Goal: Task Accomplishment & Management: Manage account settings

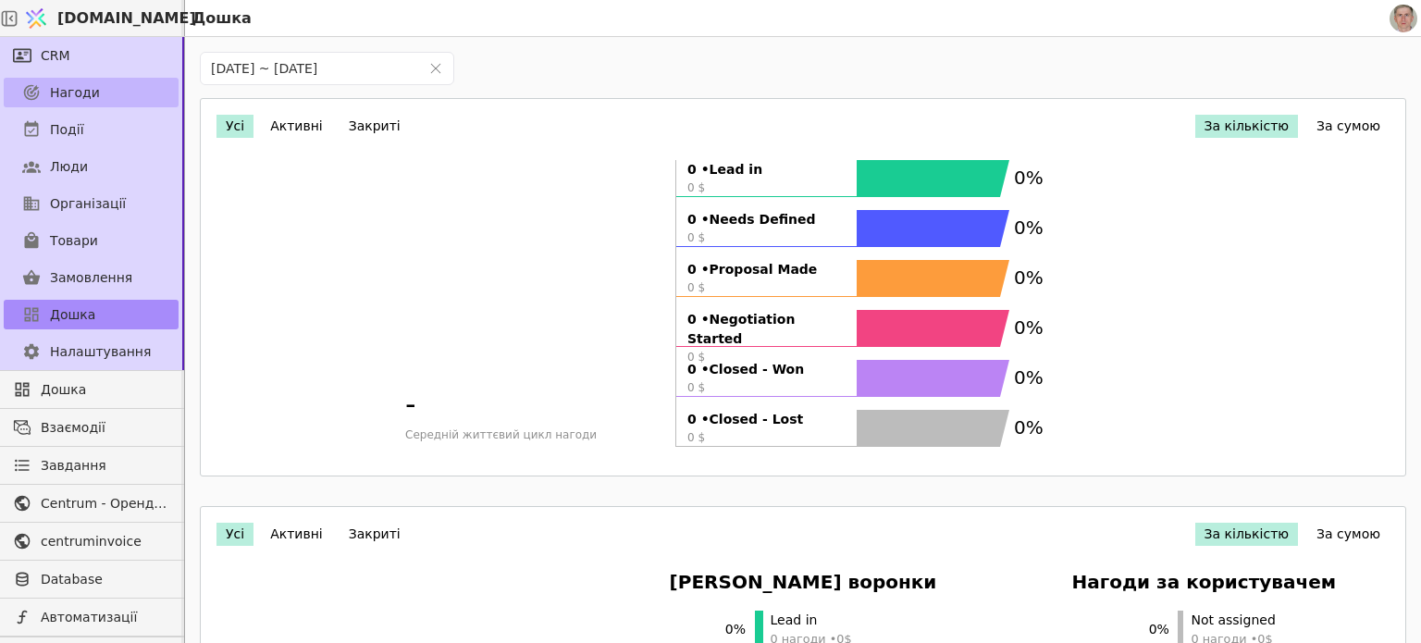
drag, startPoint x: 76, startPoint y: 99, endPoint x: 87, endPoint y: 103, distance: 11.7
click at [76, 99] on span "Нагоди" at bounding box center [75, 92] width 50 height 19
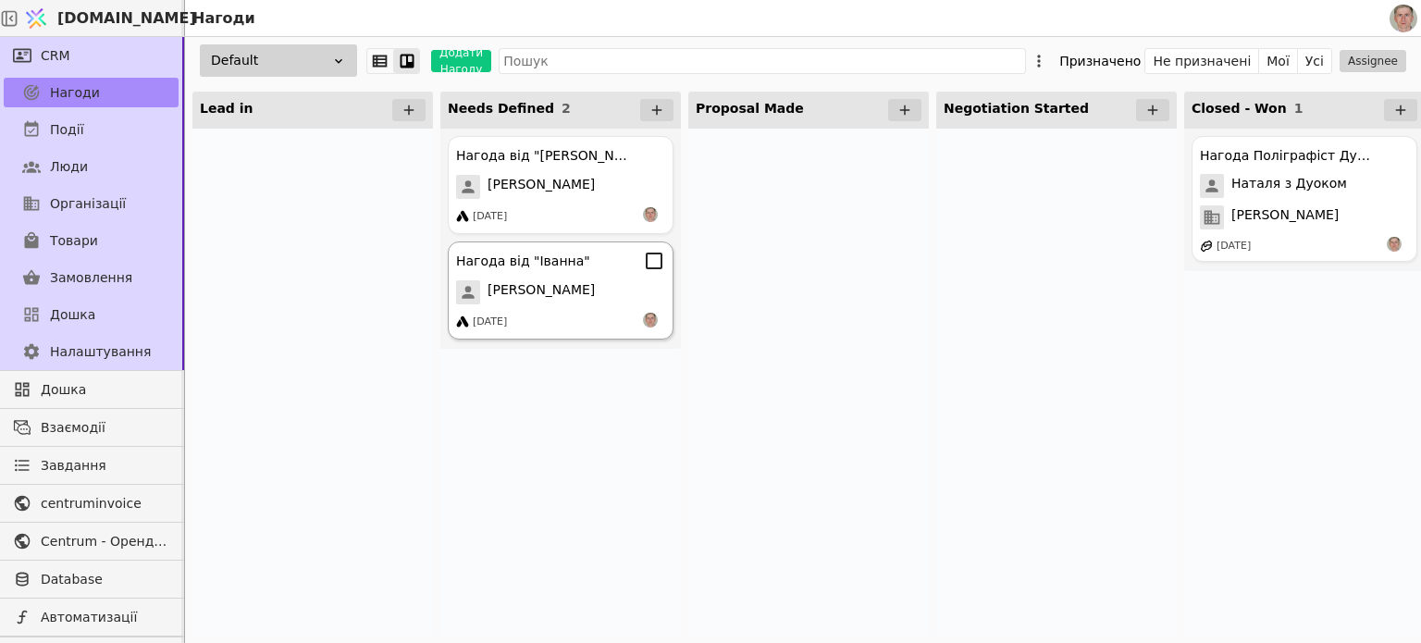
click at [594, 291] on div "Іванна" at bounding box center [560, 292] width 209 height 24
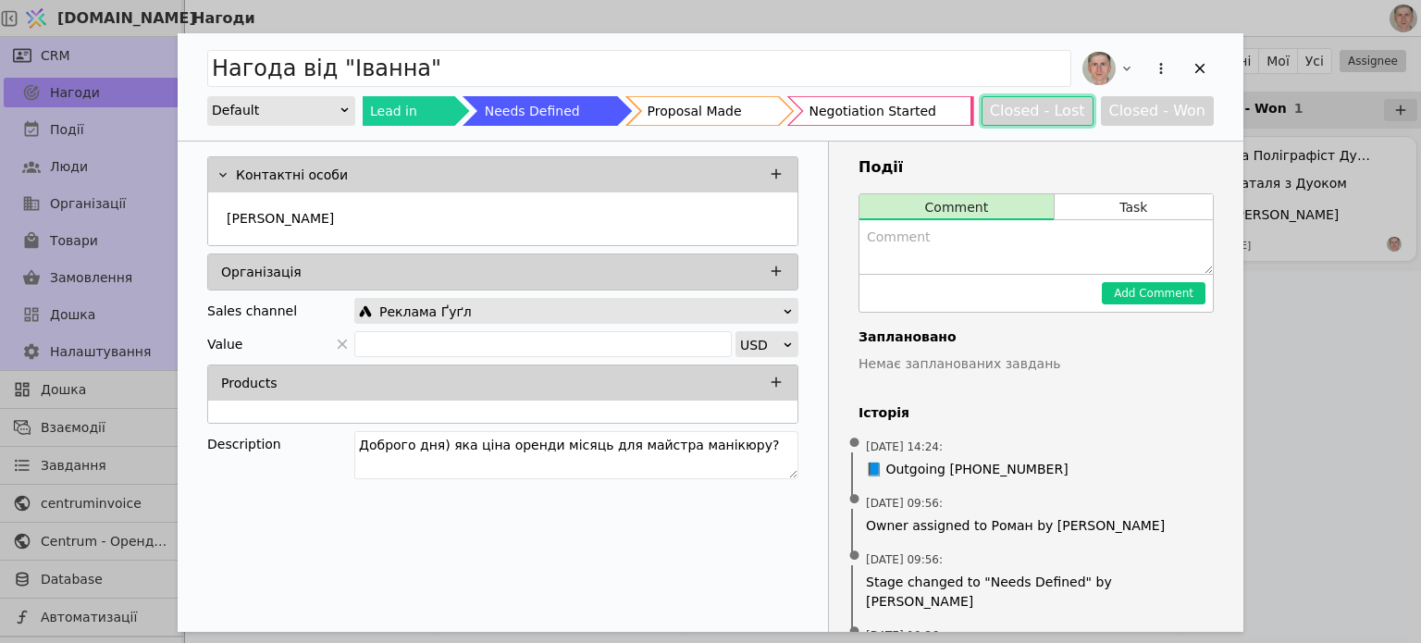
click at [1033, 109] on button "Closed - Lost" at bounding box center [1038, 111] width 112 height 30
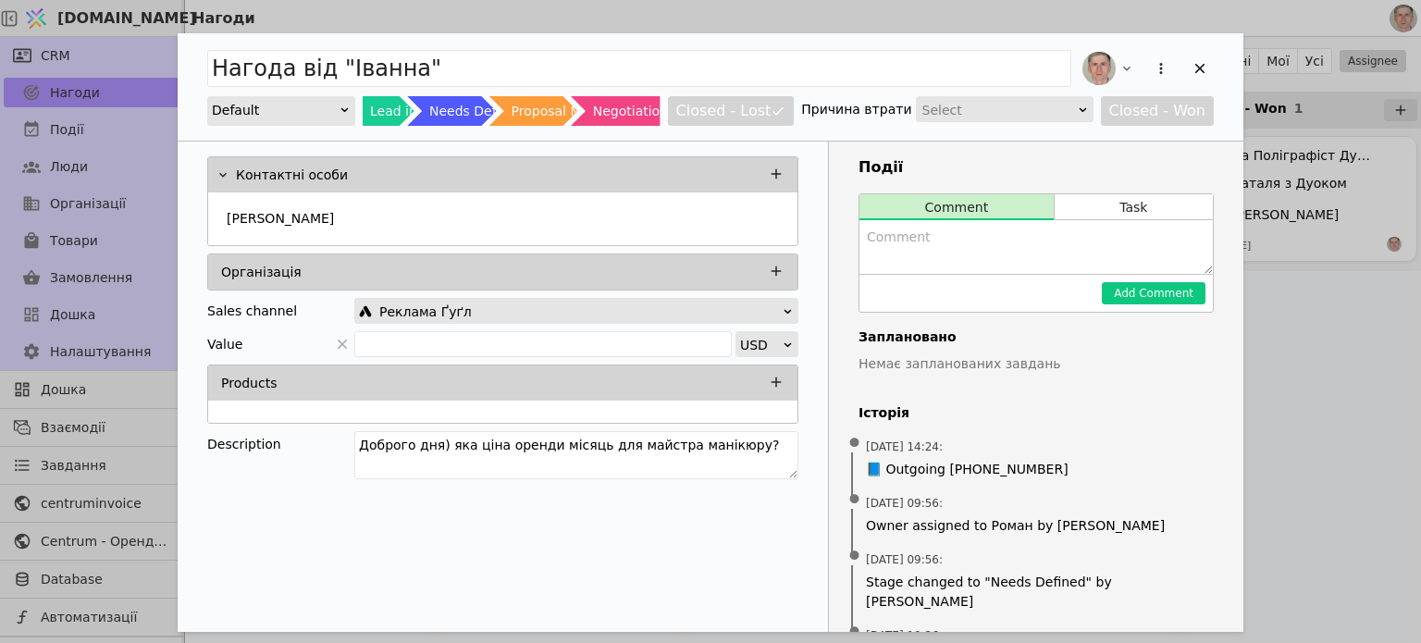
click at [987, 107] on div "Select" at bounding box center [999, 110] width 153 height 26
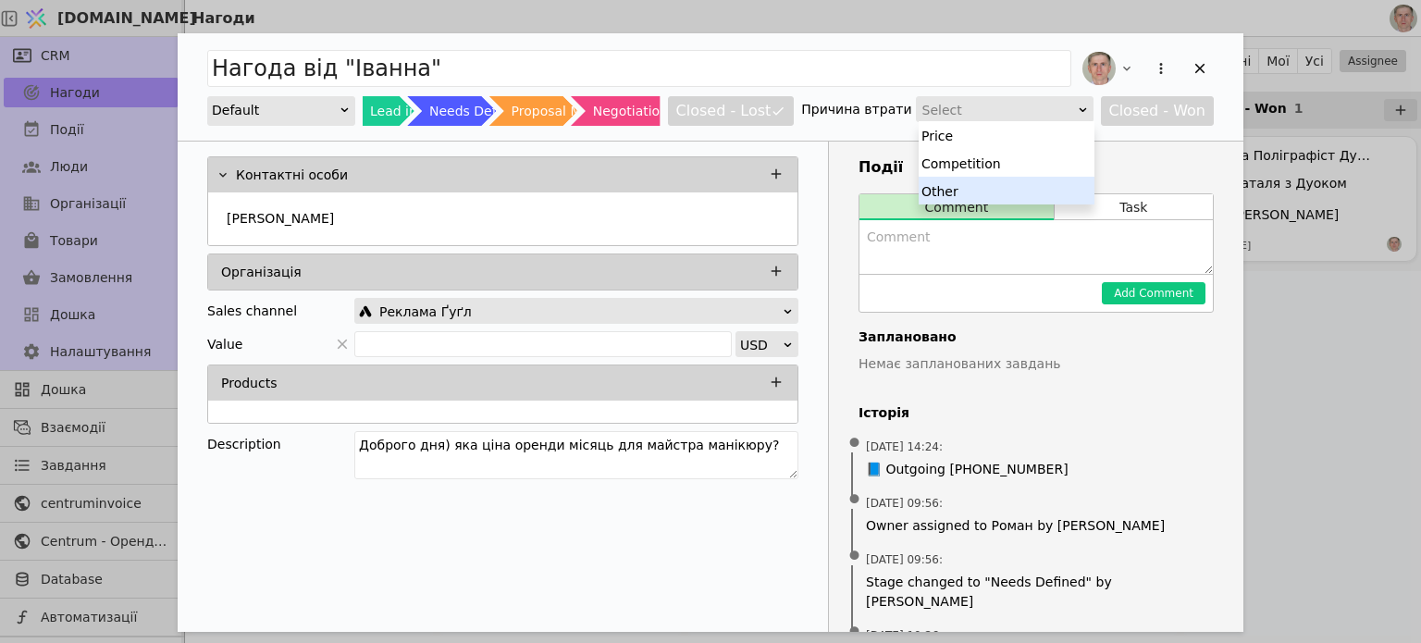
click at [977, 185] on div "Other" at bounding box center [1007, 191] width 176 height 28
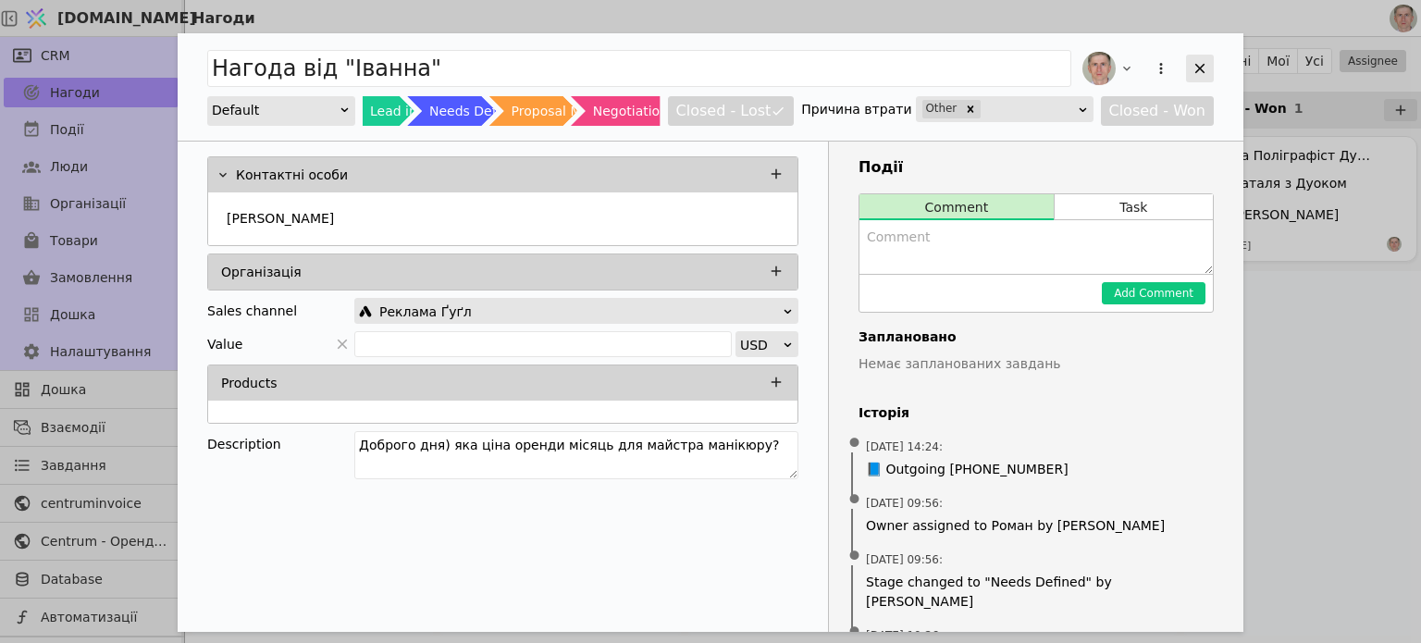
click at [1206, 62] on icon "Add Opportunity" at bounding box center [1200, 68] width 17 height 17
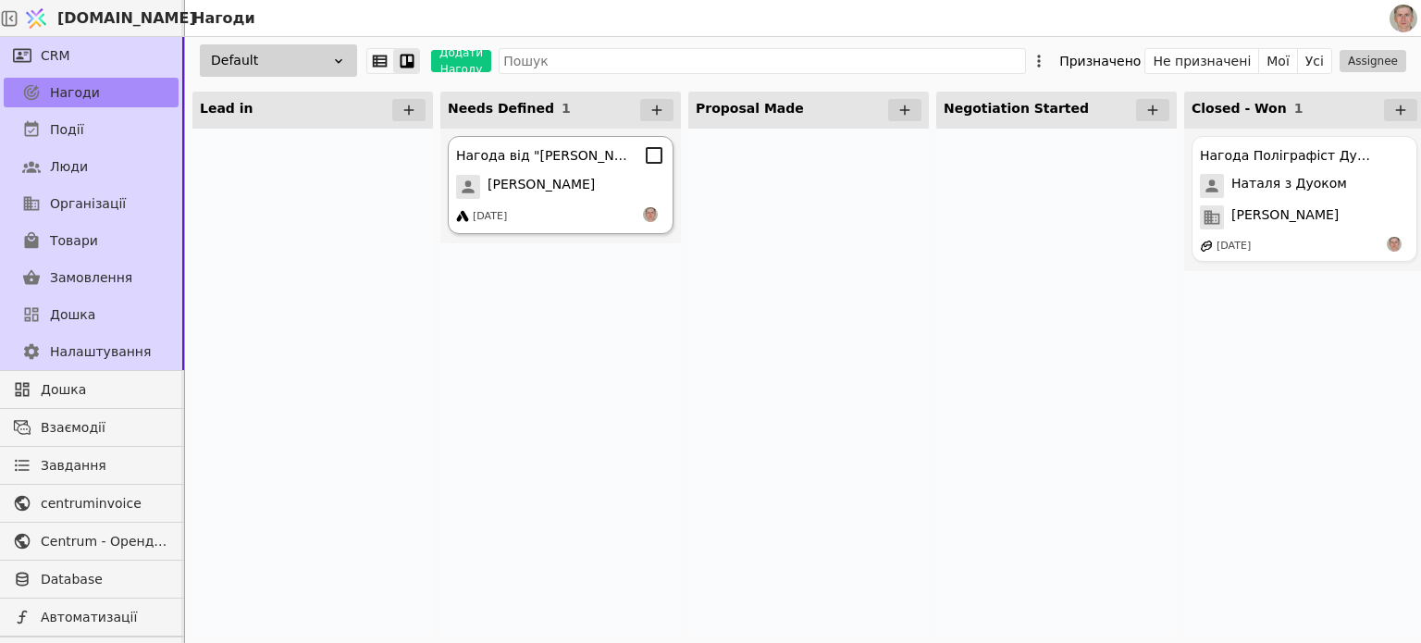
click at [593, 173] on div "Нагода від "Божена Шмотолоха" Божена Шмотолоха 15.02.2025" at bounding box center [561, 185] width 226 height 98
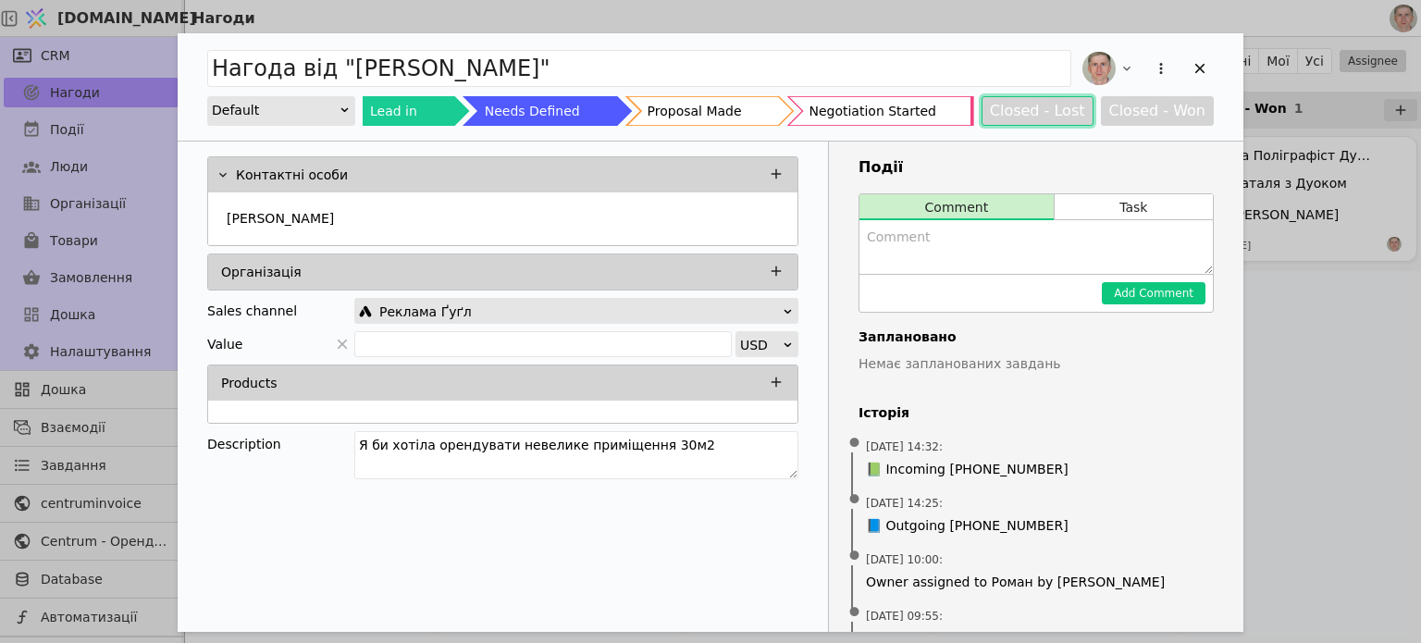
click at [1032, 107] on button "Closed - Lost" at bounding box center [1038, 111] width 112 height 30
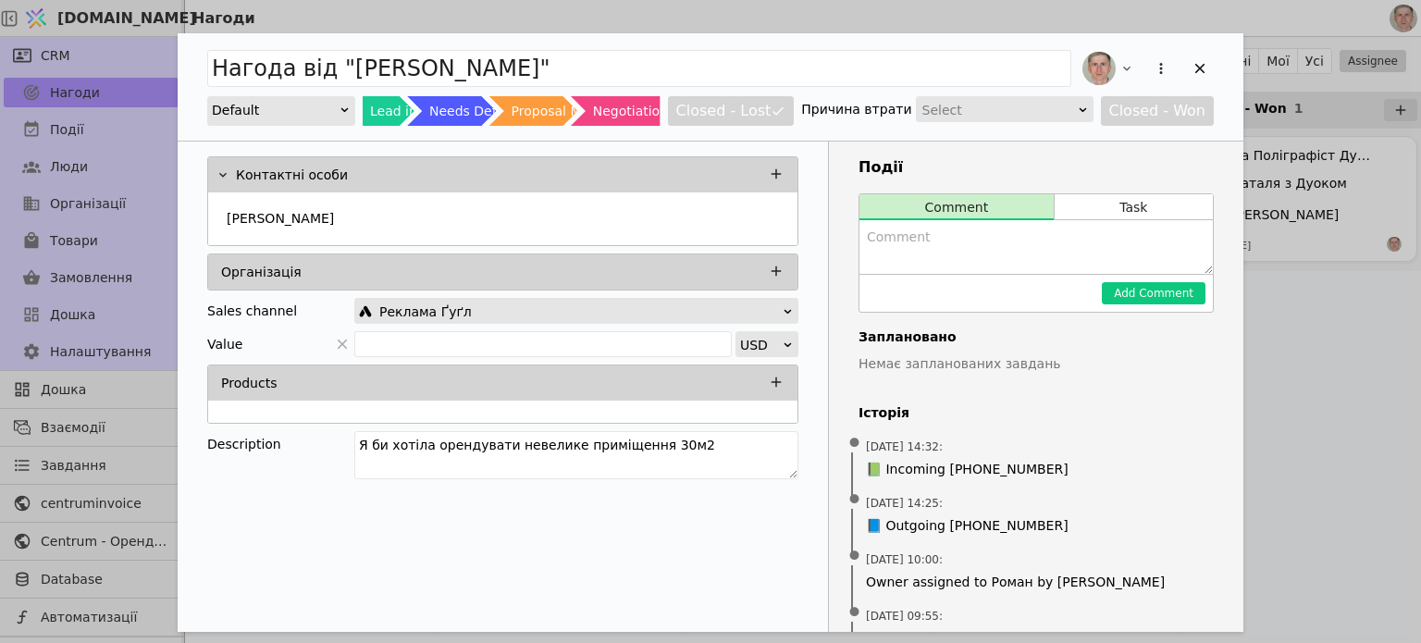
click at [999, 107] on div "Select" at bounding box center [999, 110] width 153 height 26
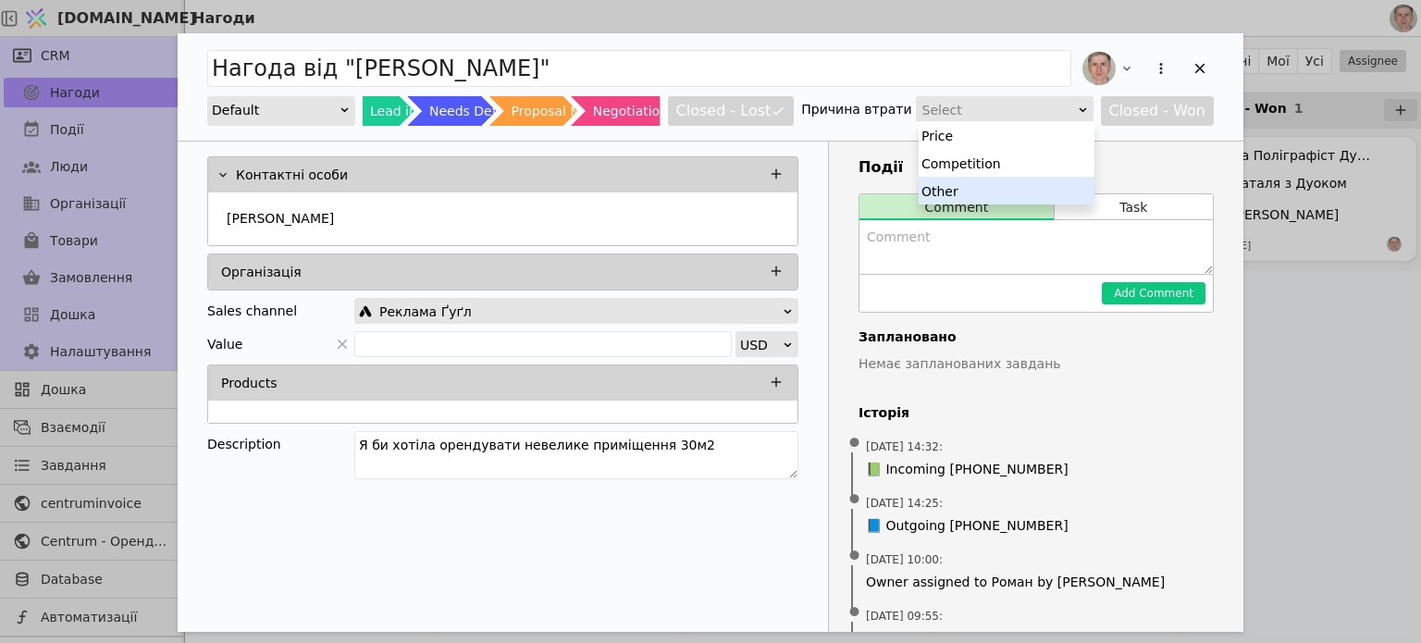
click at [983, 187] on div "Other" at bounding box center [1007, 191] width 176 height 28
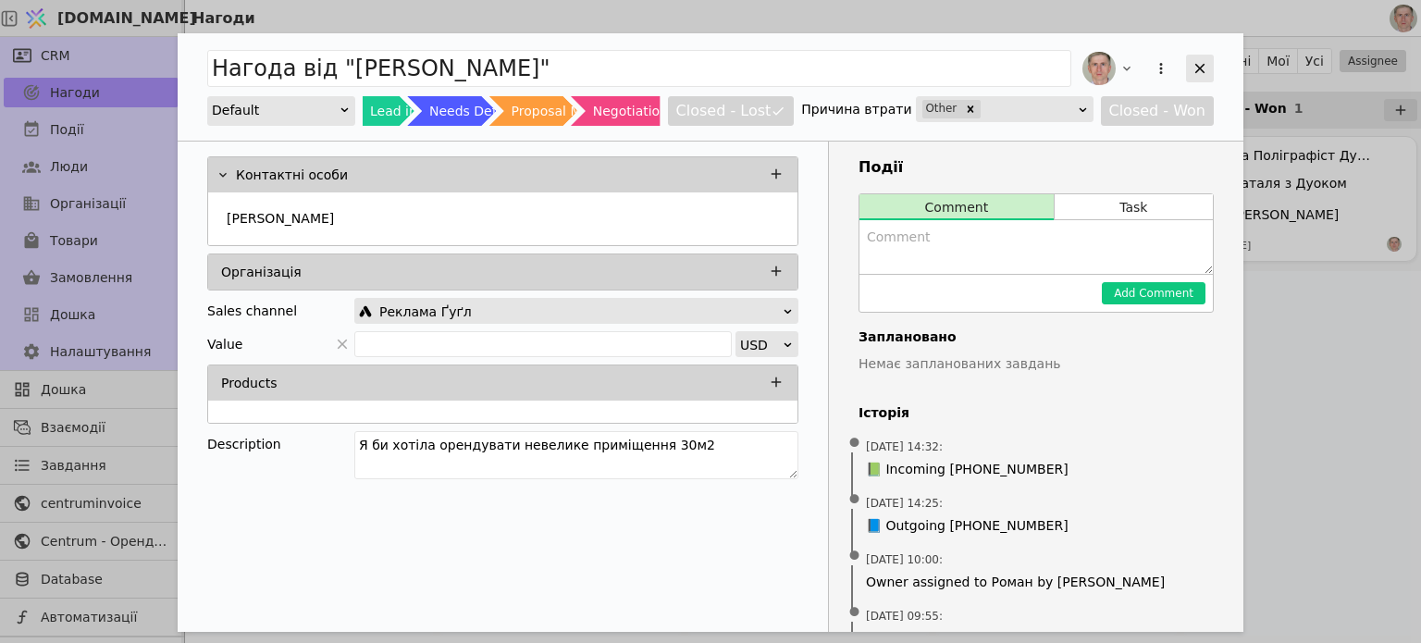
click at [1198, 71] on icon "Add Opportunity" at bounding box center [1201, 69] width 10 height 10
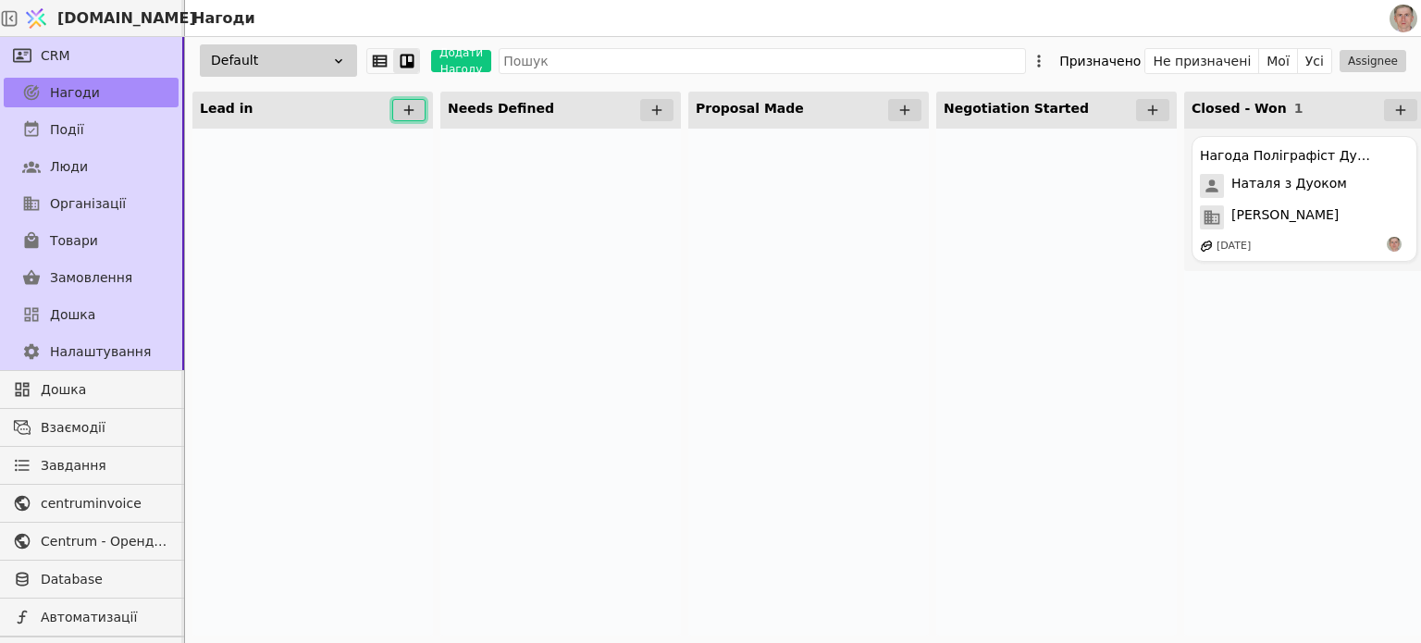
click at [418, 103] on button at bounding box center [408, 110] width 33 height 22
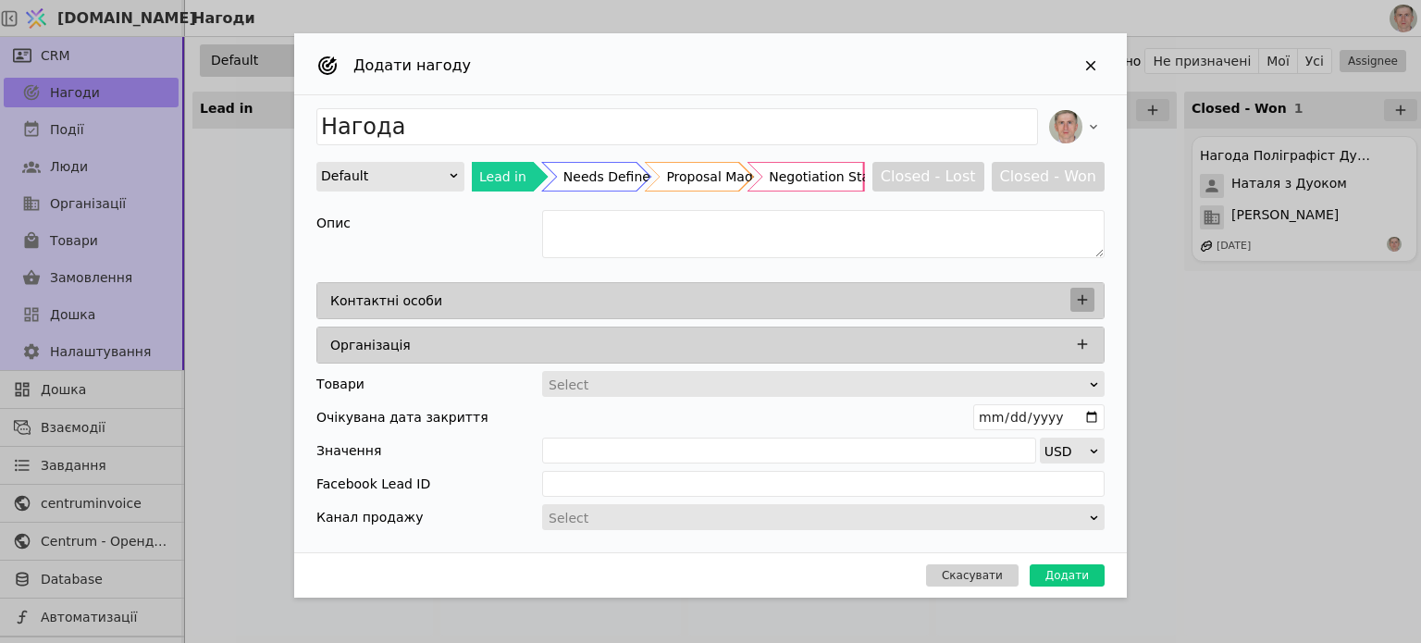
click at [1086, 301] on icon "Add Opportunity" at bounding box center [1082, 300] width 17 height 17
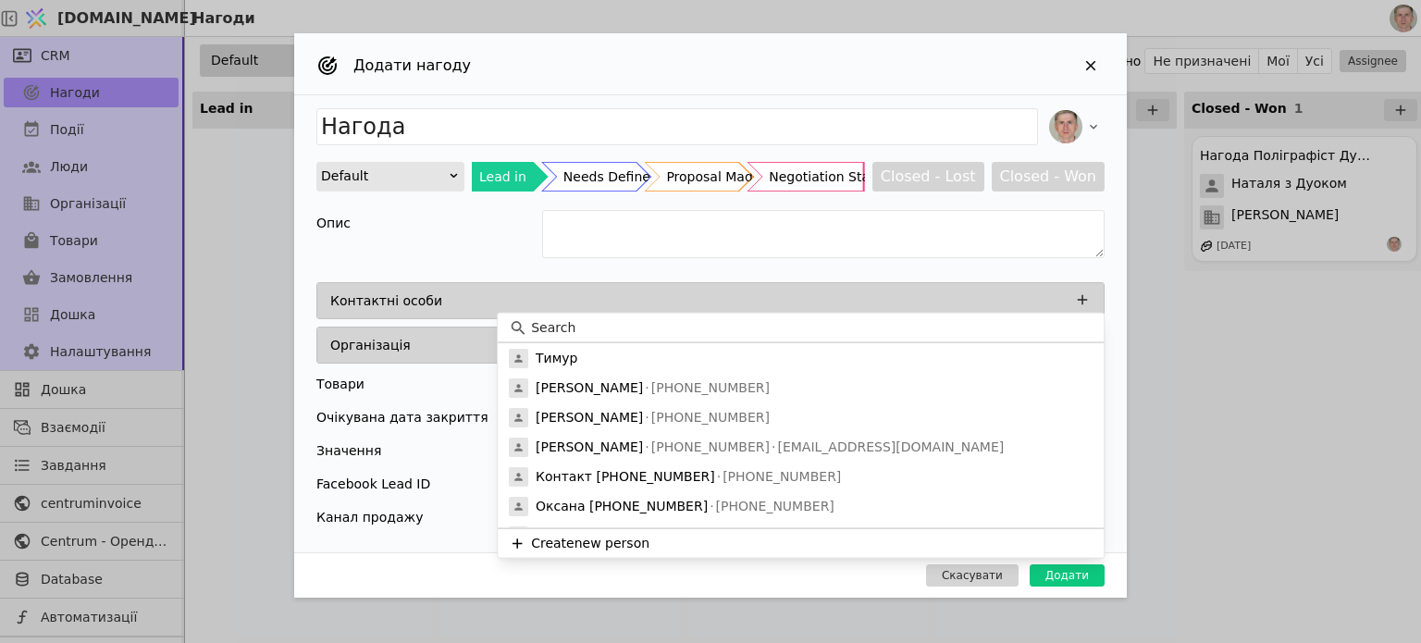
click at [602, 331] on input at bounding box center [812, 327] width 562 height 19
type input "Ж"
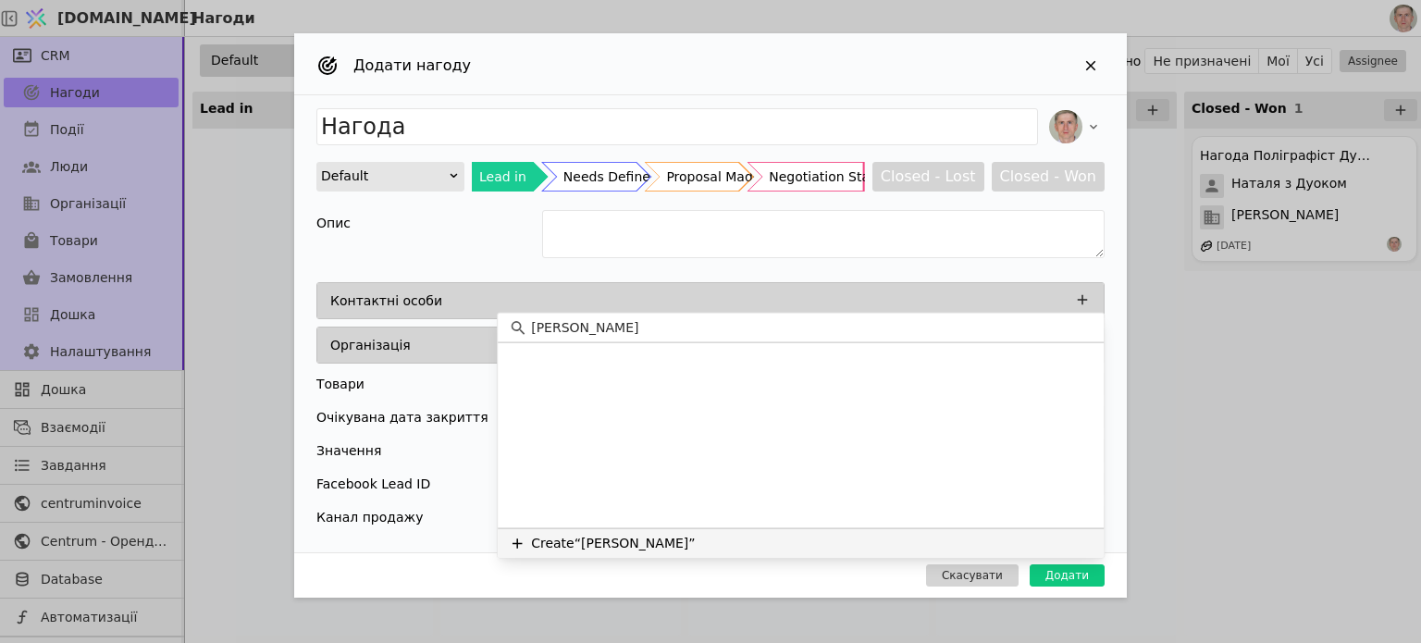
type input "Джафарова Сабіна"
click at [637, 541] on button "Create “Джафарова Сабіна”" at bounding box center [801, 543] width 606 height 30
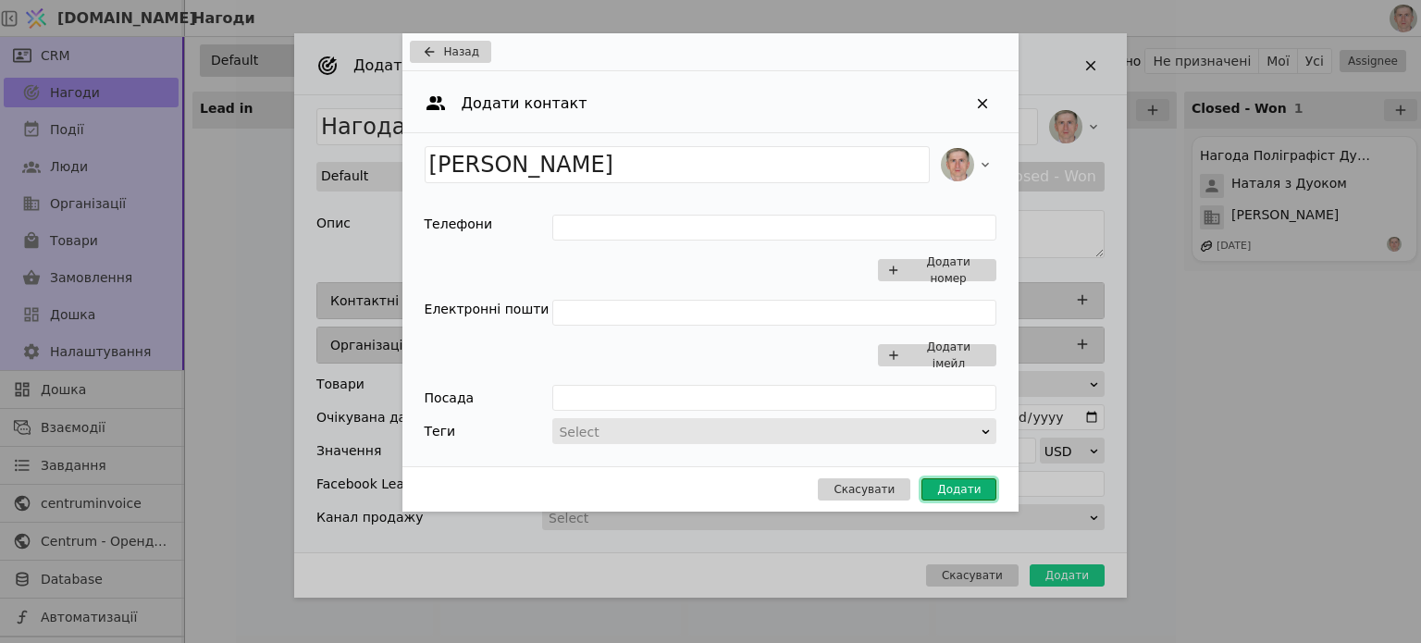
click at [955, 490] on button "Додати" at bounding box center [959, 489] width 75 height 22
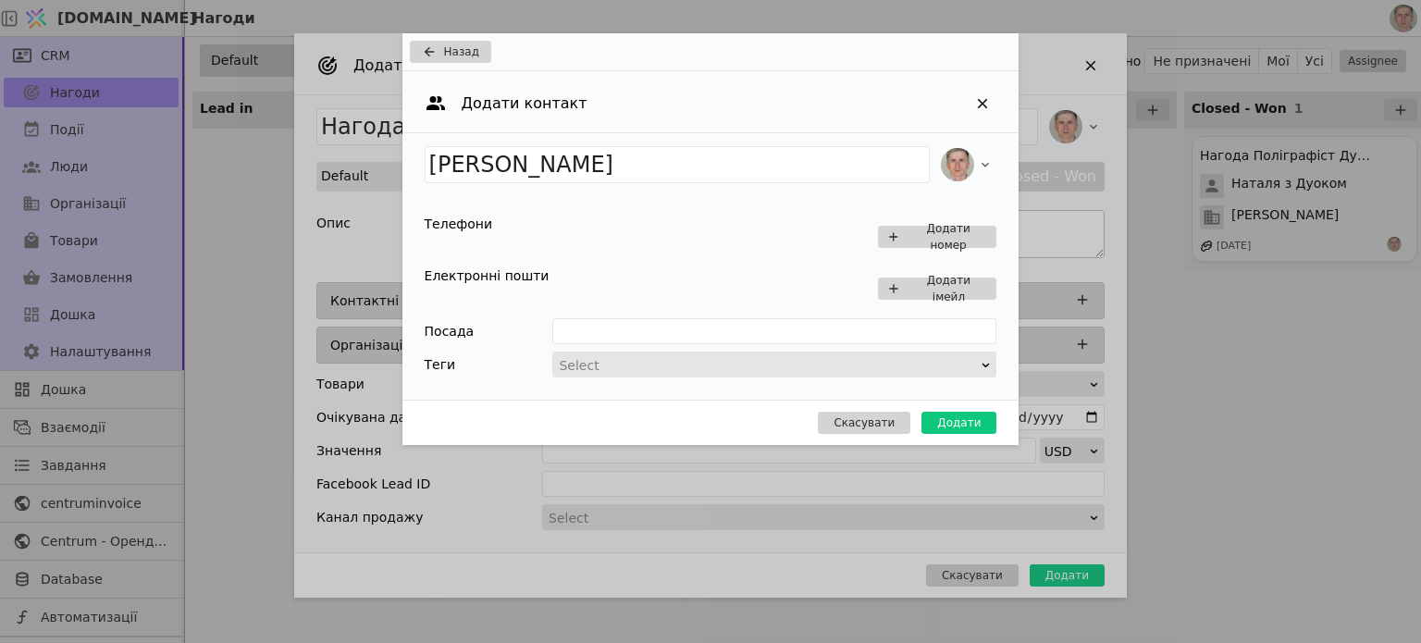
type input "Нагода Джафарова Сабіна"
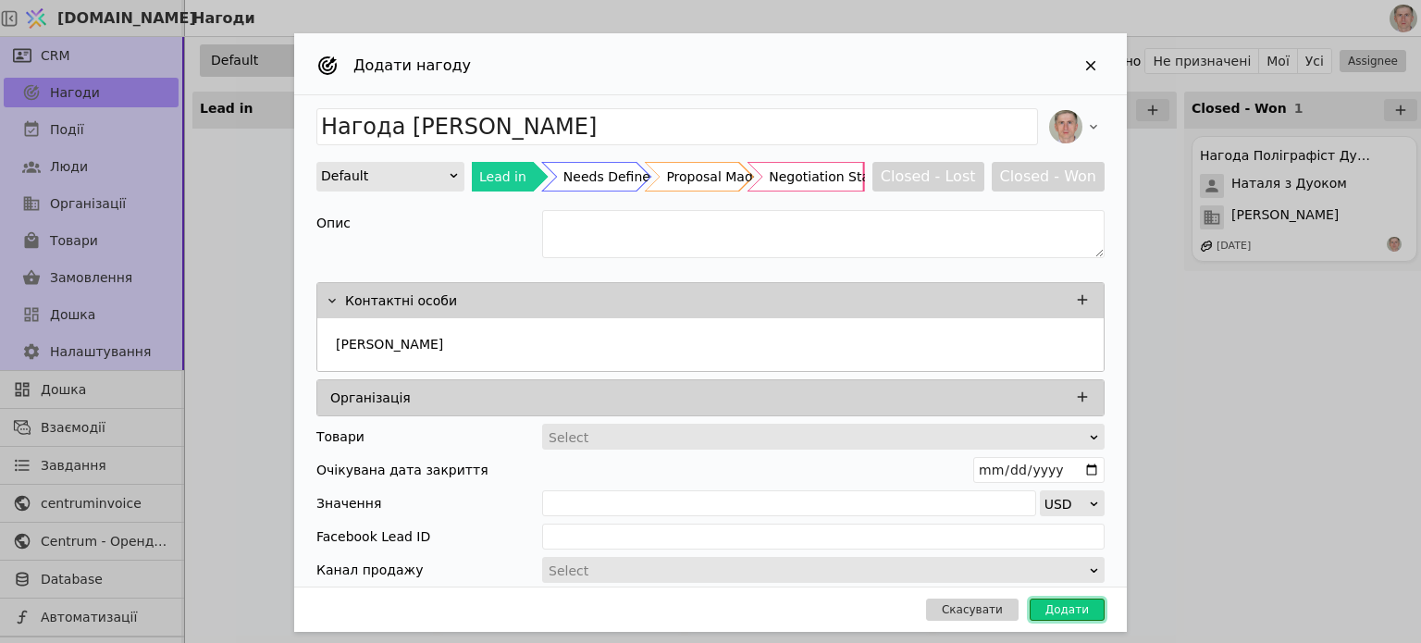
click at [1066, 607] on button "Додати" at bounding box center [1067, 610] width 75 height 22
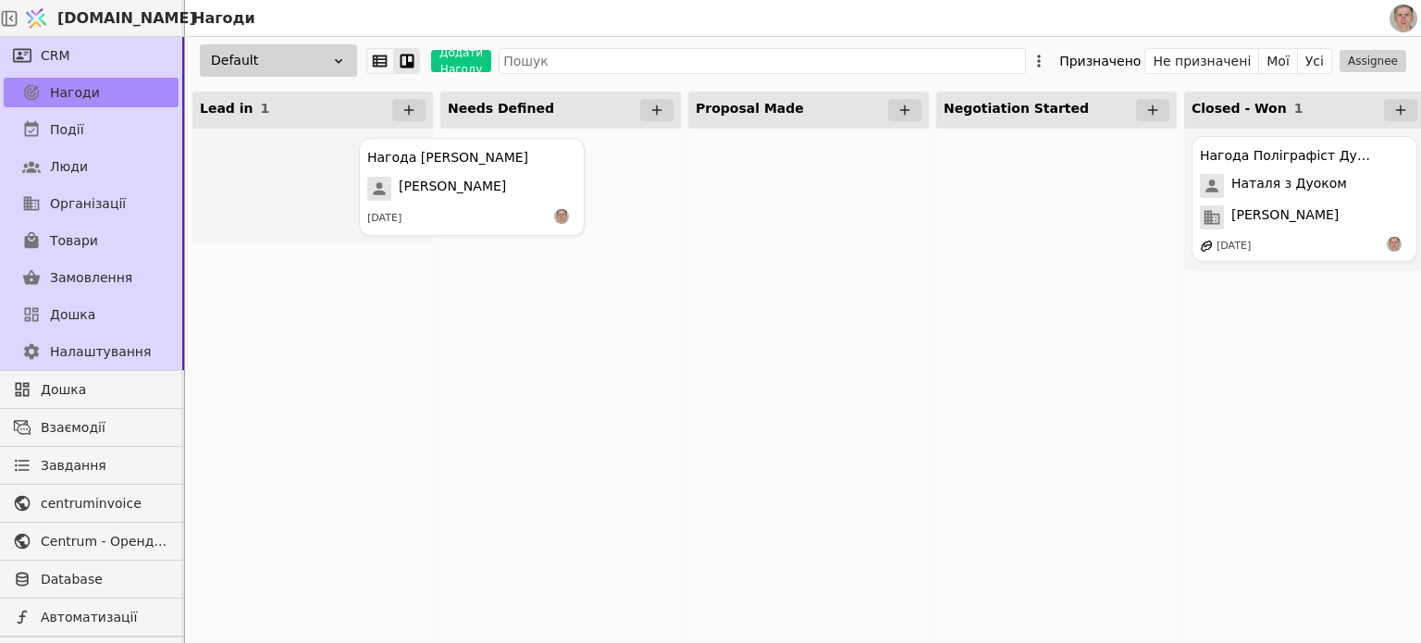
drag, startPoint x: 402, startPoint y: 193, endPoint x: 561, endPoint y: 185, distance: 159.4
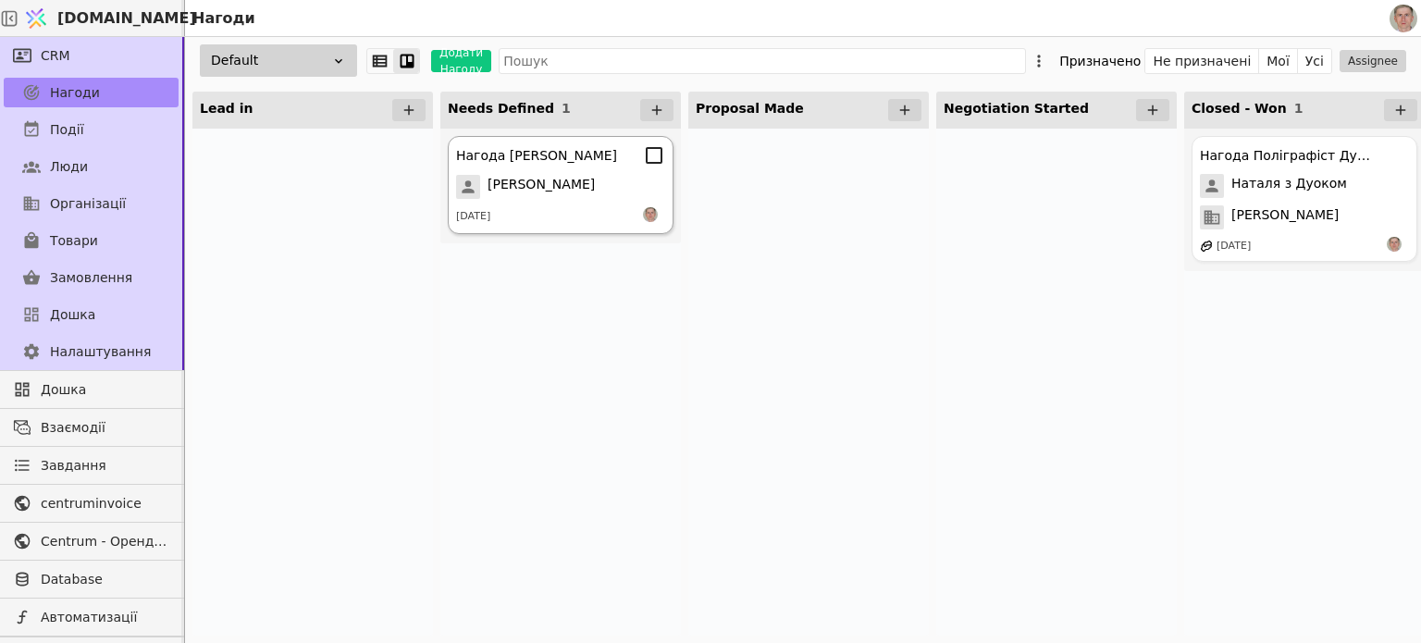
click at [551, 188] on span "Джафарова Сабіна" at bounding box center [541, 187] width 107 height 24
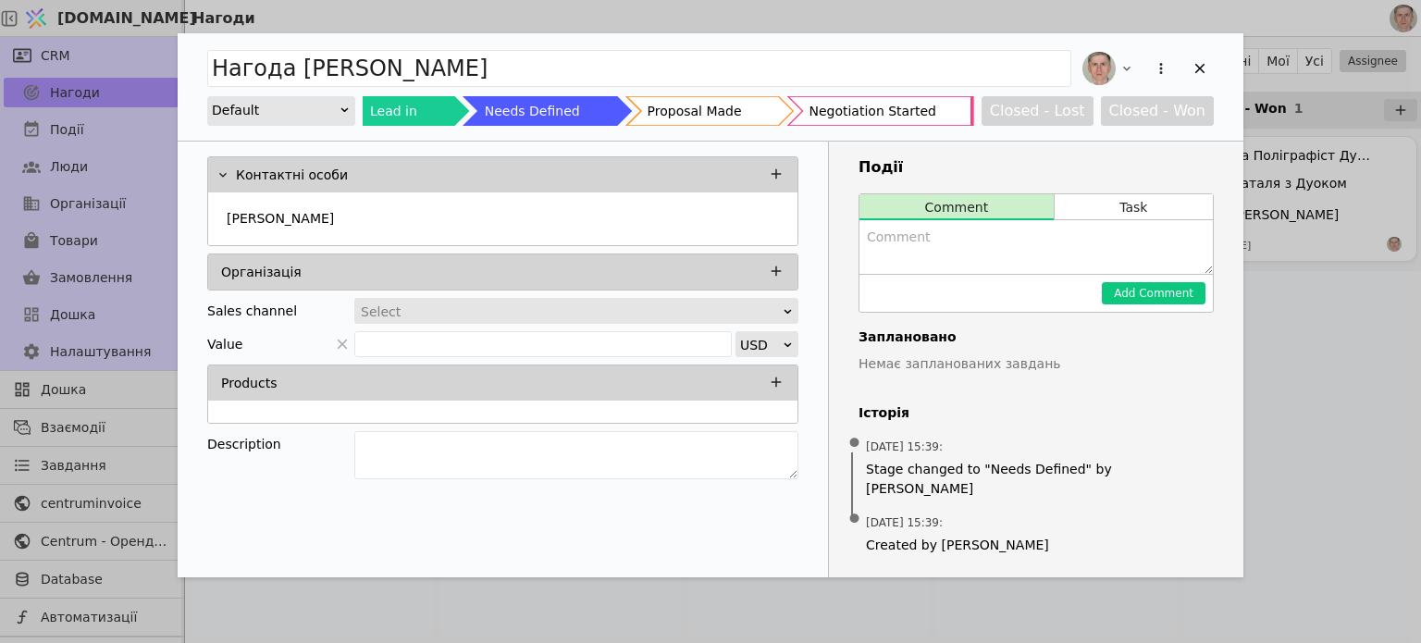
drag, startPoint x: 1309, startPoint y: 349, endPoint x: 1225, endPoint y: 145, distance: 220.0
click at [1309, 348] on div "Нагода Джафарова Сабіна Default Lead in Needs Defined Proposal Made Negotiation…" at bounding box center [710, 321] width 1421 height 643
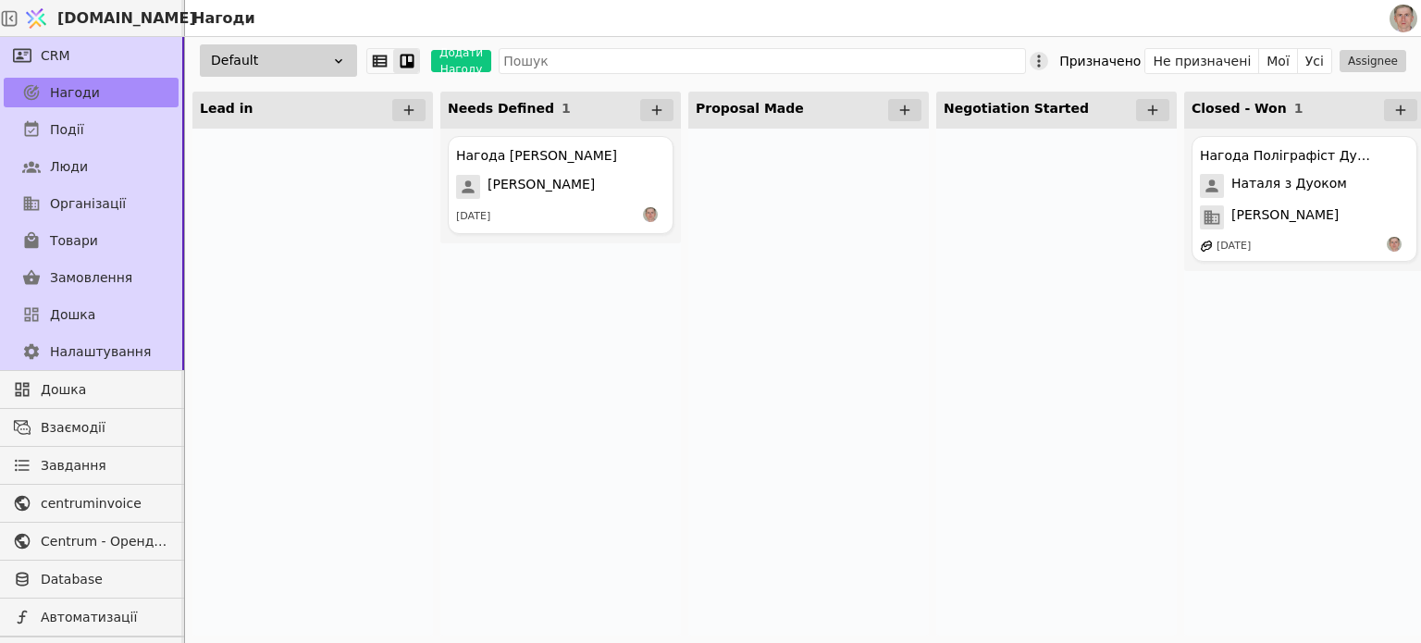
click at [1049, 58] on icon at bounding box center [1039, 61] width 19 height 19
click at [983, 118] on span "Редагувати лійку" at bounding box center [955, 120] width 118 height 19
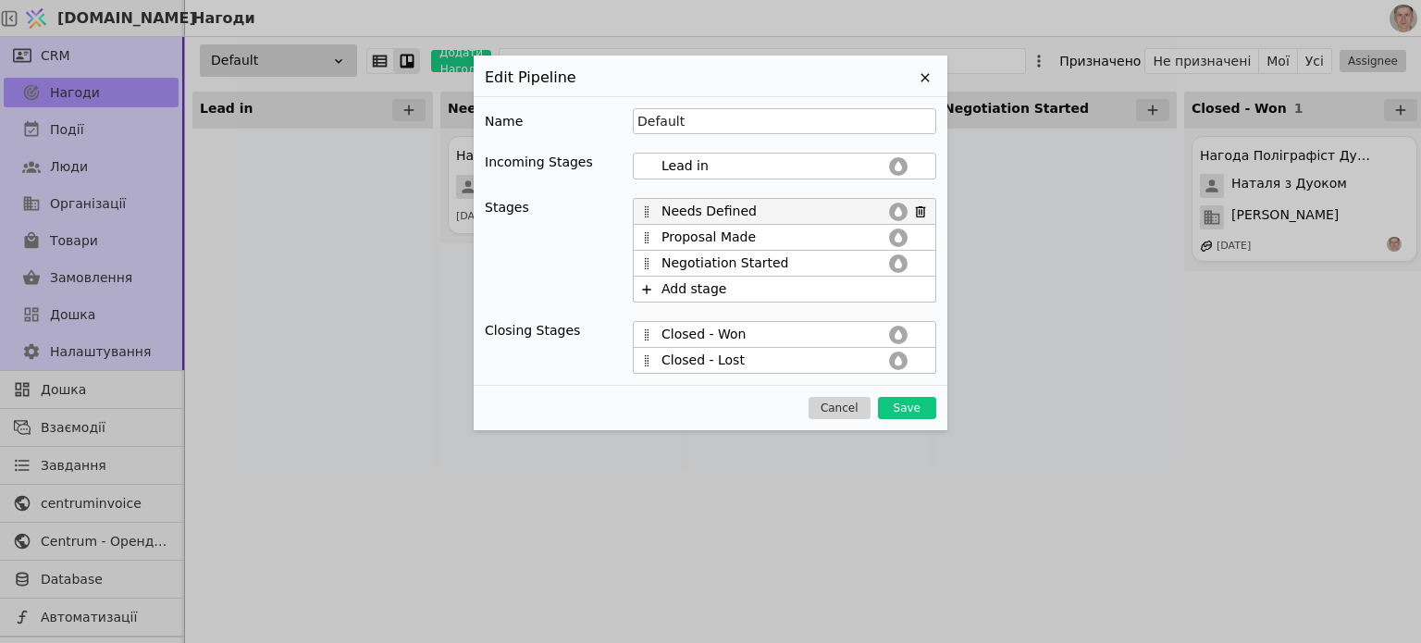
click at [896, 205] on icon at bounding box center [898, 212] width 15 height 15
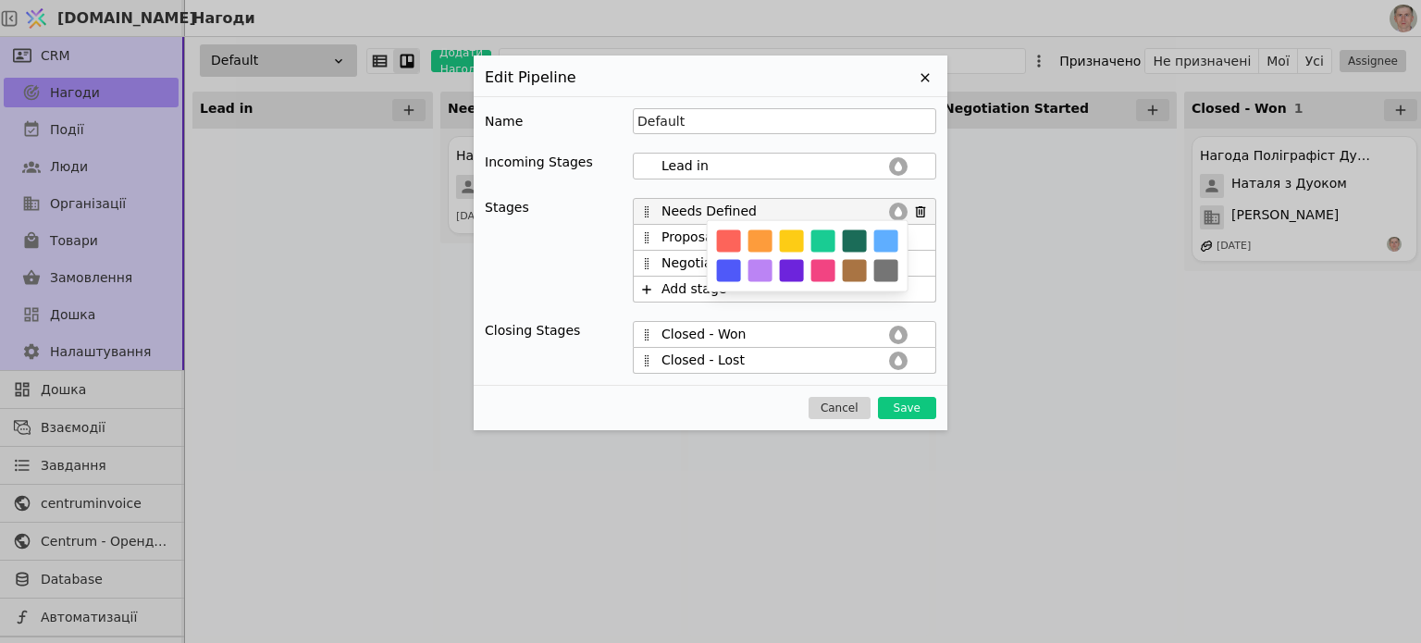
click at [885, 240] on button "button" at bounding box center [887, 241] width 24 height 22
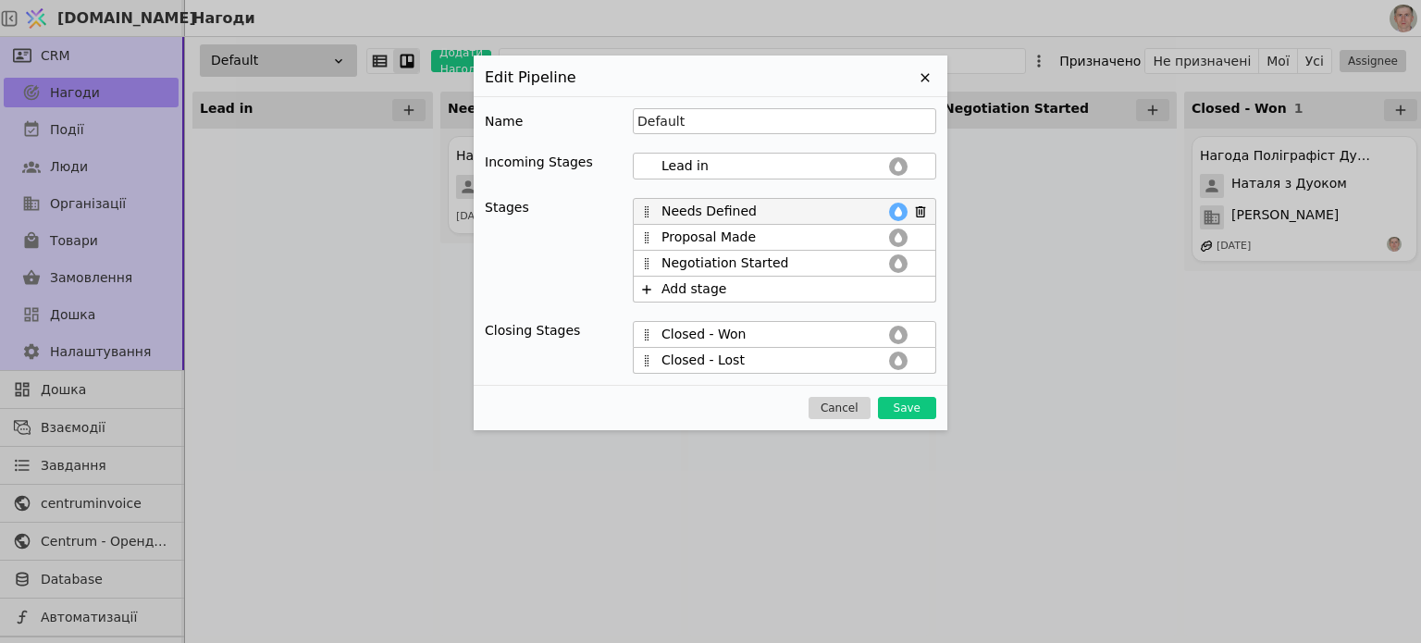
click at [1077, 225] on div "Edit Pipeline Name Default Incoming Stages Lead in Stages Needs Defined Proposa…" at bounding box center [710, 321] width 1421 height 643
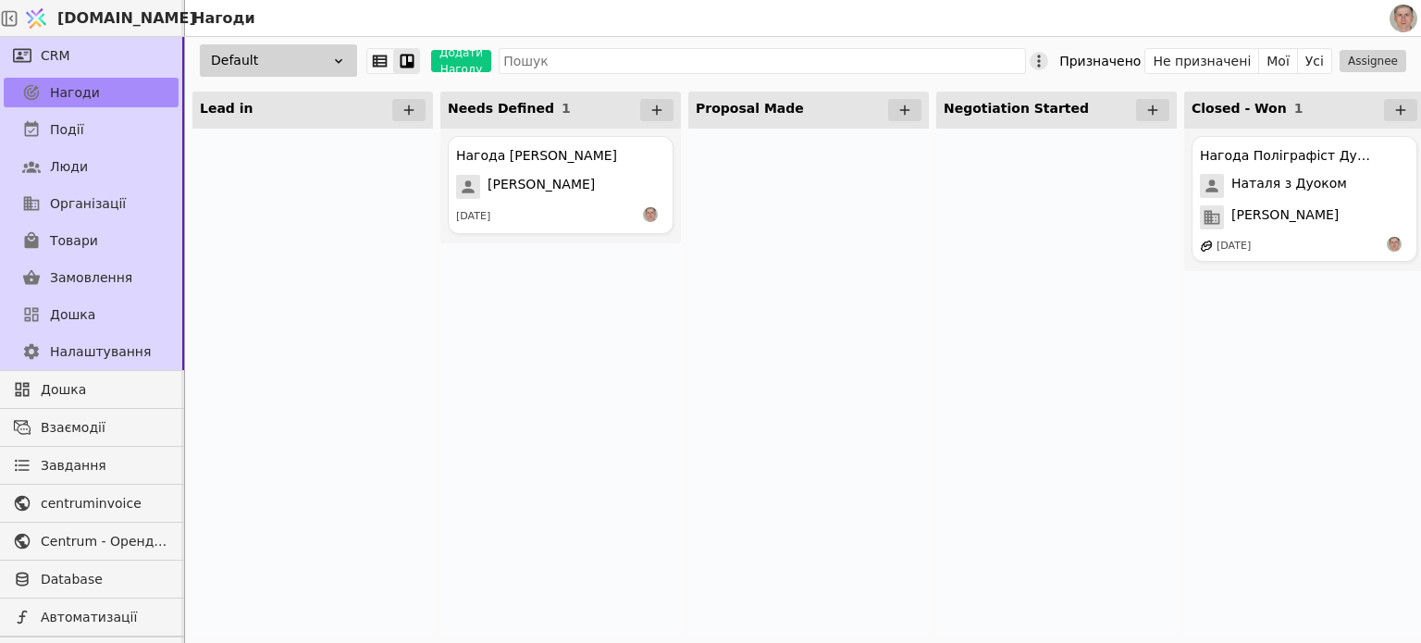
click at [1049, 56] on icon at bounding box center [1039, 61] width 19 height 19
click at [967, 121] on span "Редагувати лійку" at bounding box center [955, 120] width 118 height 19
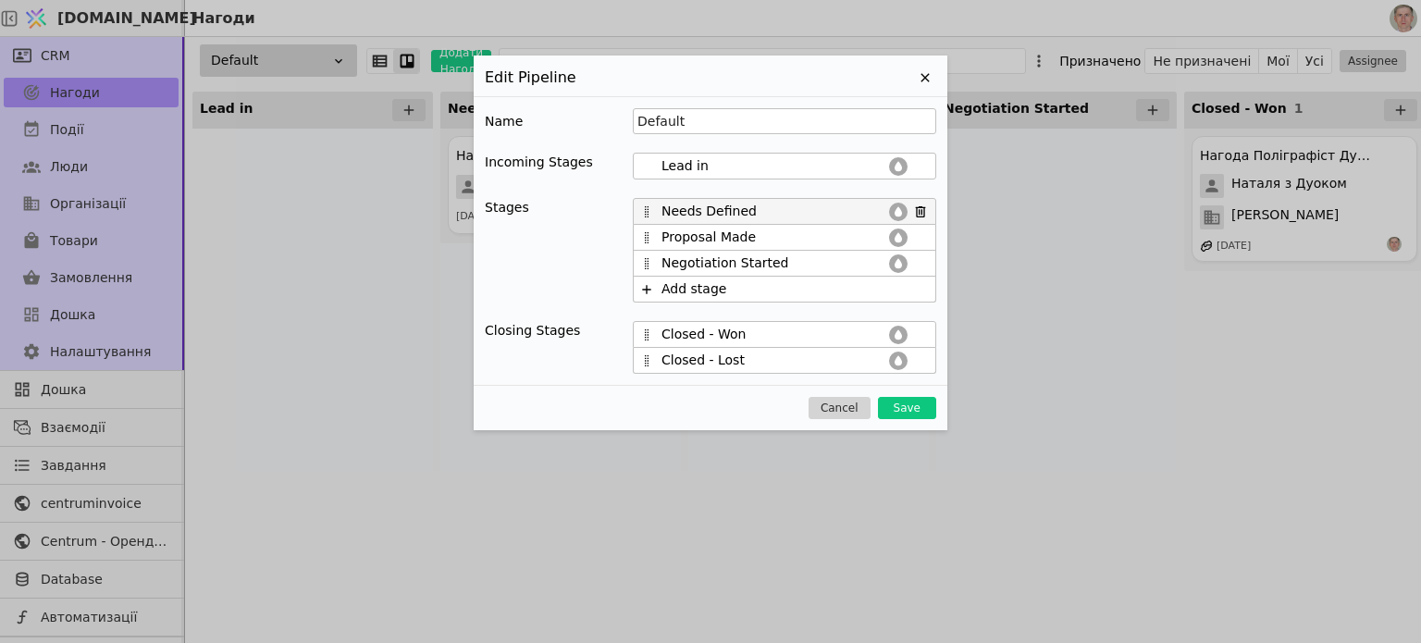
click at [903, 205] on icon at bounding box center [898, 212] width 15 height 15
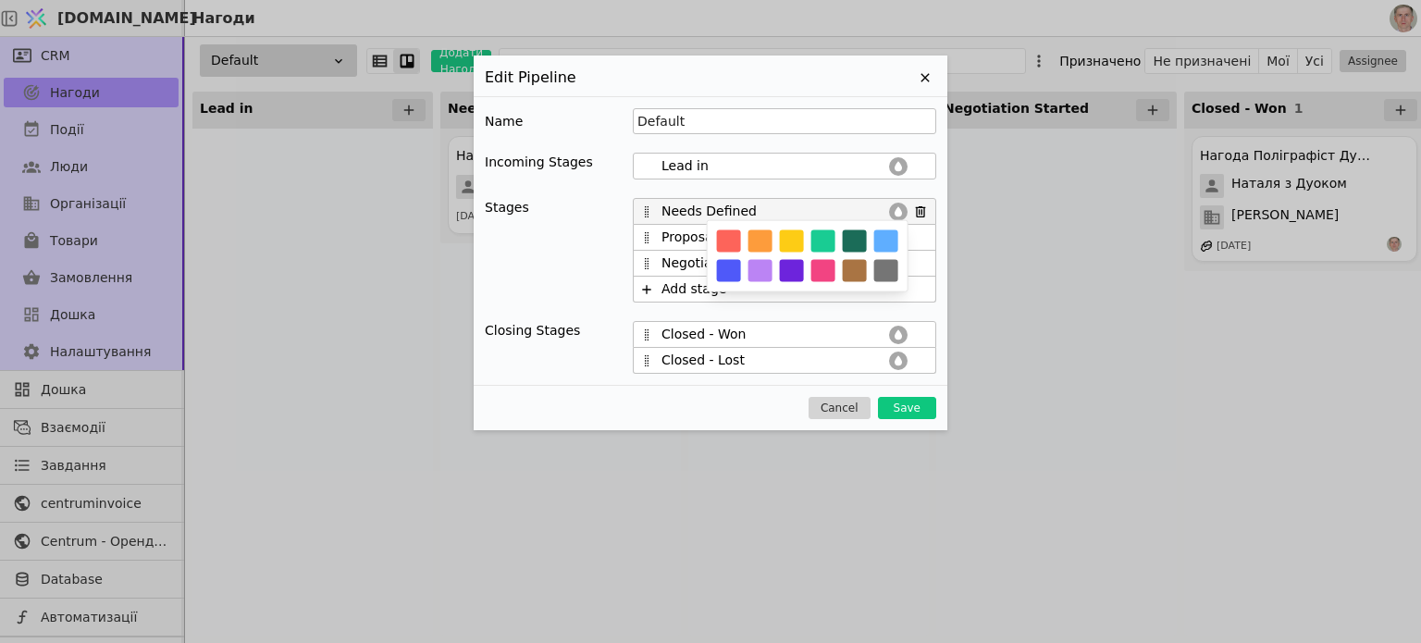
click at [884, 243] on button "button" at bounding box center [887, 241] width 24 height 22
click at [823, 192] on div "Name Default Incoming Stages Lead in Stages Needs Defined Proposal Made Negotia…" at bounding box center [711, 241] width 474 height 290
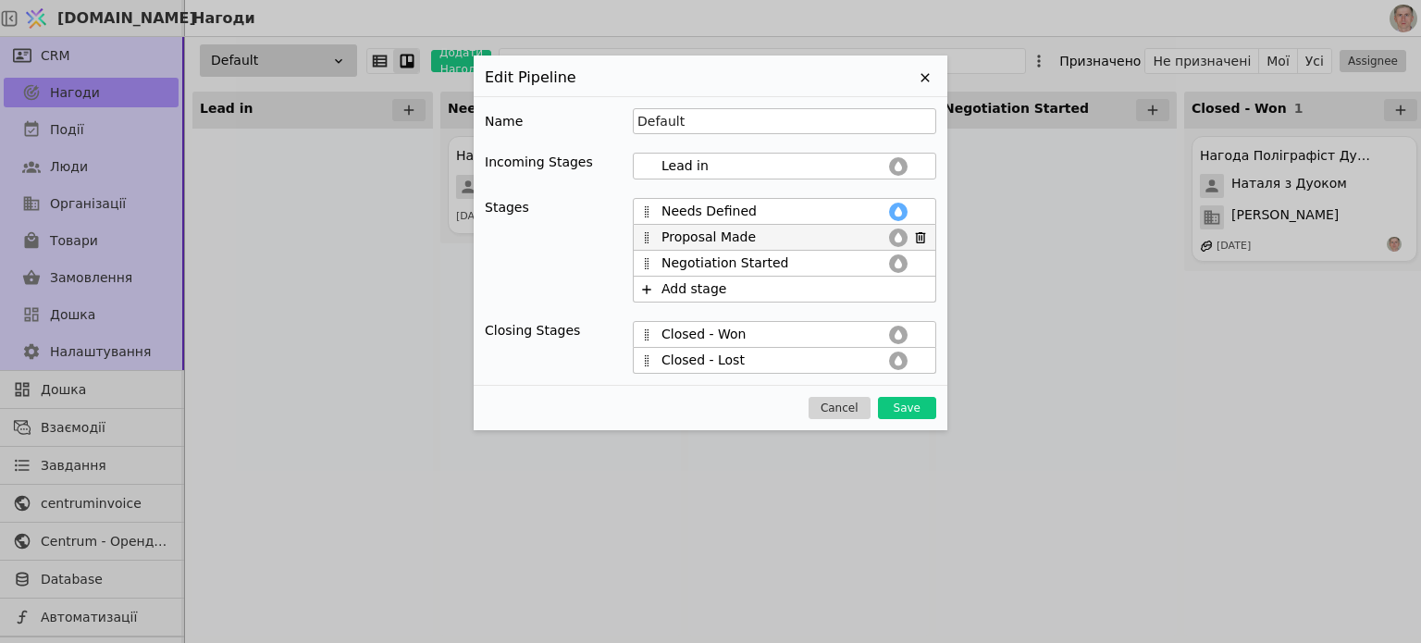
click at [897, 235] on icon at bounding box center [898, 237] width 7 height 10
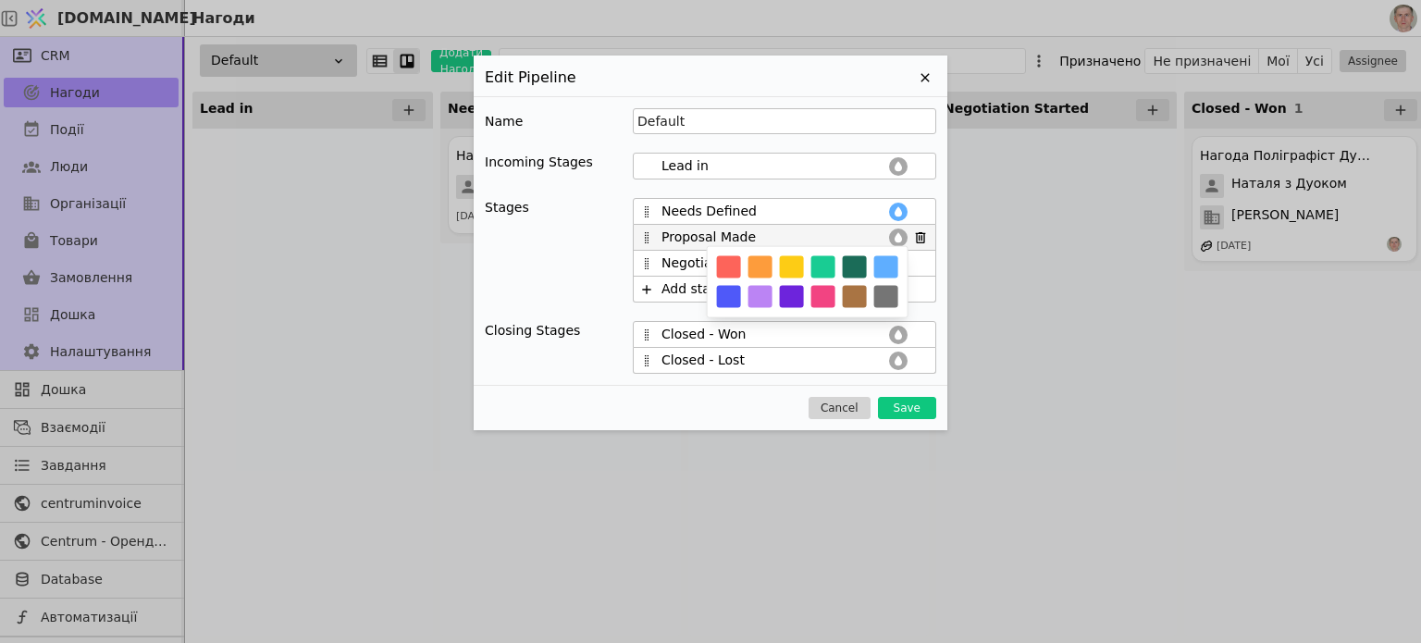
click at [728, 290] on button "button" at bounding box center [729, 297] width 24 height 22
click at [778, 191] on div "Name Default Incoming Stages Lead in Stages Needs Defined Proposal Made Negotia…" at bounding box center [711, 241] width 474 height 290
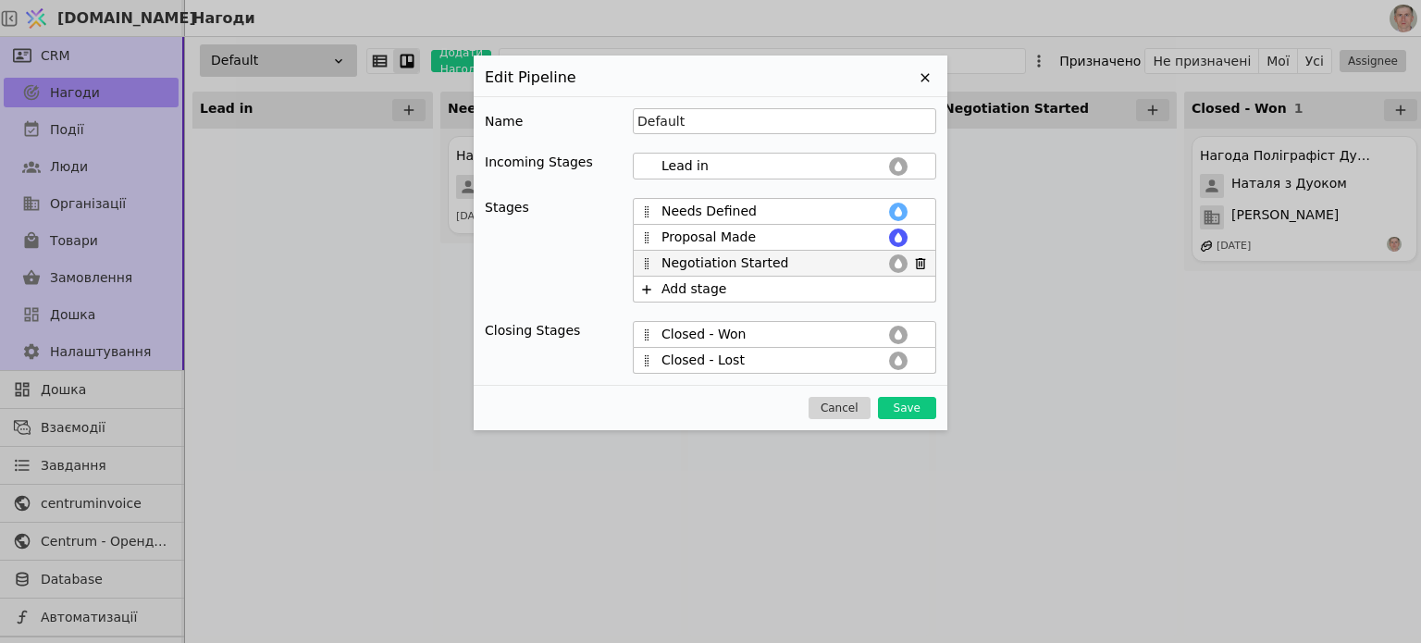
click at [896, 261] on icon at bounding box center [898, 263] width 7 height 10
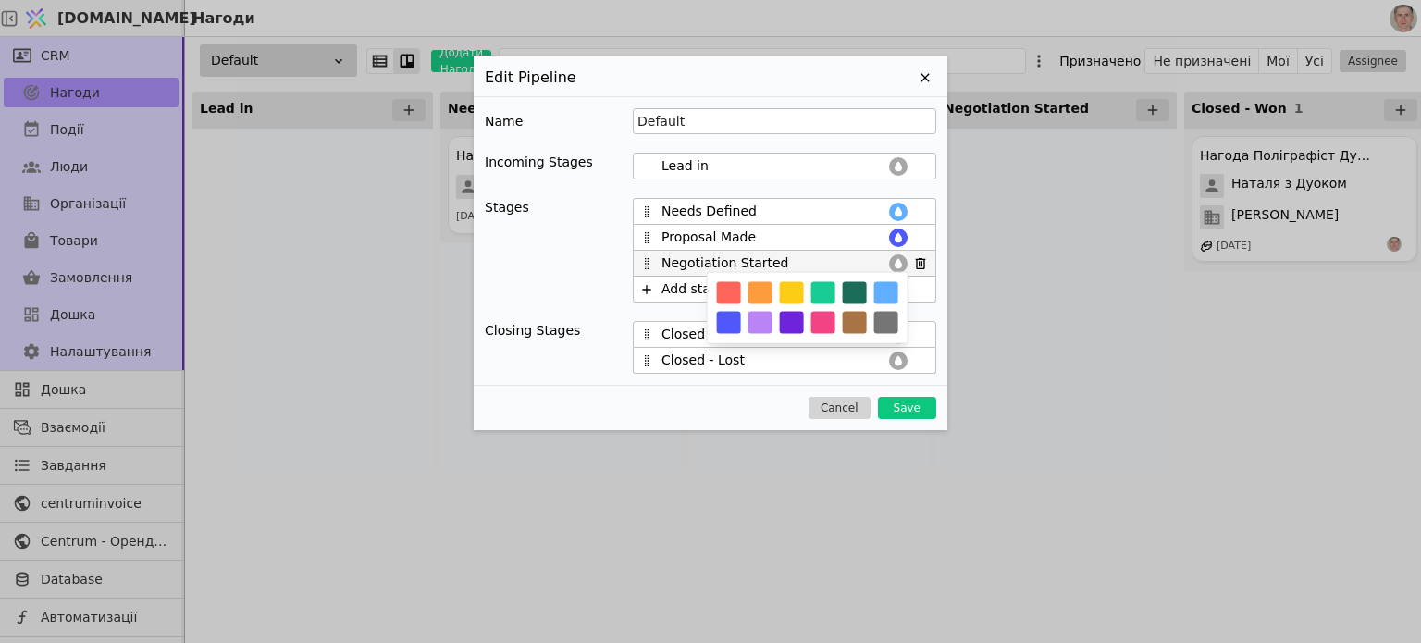
click at [795, 324] on button "button" at bounding box center [792, 323] width 24 height 22
click at [798, 188] on div "Name Default Incoming Stages Lead in Stages Needs Defined Proposal Made Negotia…" at bounding box center [711, 241] width 474 height 290
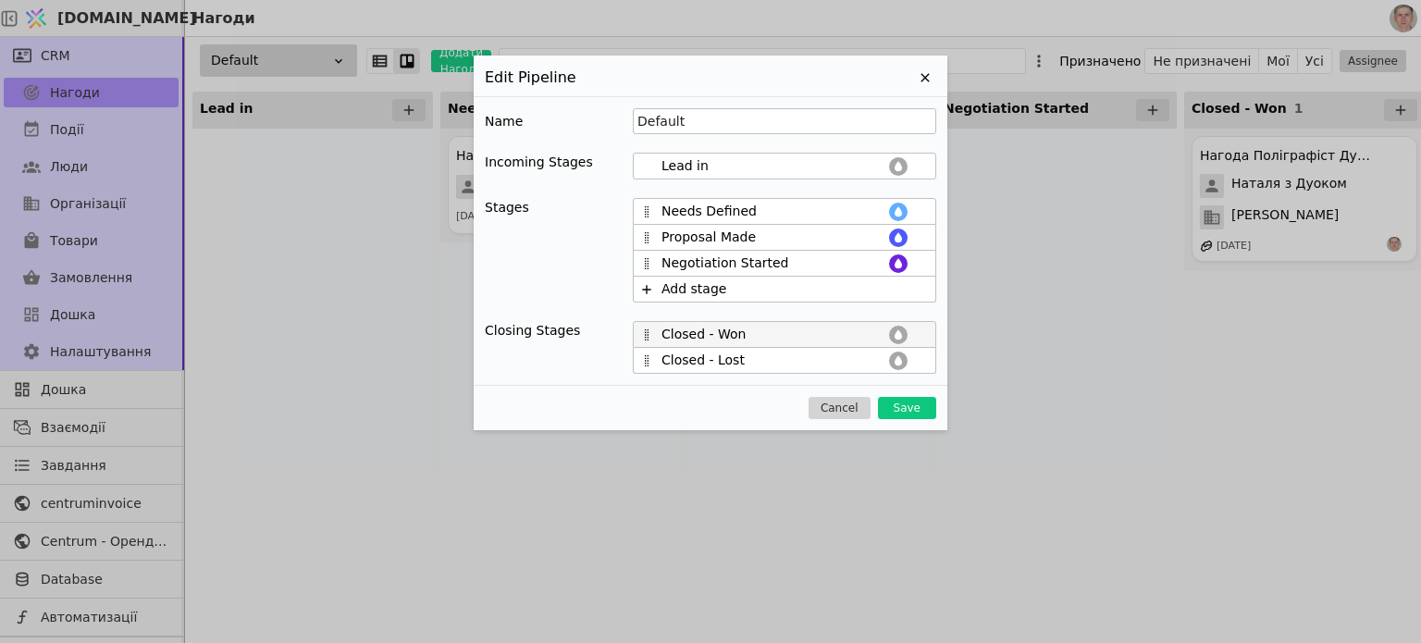
click at [897, 332] on icon at bounding box center [898, 334] width 7 height 10
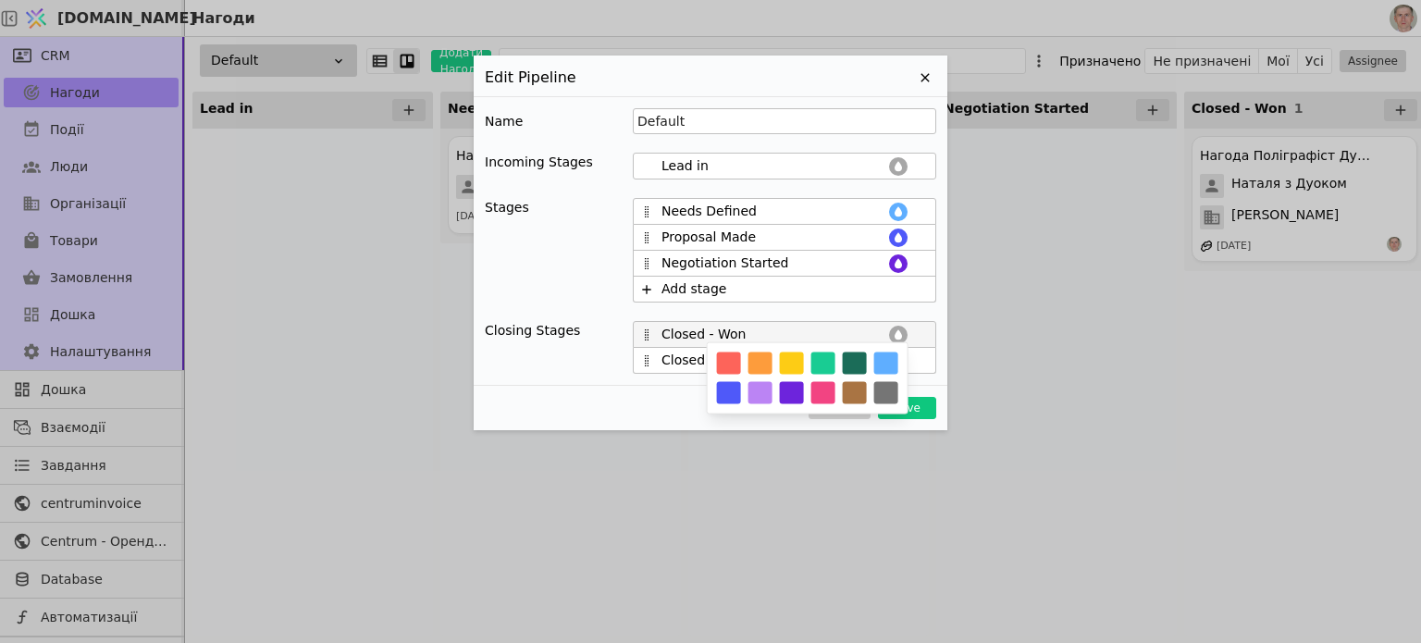
click at [822, 391] on button "button" at bounding box center [824, 393] width 24 height 22
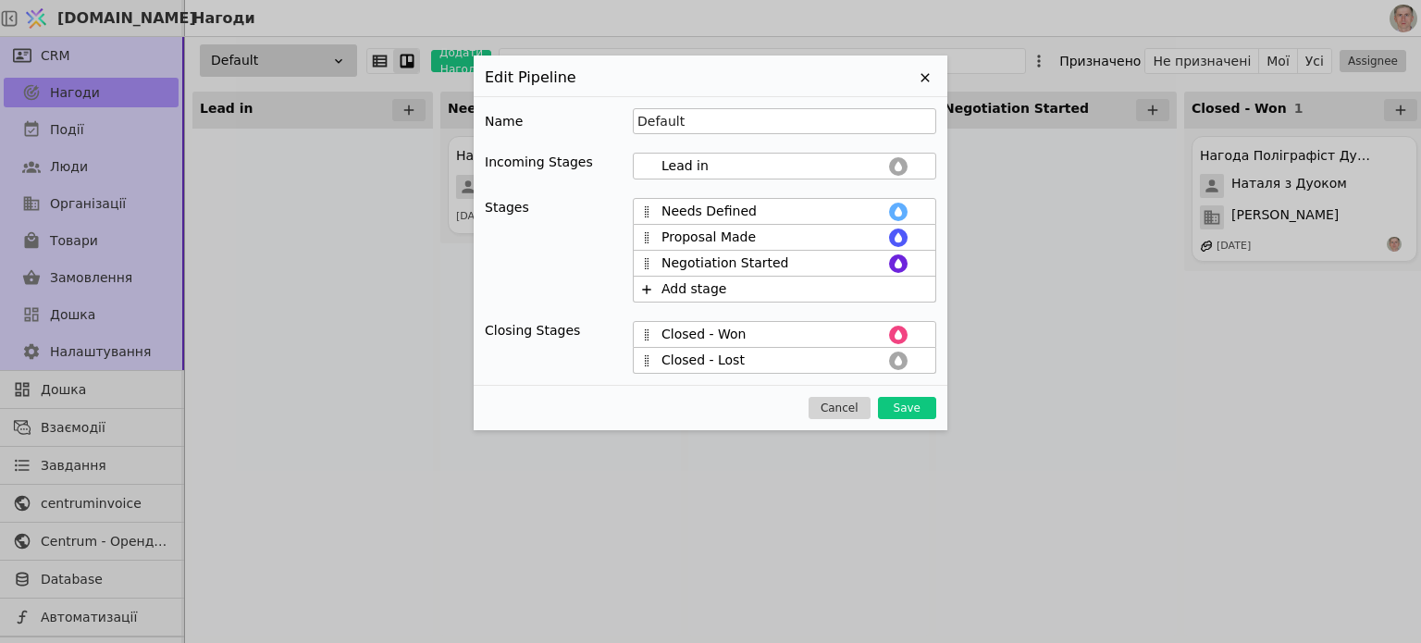
click at [836, 314] on div "Name Default Incoming Stages Lead in Stages Needs Defined Proposal Made Negotia…" at bounding box center [711, 241] width 474 height 290
click at [899, 355] on icon at bounding box center [898, 360] width 7 height 10
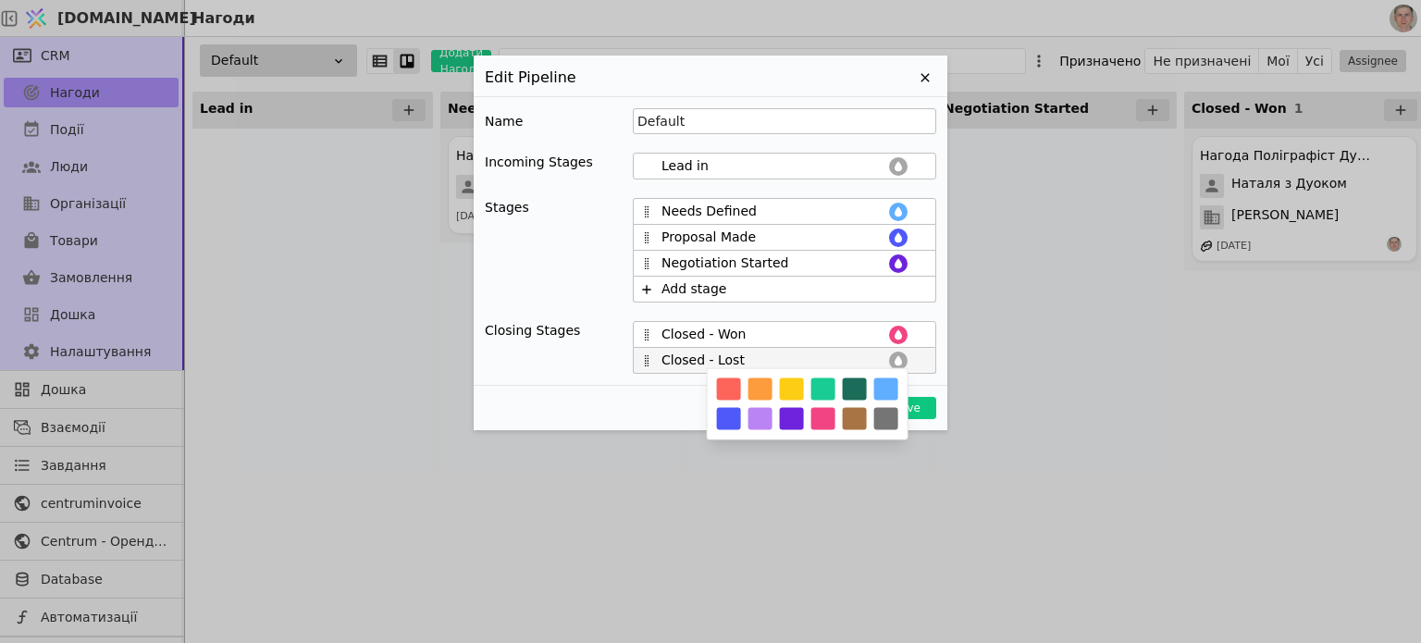
click at [731, 384] on button "button" at bounding box center [729, 390] width 24 height 22
click at [896, 329] on icon at bounding box center [898, 335] width 15 height 15
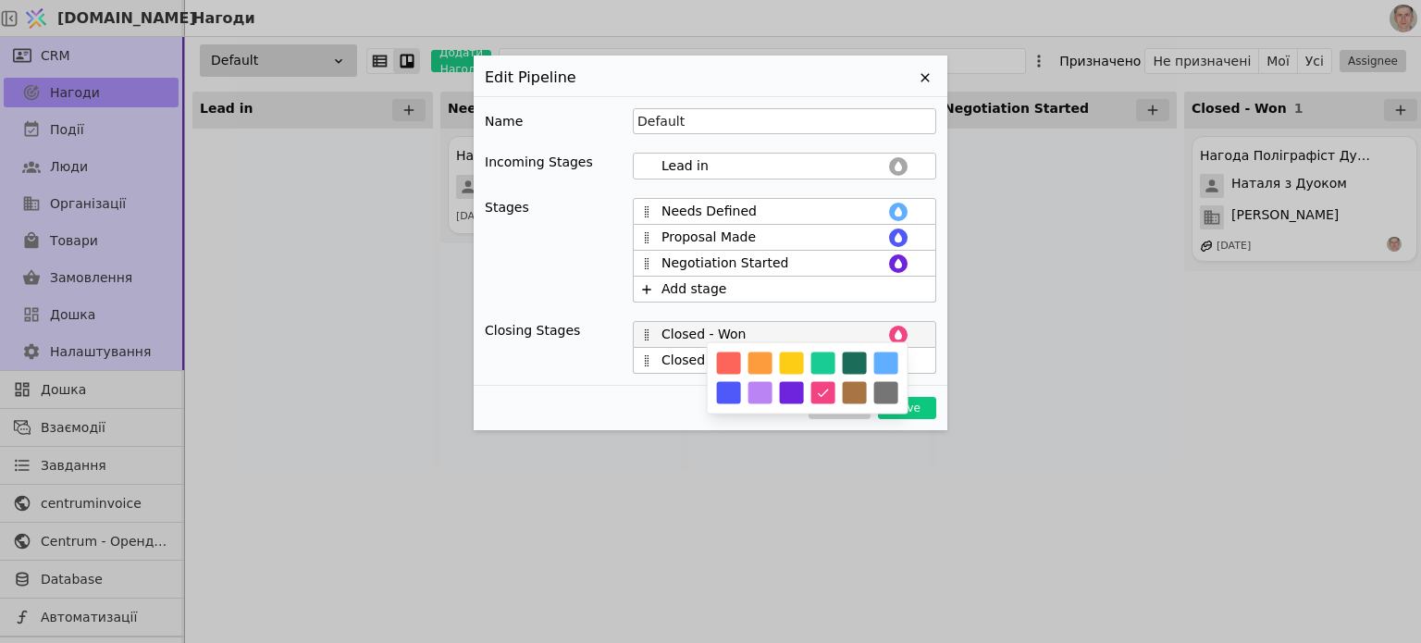
click at [822, 368] on button "button" at bounding box center [824, 364] width 24 height 22
click at [863, 308] on div "Name Default Incoming Stages Lead in Stages Needs Defined Proposal Made Negotia…" at bounding box center [711, 241] width 474 height 290
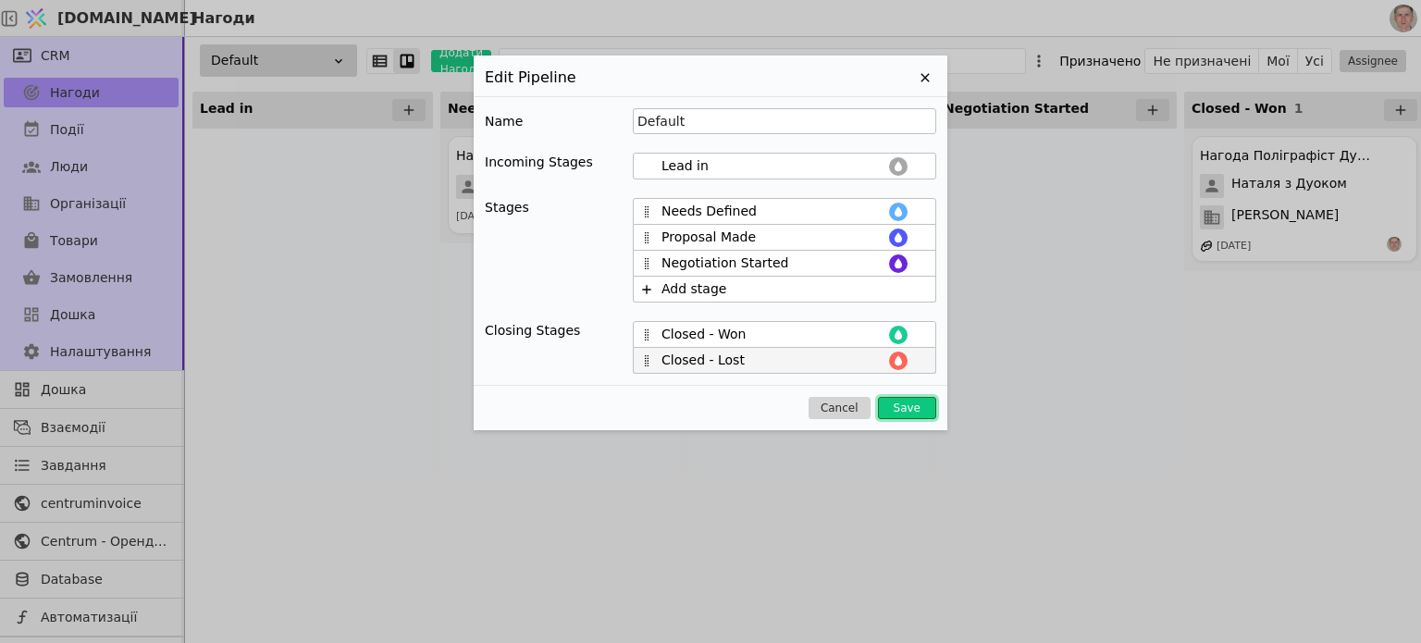
drag, startPoint x: 900, startPoint y: 405, endPoint x: 909, endPoint y: 361, distance: 45.2
click at [900, 404] on button "Save" at bounding box center [907, 408] width 58 height 22
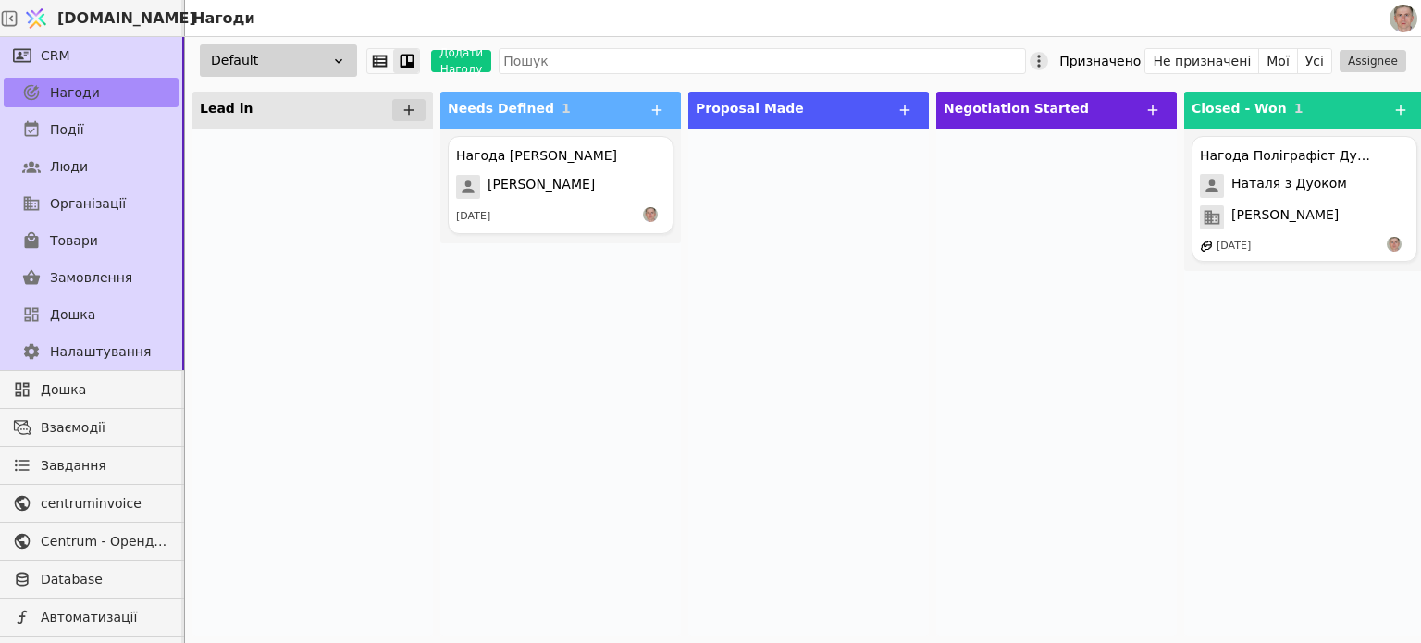
click at [1049, 57] on icon at bounding box center [1039, 61] width 19 height 19
click at [881, 398] on div at bounding box center [809, 382] width 241 height 507
click at [589, 185] on span "Джафарова Сабіна" at bounding box center [541, 187] width 107 height 24
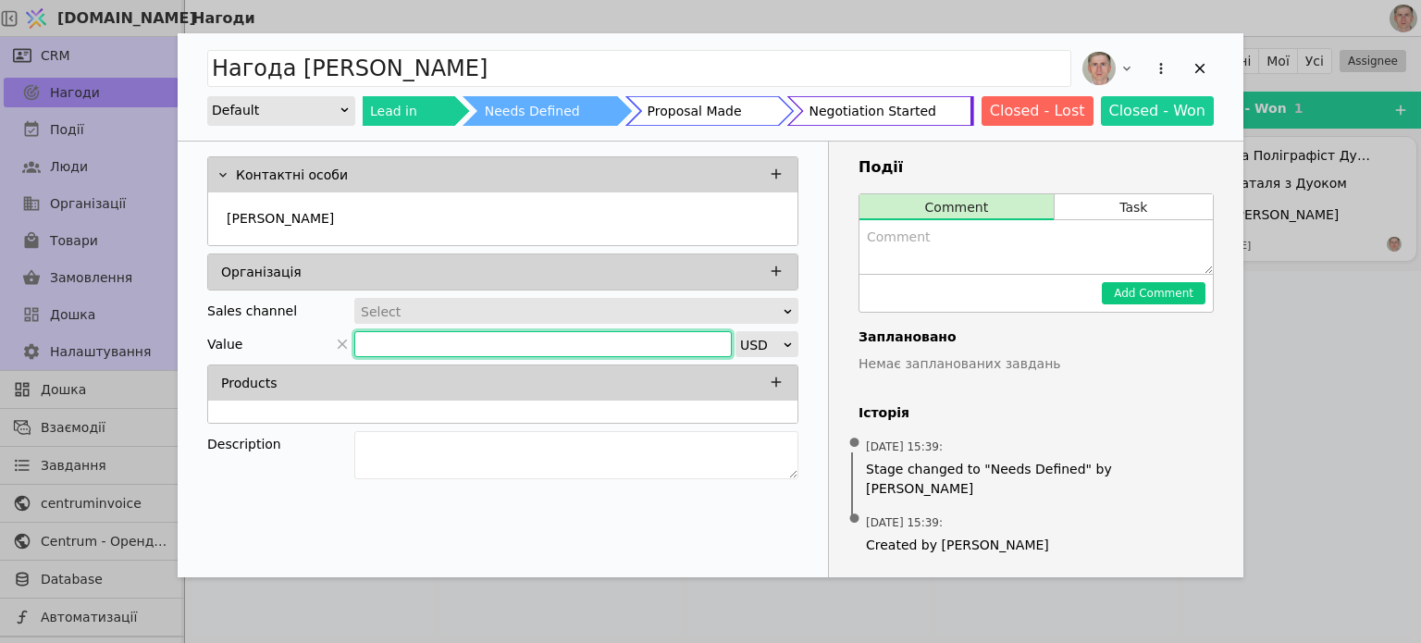
click at [489, 335] on input "Add Opportunity" at bounding box center [543, 344] width 378 height 26
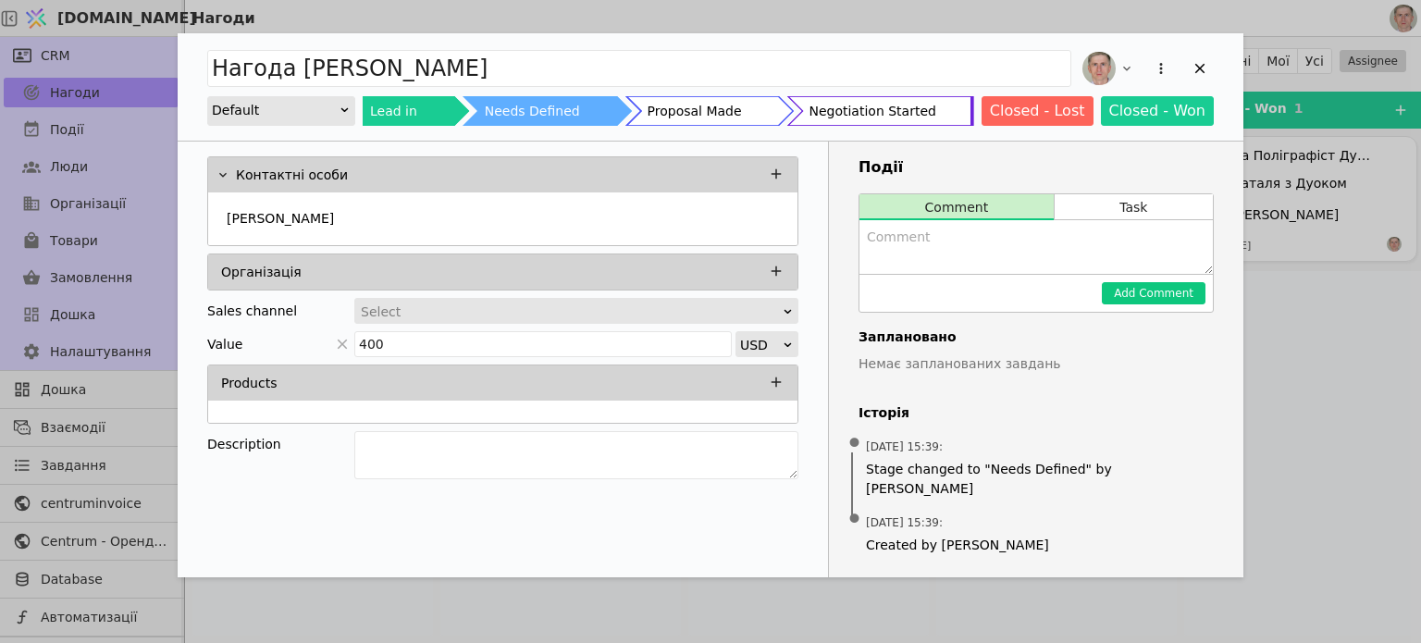
type input "400"
click at [520, 307] on div "Select" at bounding box center [570, 312] width 419 height 26
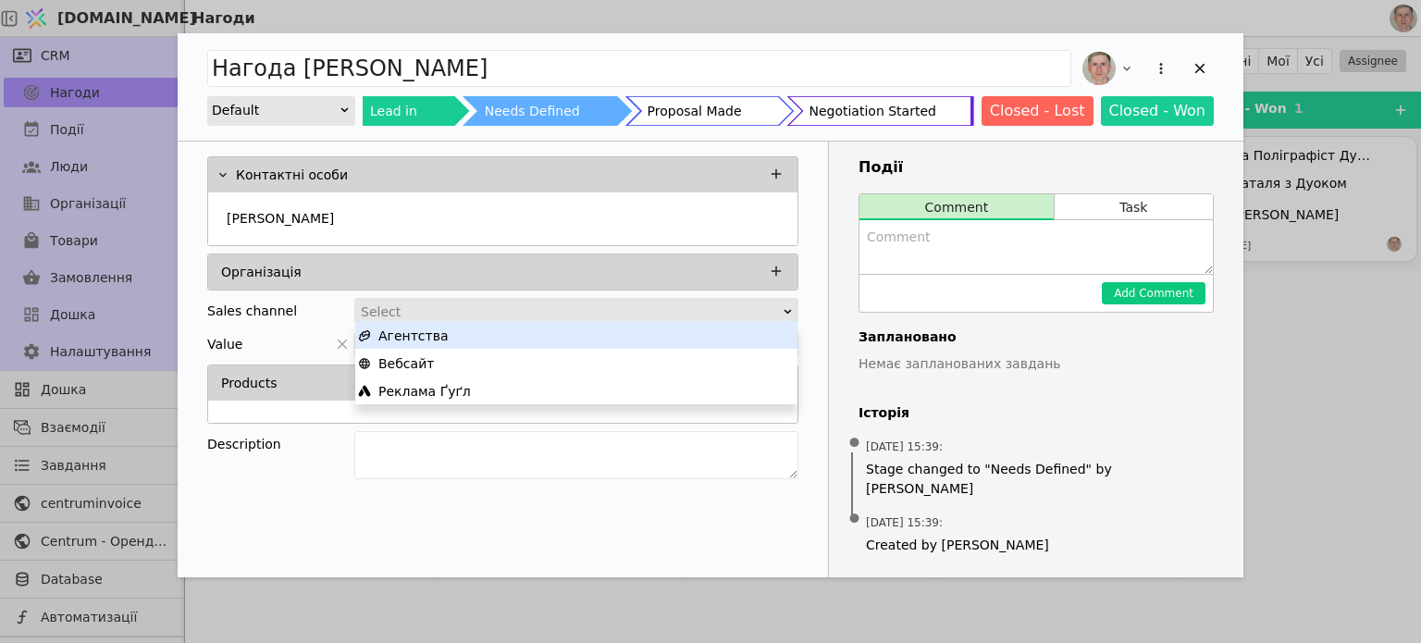
click at [489, 338] on div "Агентства" at bounding box center [576, 336] width 437 height 28
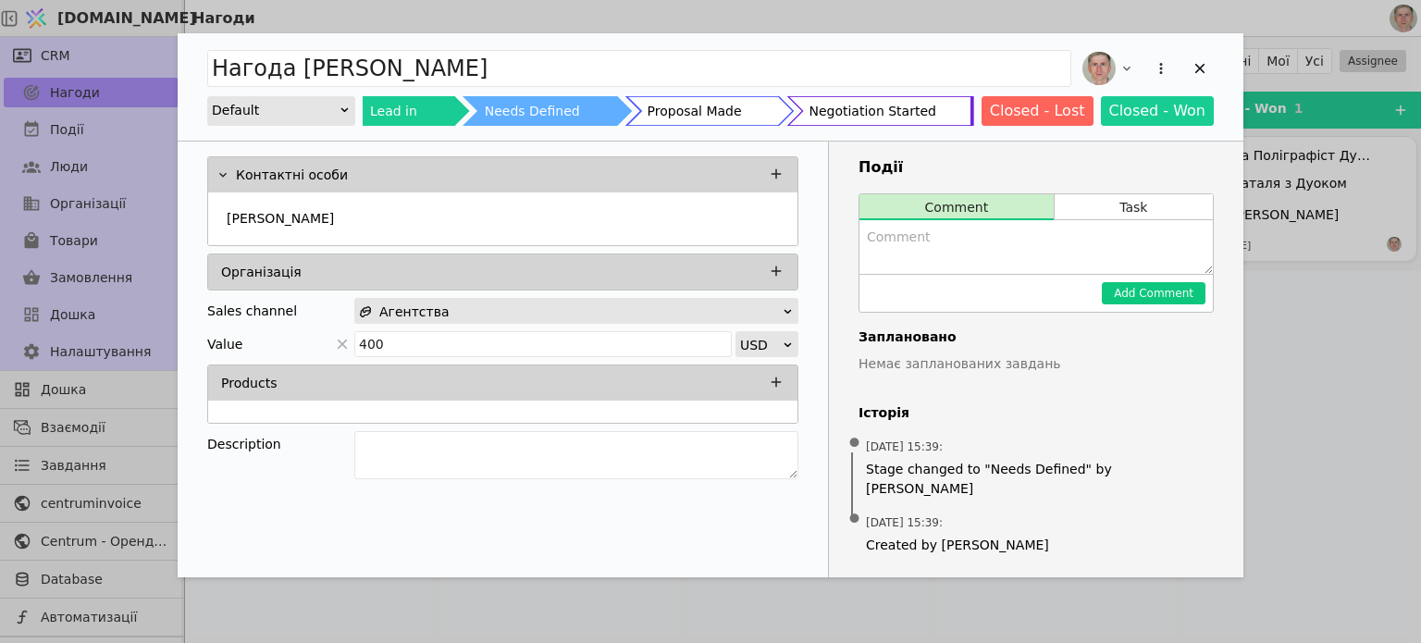
click at [506, 299] on div "Агентства" at bounding box center [570, 312] width 423 height 26
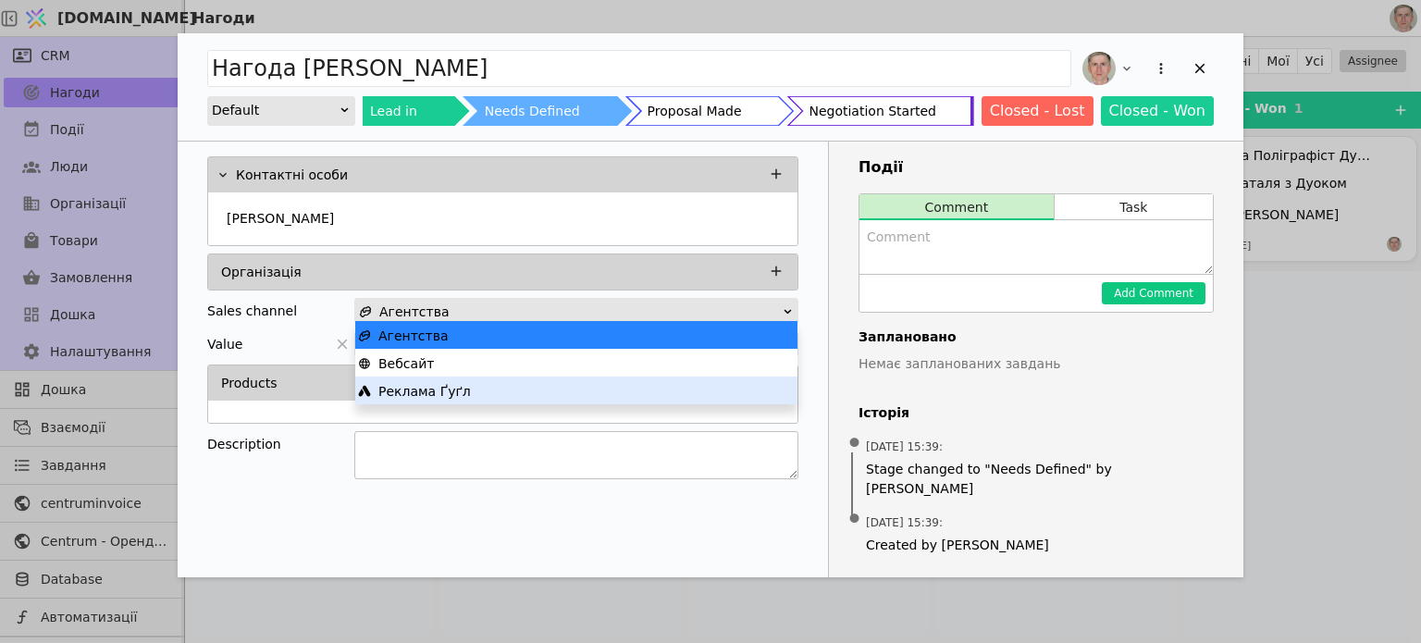
click at [478, 469] on textarea "Add Opportunity" at bounding box center [576, 455] width 444 height 48
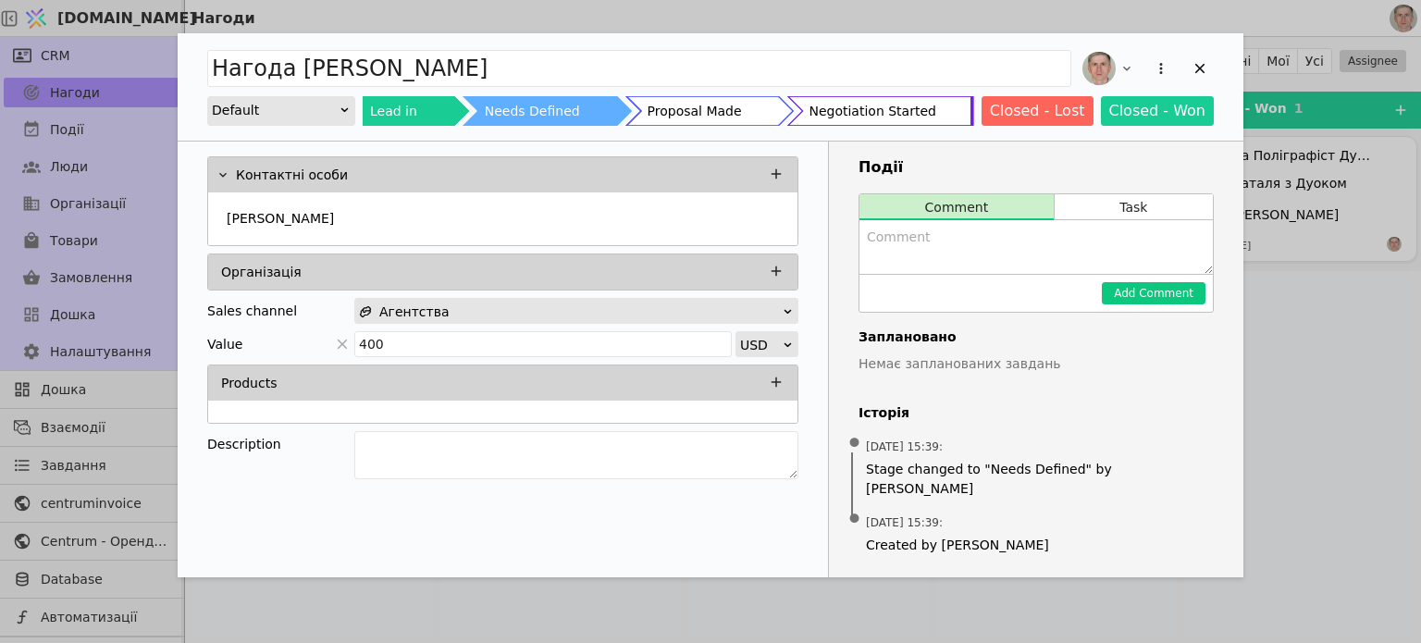
click at [1046, 162] on h3 "Події" at bounding box center [1036, 167] width 355 height 22
click at [1193, 60] on icon "Add Opportunity" at bounding box center [1200, 68] width 17 height 17
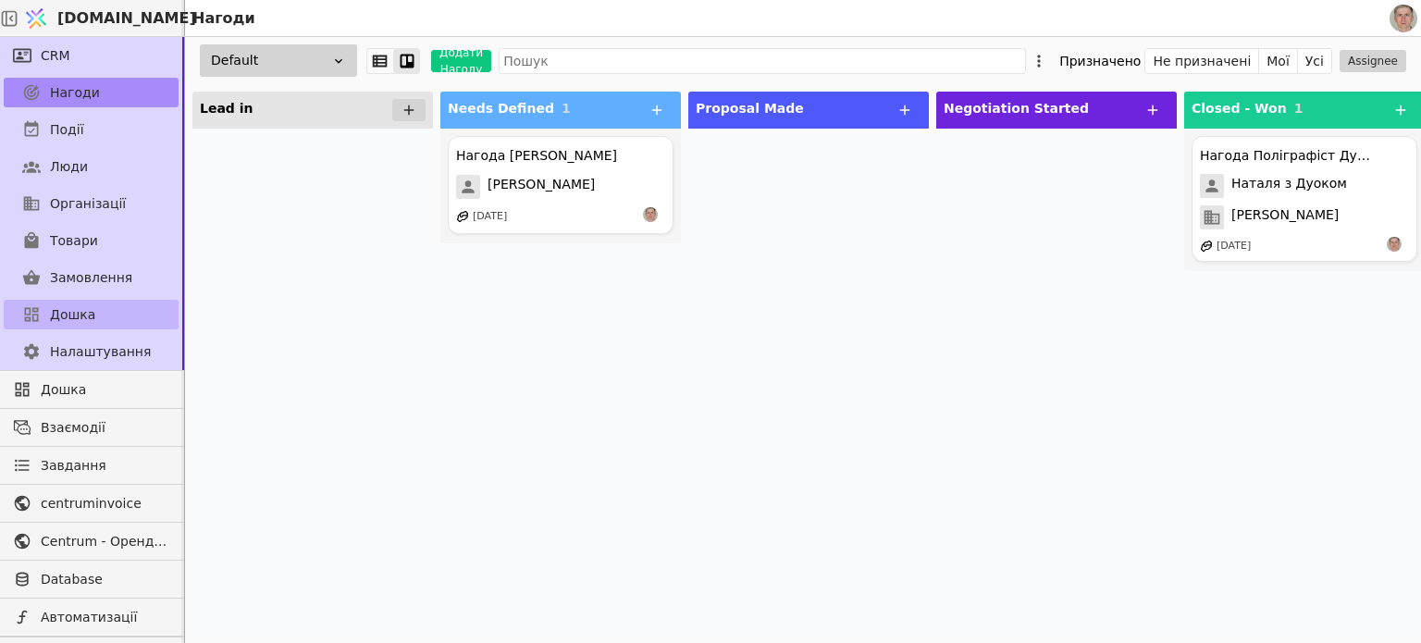
click at [89, 307] on span "Дошка" at bounding box center [72, 314] width 45 height 19
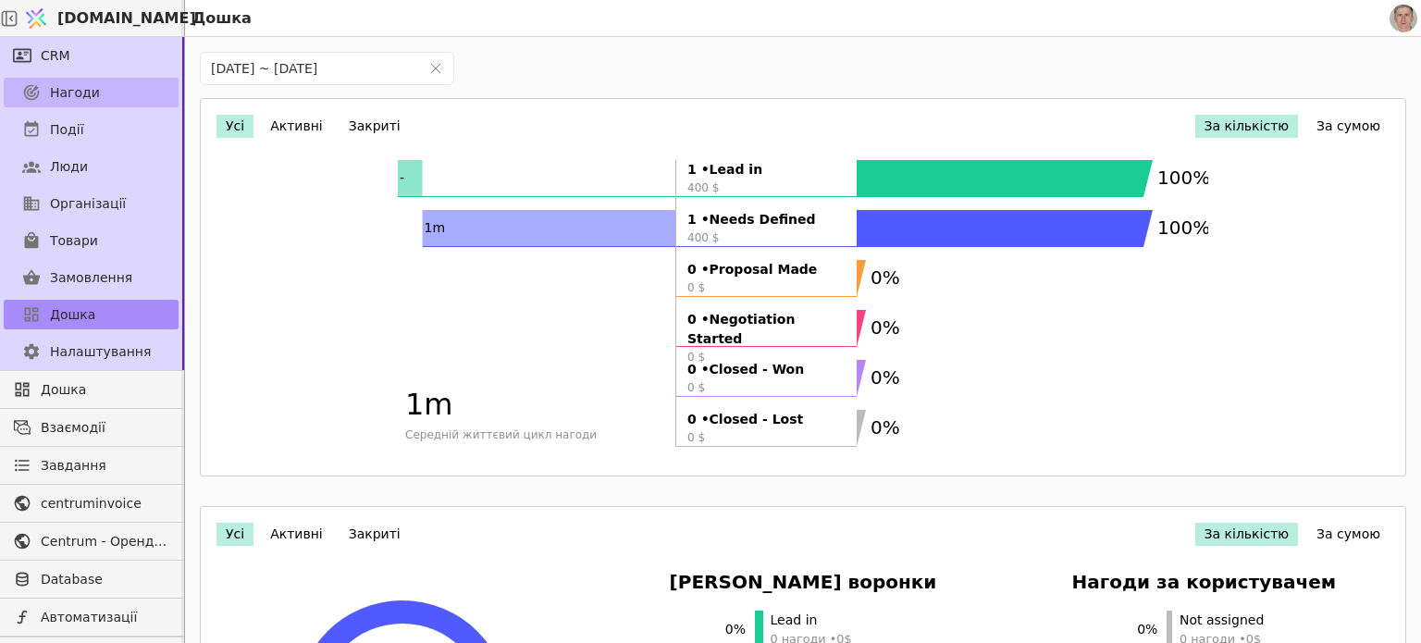
click at [94, 89] on span "Нагоди" at bounding box center [75, 92] width 50 height 19
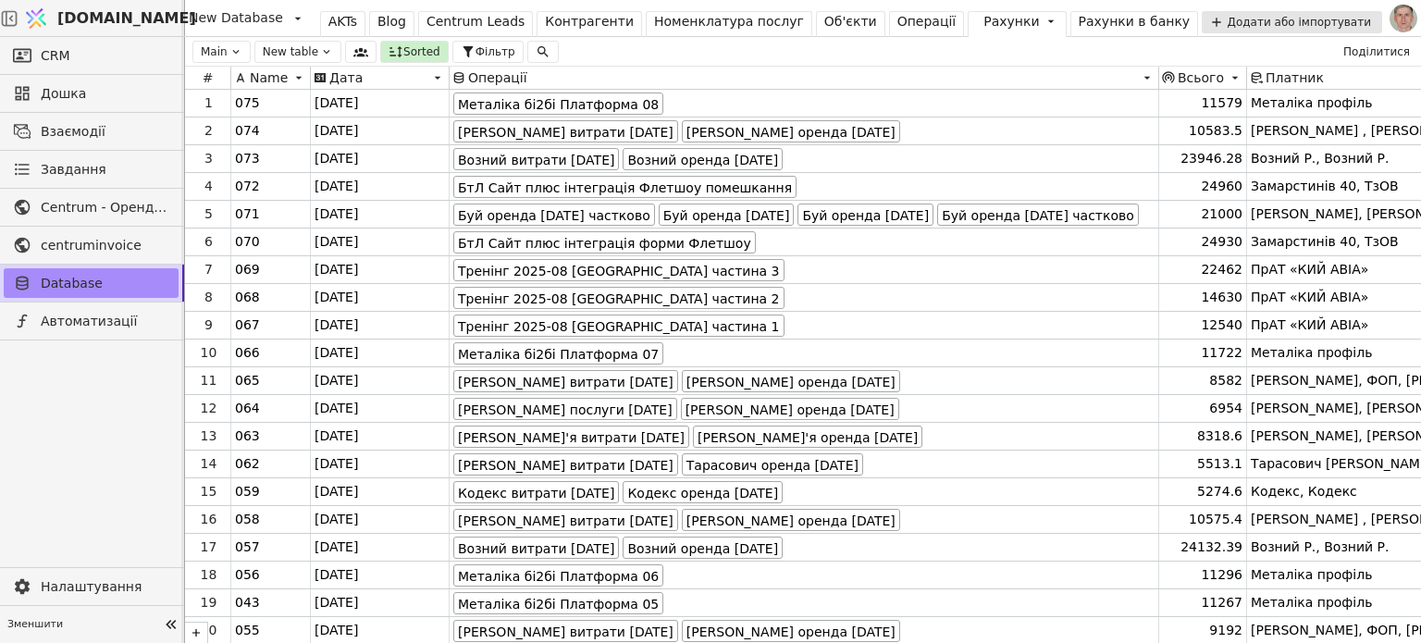
click at [481, 23] on div "Centrum Leads" at bounding box center [476, 21] width 98 height 19
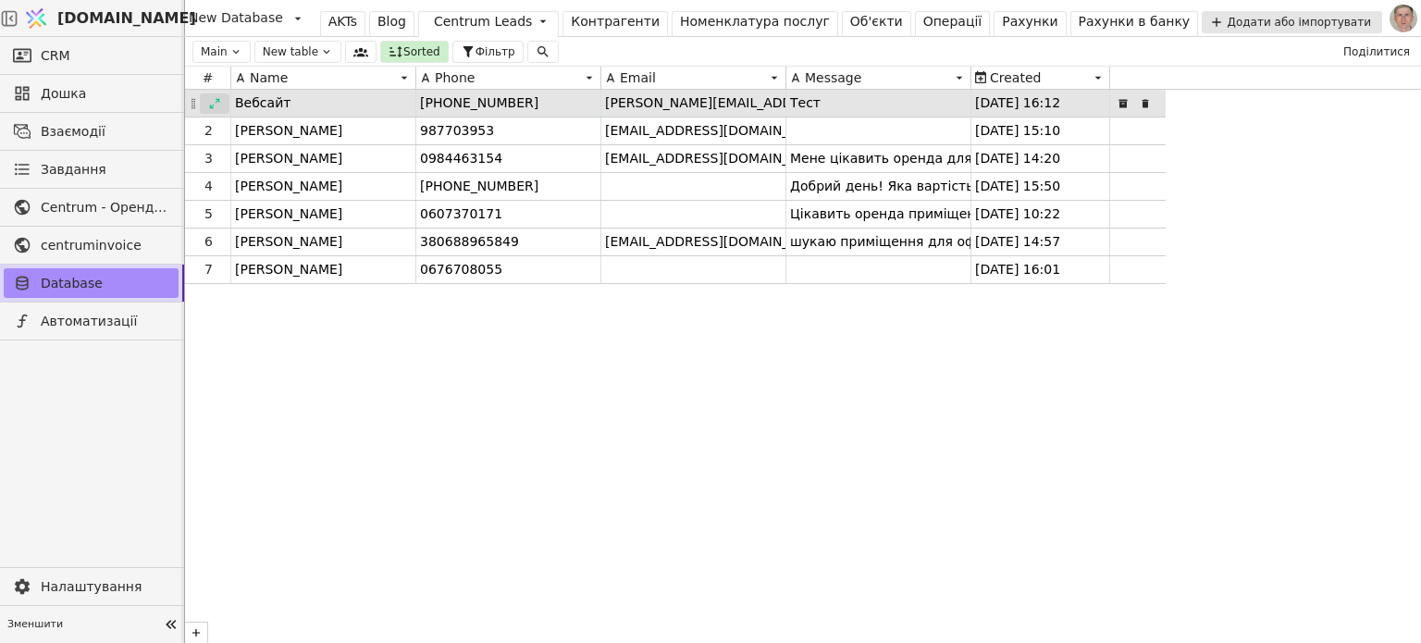
click at [211, 99] on icon at bounding box center [214, 103] width 13 height 13
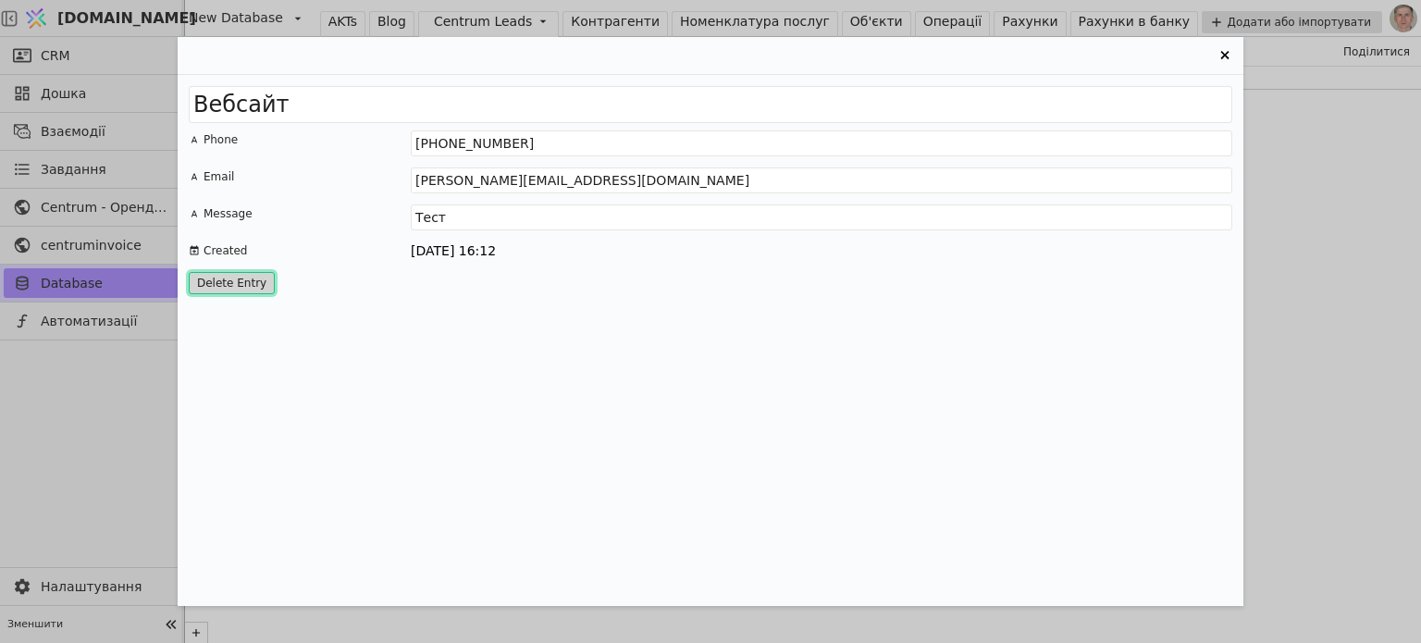
click at [218, 285] on button "Delete Entry" at bounding box center [232, 283] width 86 height 22
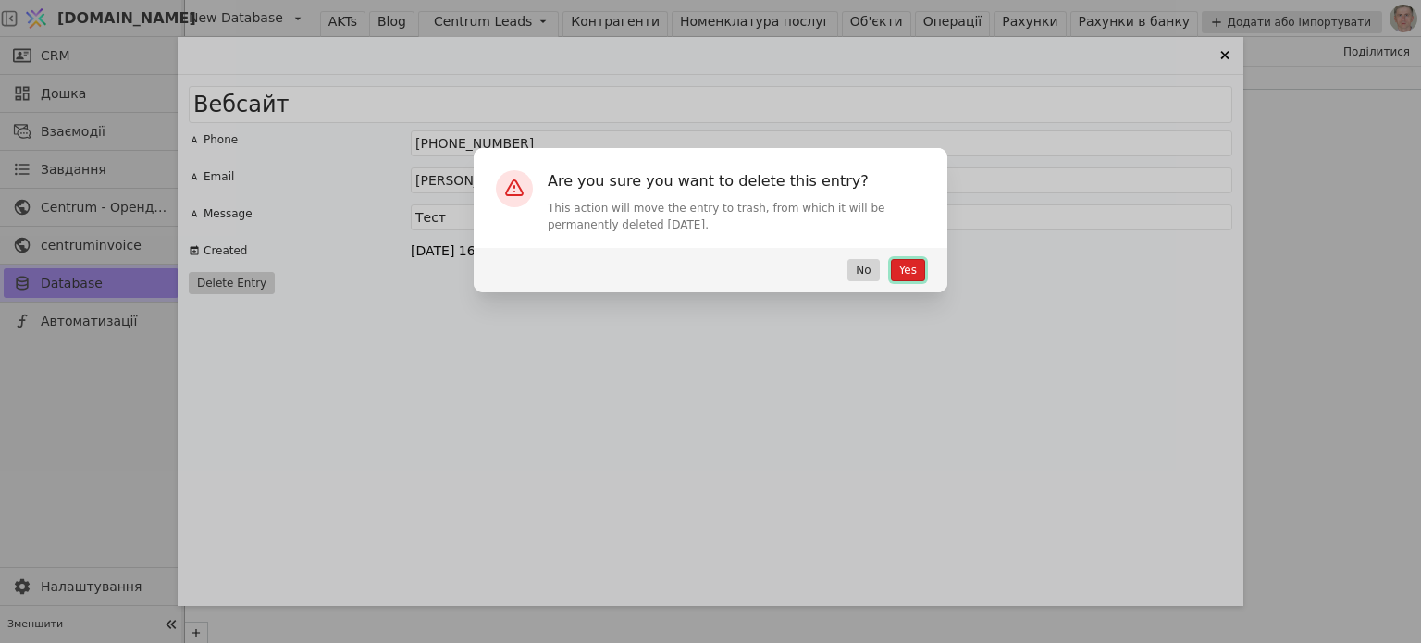
click at [896, 268] on button "Yes" at bounding box center [908, 270] width 34 height 22
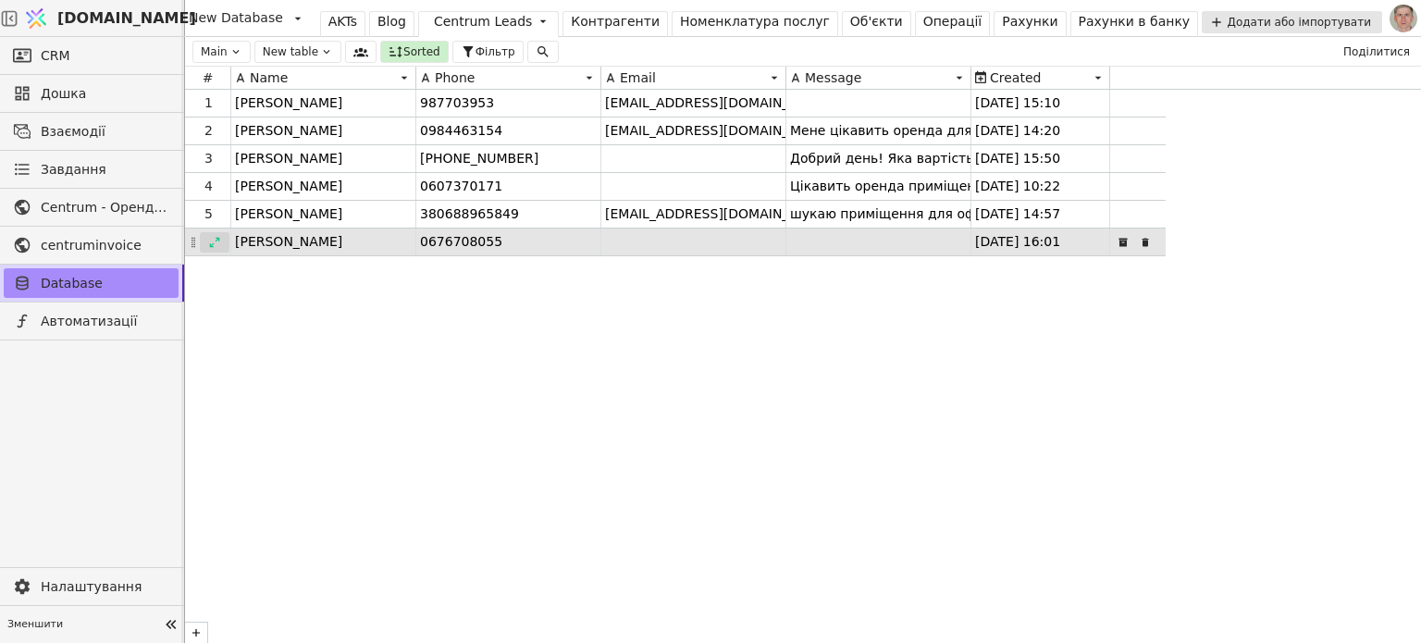
click at [214, 243] on icon at bounding box center [214, 242] width 13 height 13
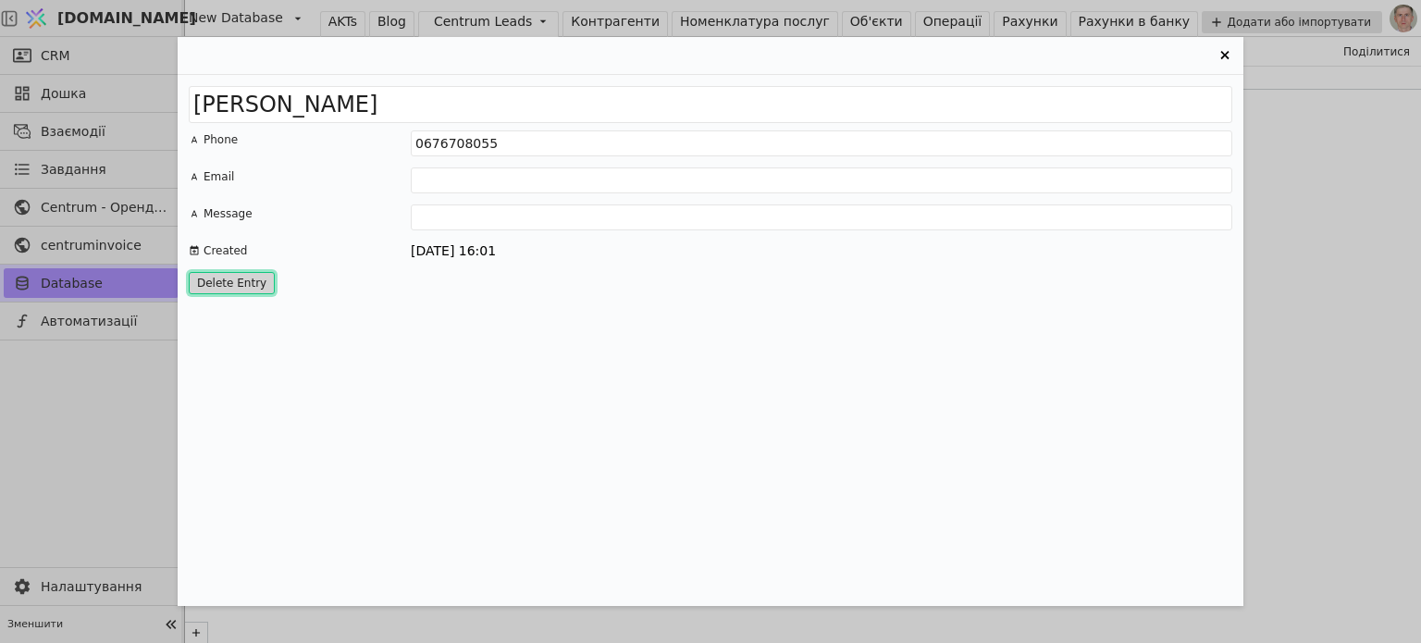
click at [230, 280] on button "Delete Entry" at bounding box center [232, 283] width 86 height 22
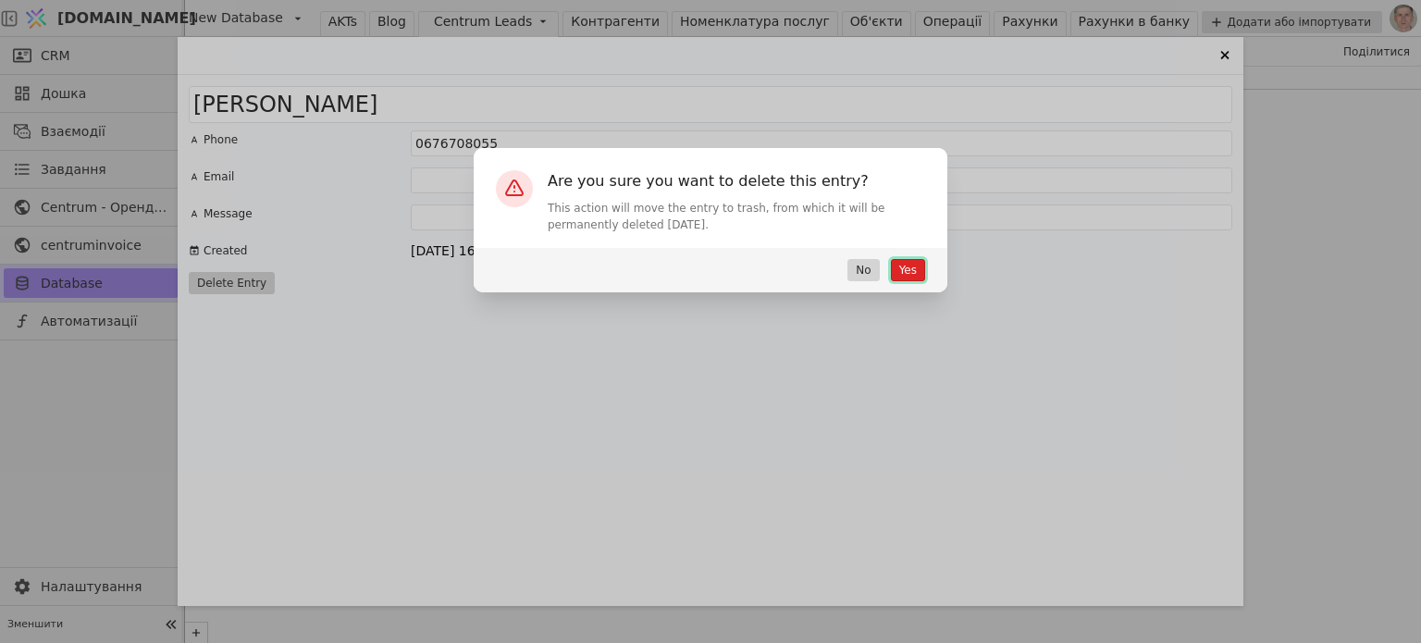
click at [918, 266] on button "Yes" at bounding box center [908, 270] width 34 height 22
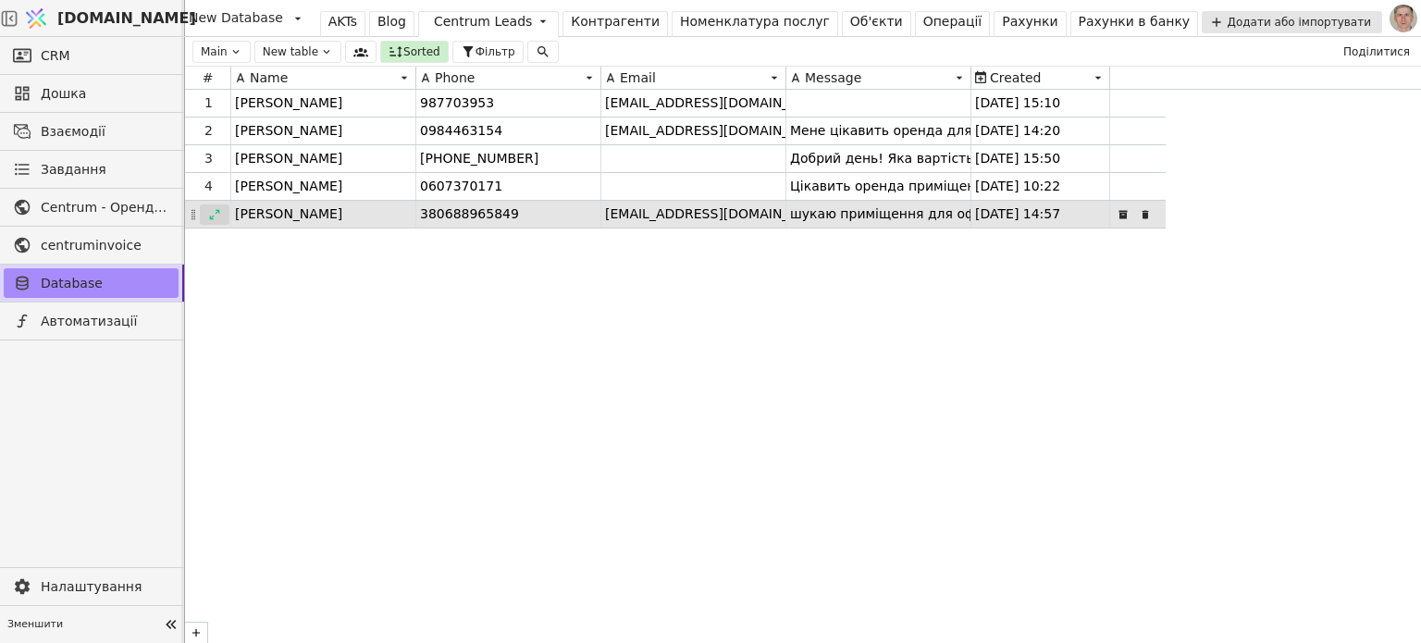
click at [209, 217] on icon at bounding box center [214, 214] width 13 height 13
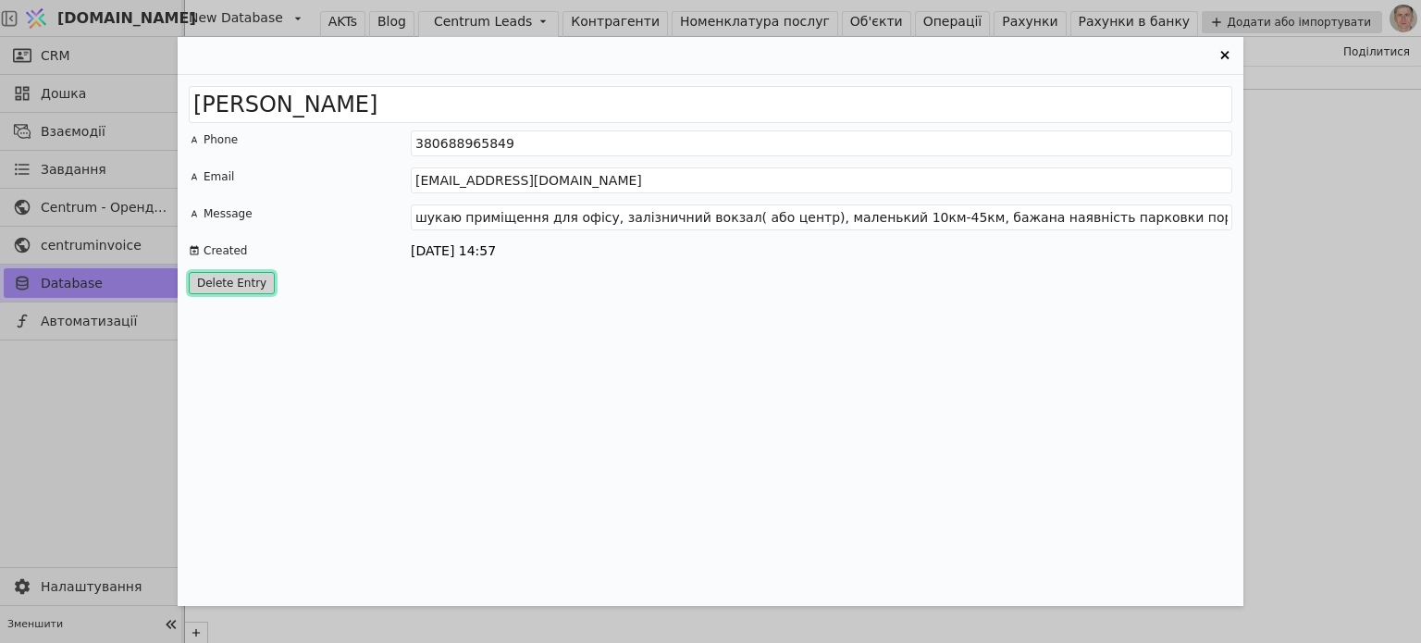
click at [241, 281] on button "Delete Entry" at bounding box center [232, 283] width 86 height 22
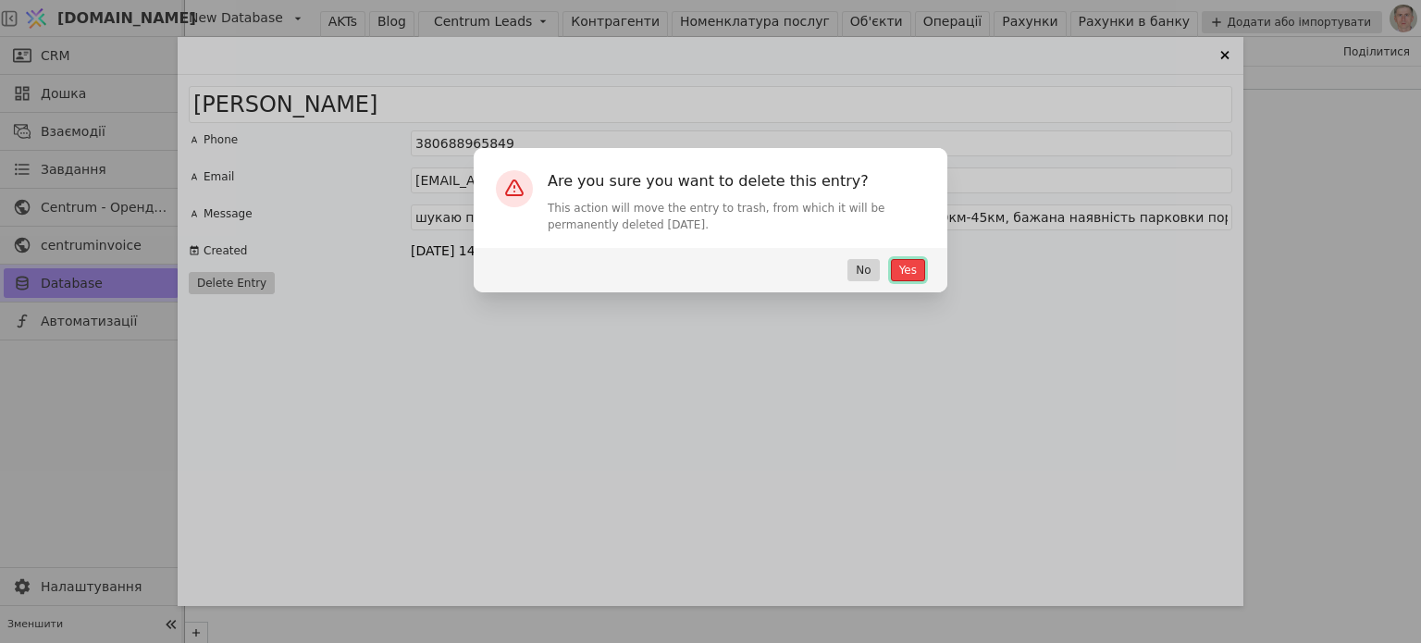
drag, startPoint x: 903, startPoint y: 272, endPoint x: 884, endPoint y: 267, distance: 20.0
click at [904, 272] on button "Yes" at bounding box center [908, 270] width 34 height 22
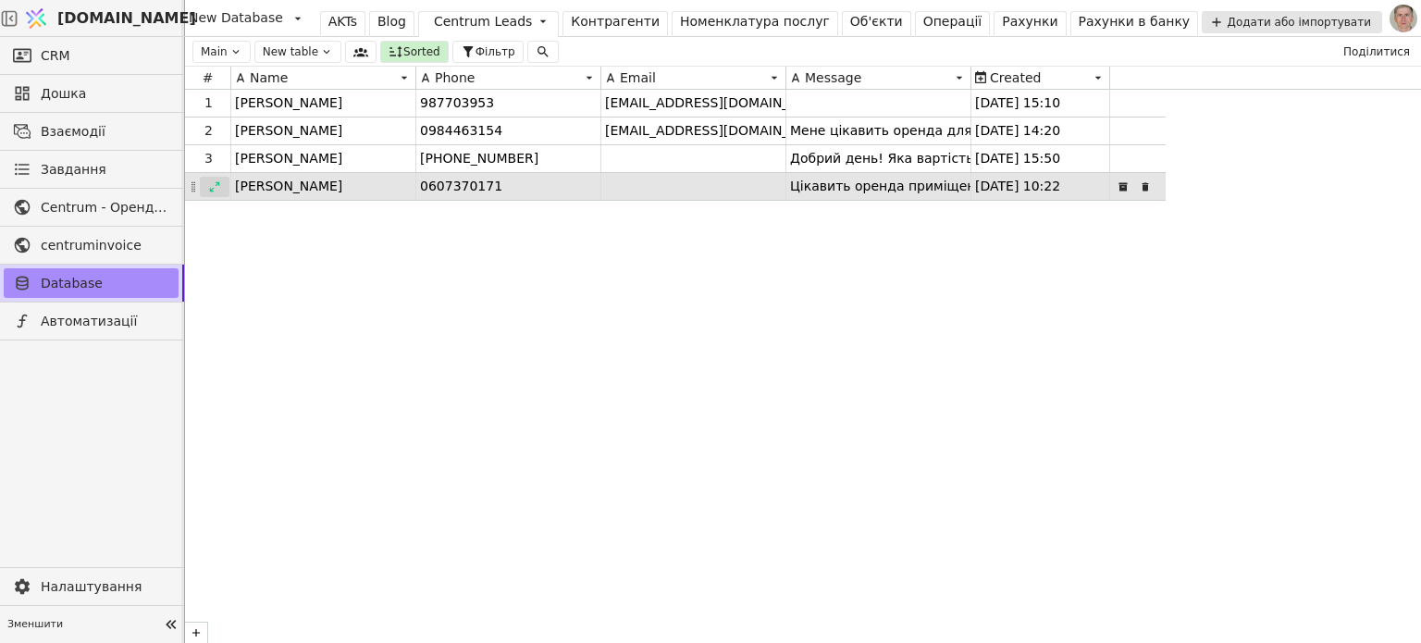
click at [213, 186] on icon at bounding box center [214, 186] width 13 height 13
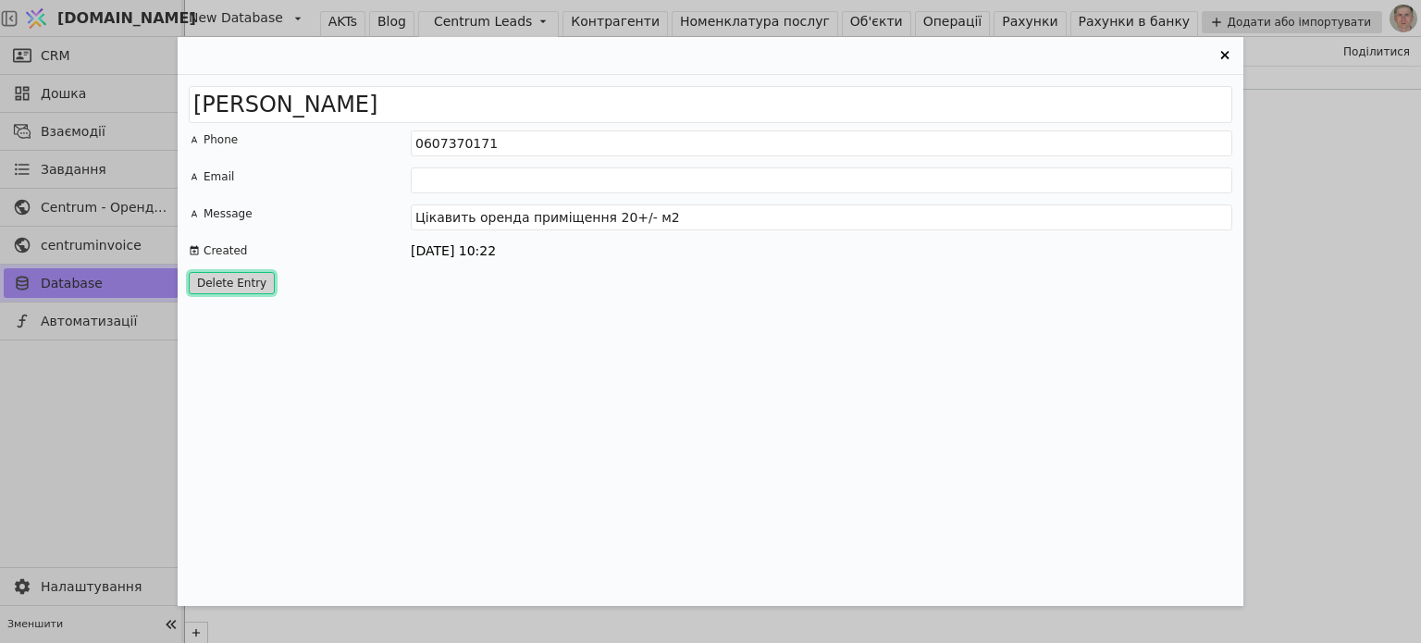
click at [238, 285] on button "Delete Entry" at bounding box center [232, 283] width 86 height 22
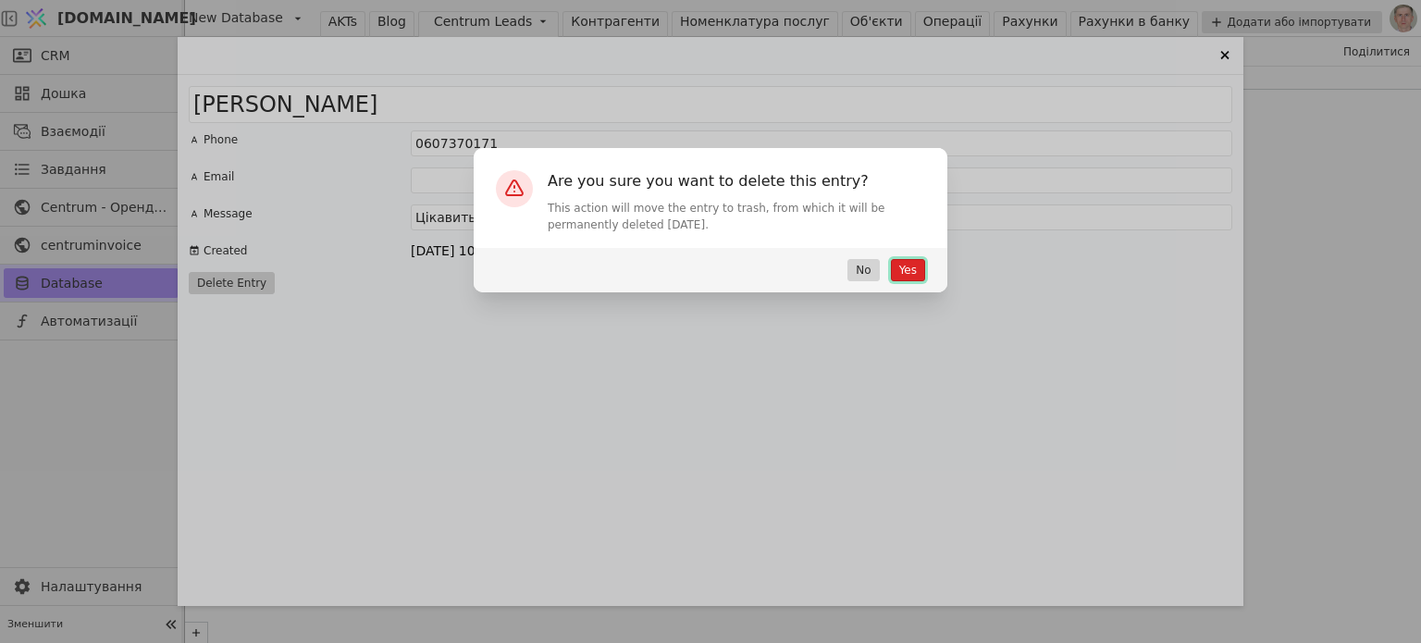
click at [911, 269] on button "Yes" at bounding box center [908, 270] width 34 height 22
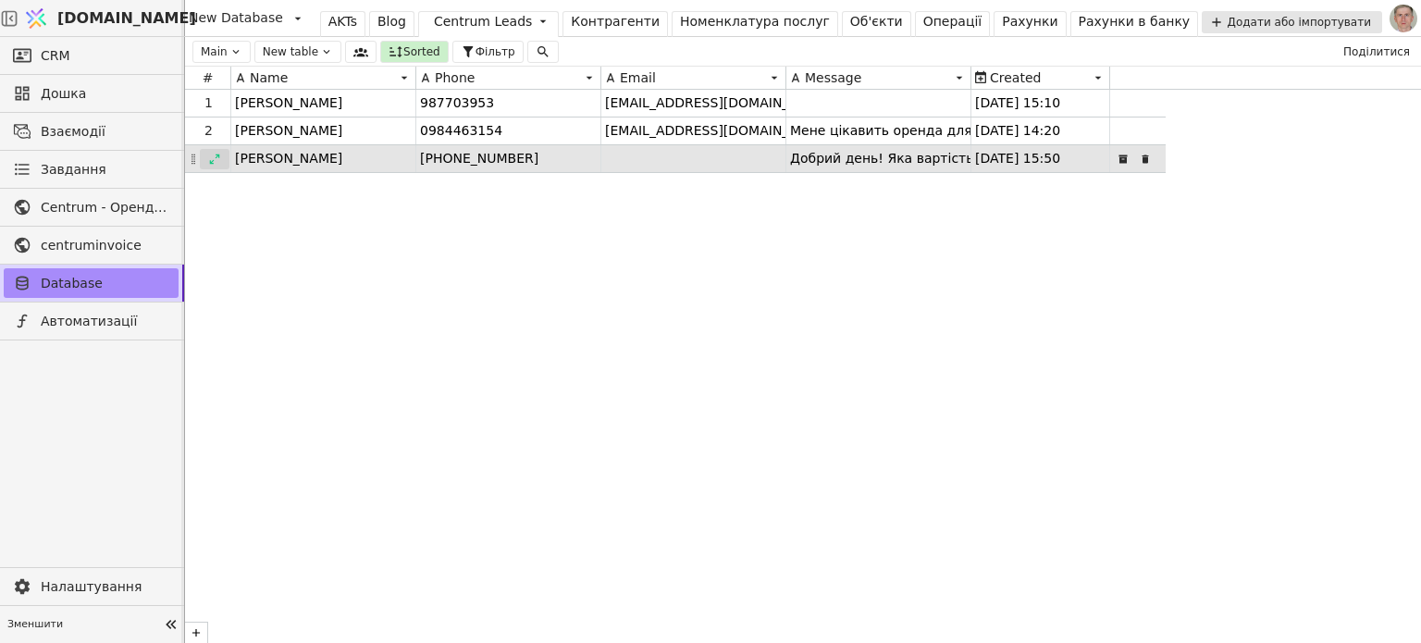
click at [217, 155] on icon at bounding box center [215, 159] width 10 height 10
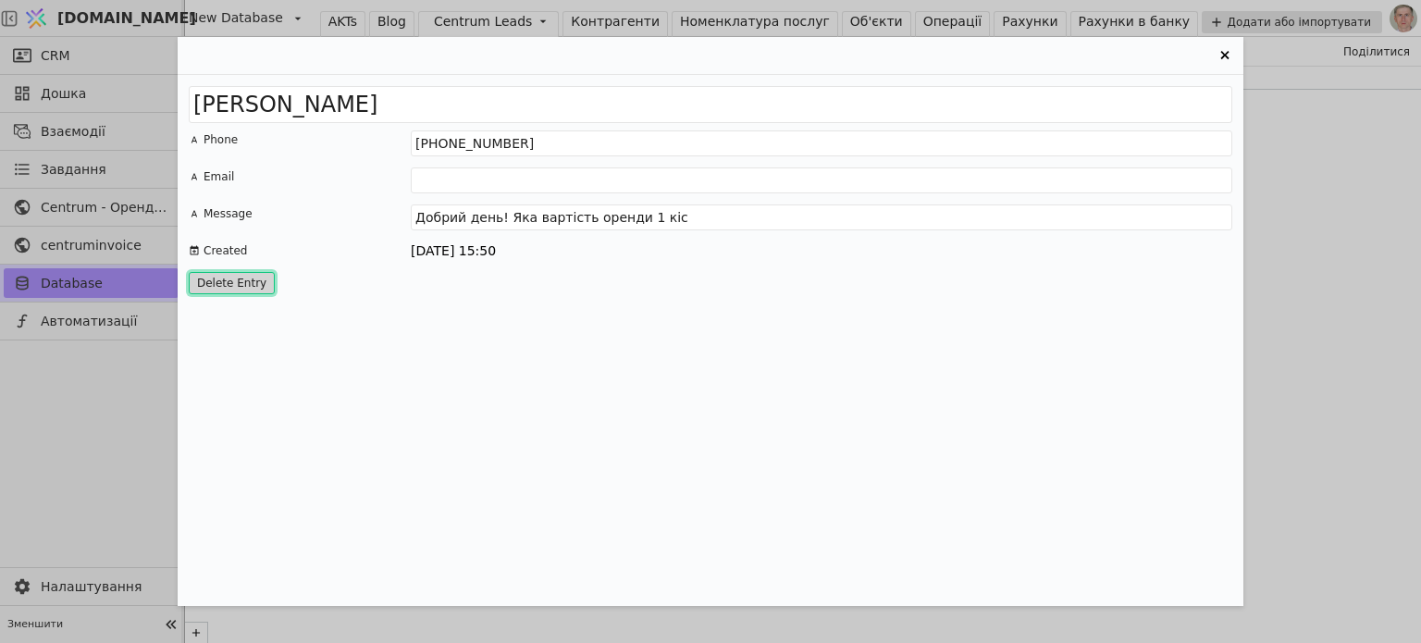
click at [222, 277] on button "Delete Entry" at bounding box center [232, 283] width 86 height 22
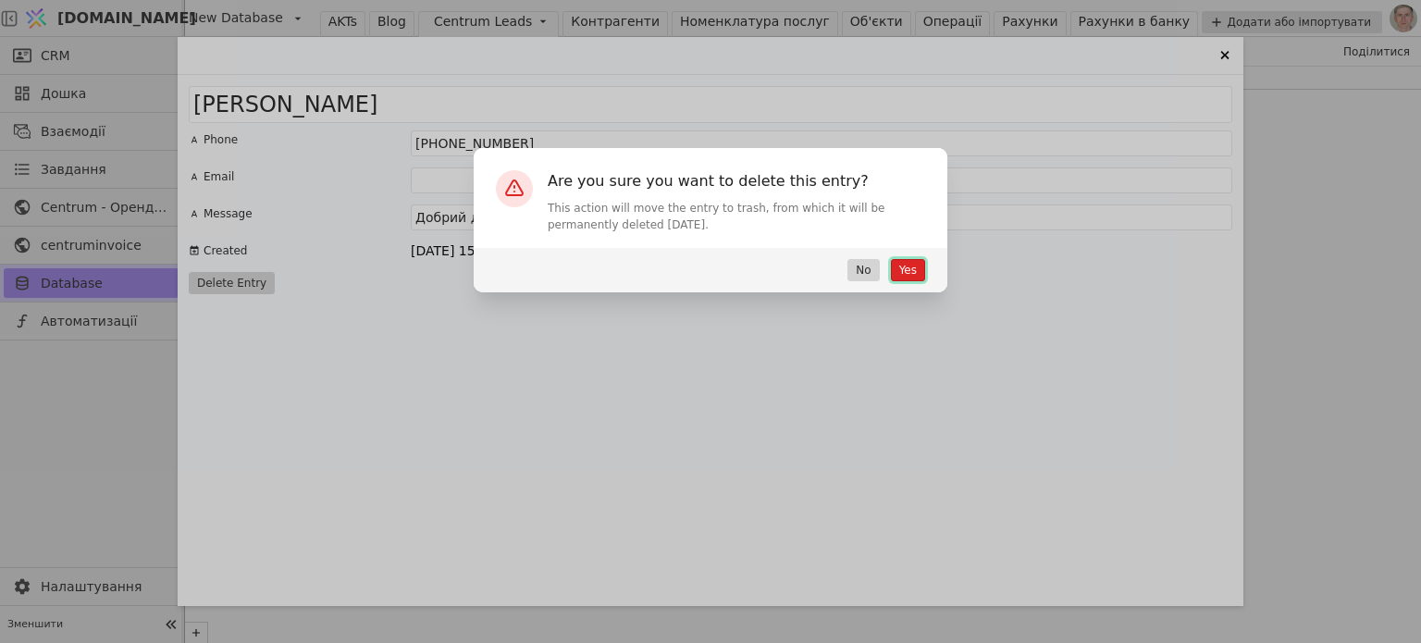
click at [906, 267] on button "Yes" at bounding box center [908, 270] width 34 height 22
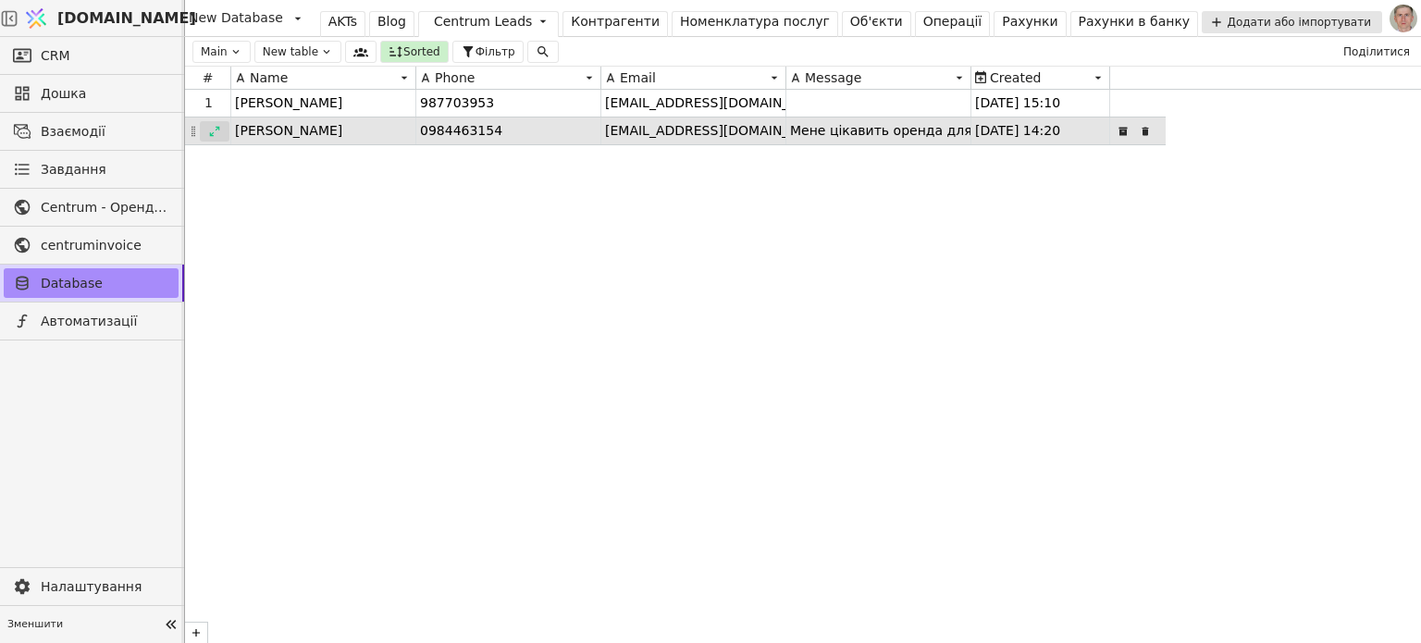
click at [214, 126] on icon at bounding box center [214, 131] width 13 height 13
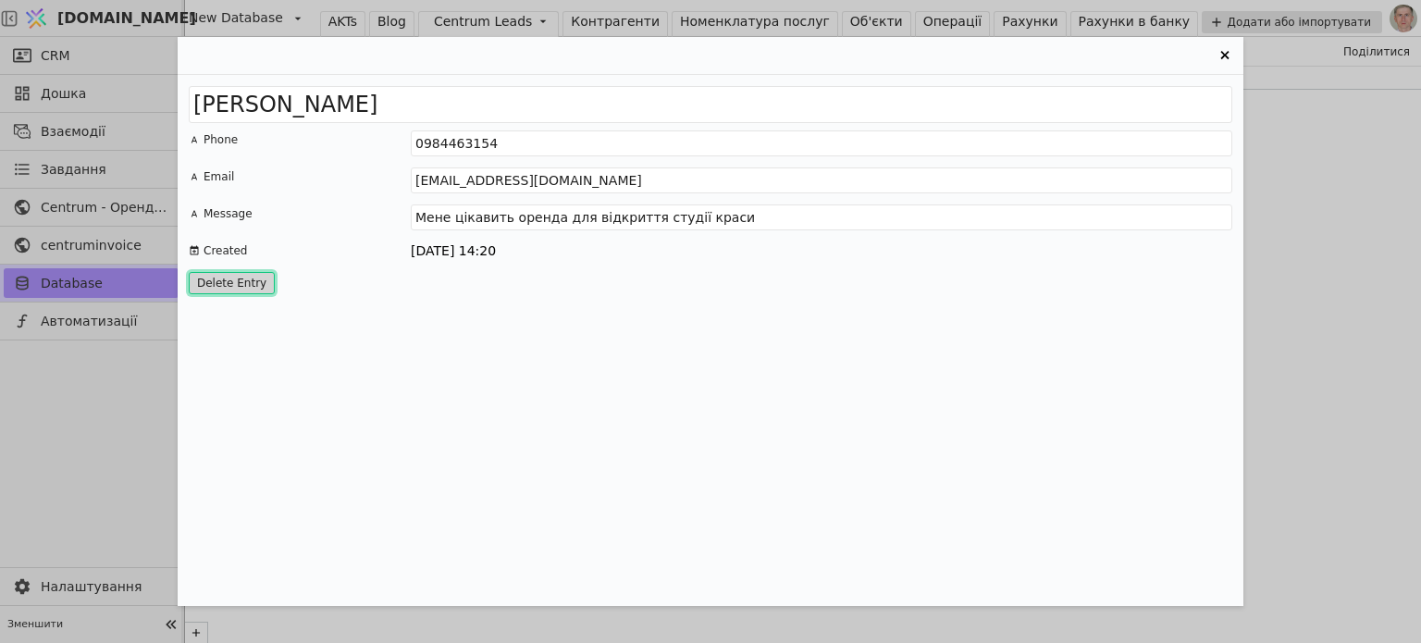
click at [239, 281] on button "Delete Entry" at bounding box center [232, 283] width 86 height 22
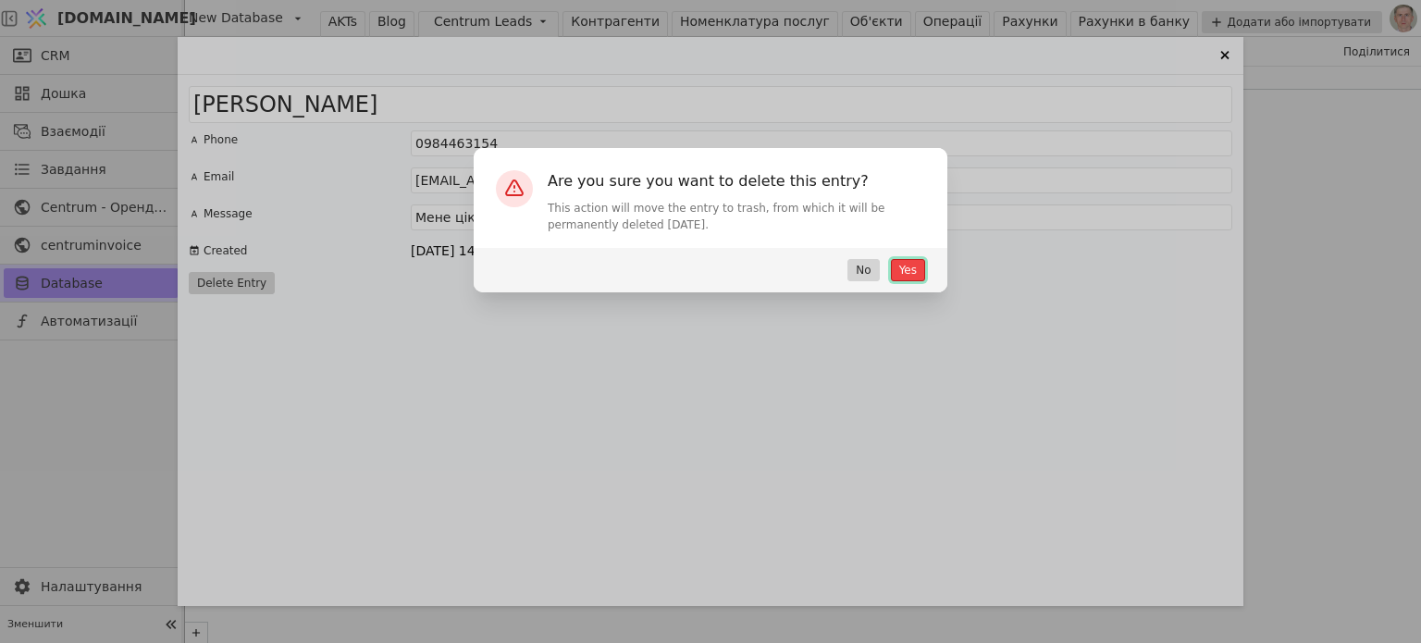
click at [895, 267] on button "Yes" at bounding box center [908, 270] width 34 height 22
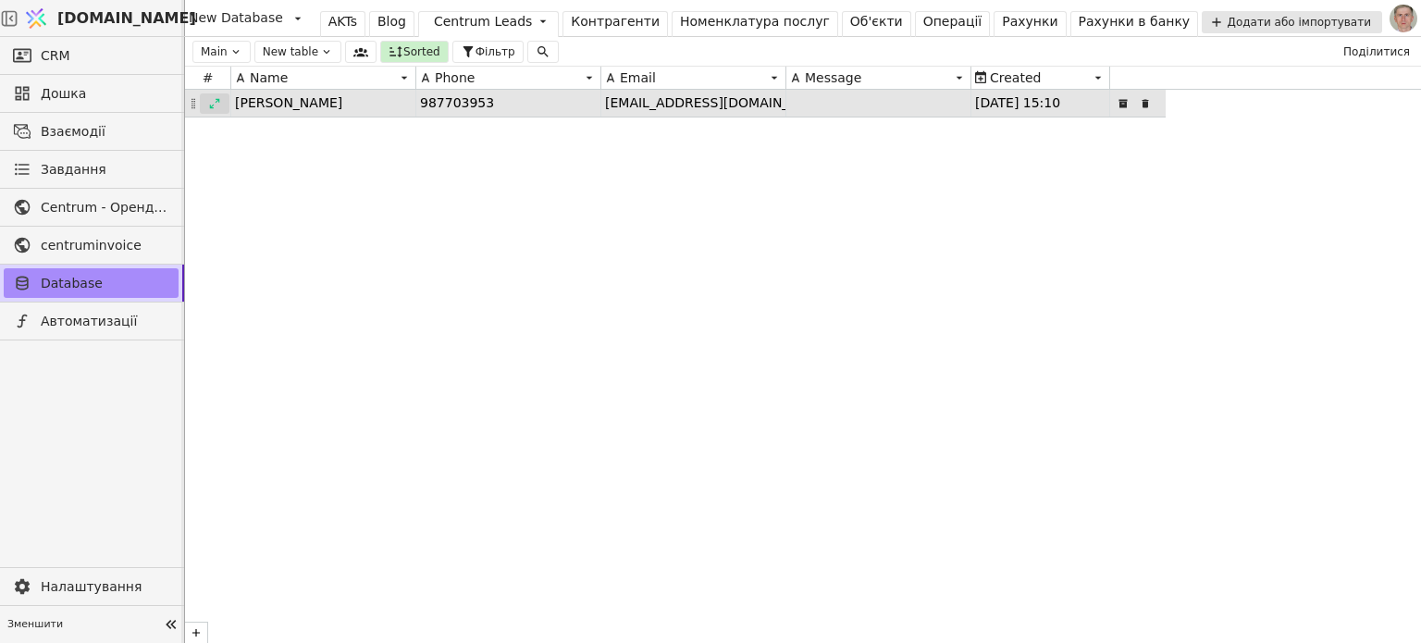
click at [209, 107] on icon at bounding box center [214, 103] width 13 height 13
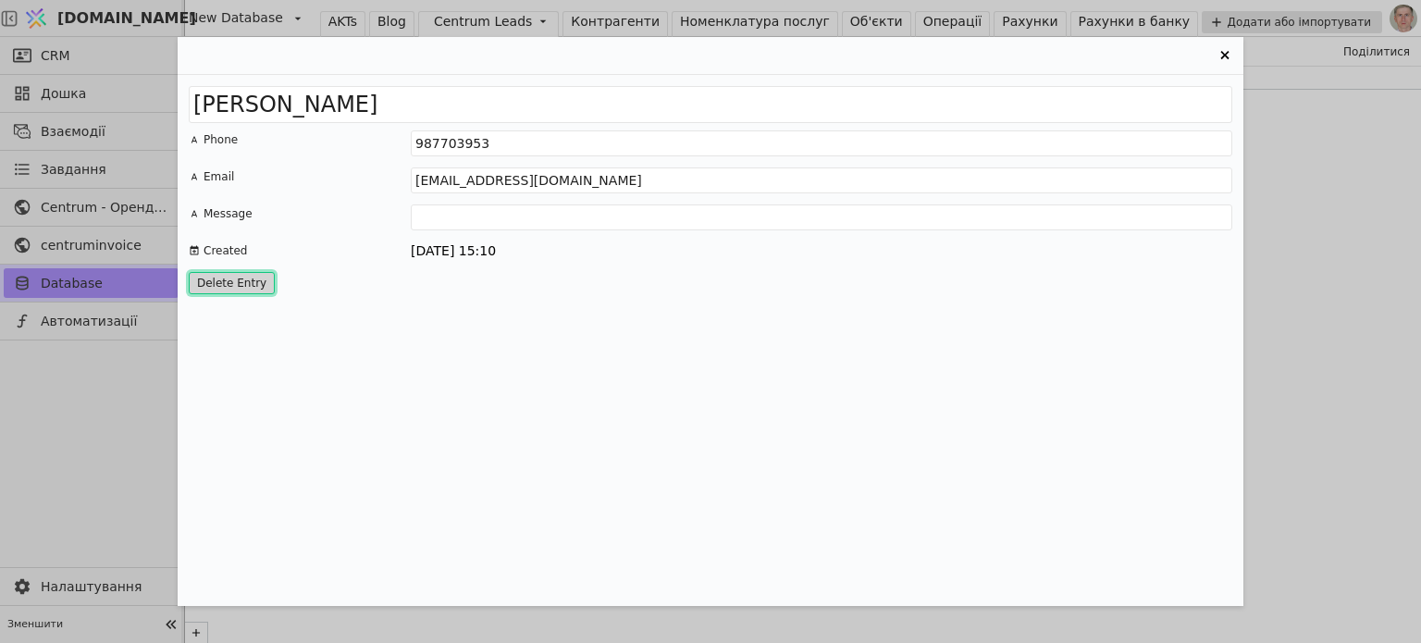
click at [254, 276] on button "Delete Entry" at bounding box center [232, 283] width 86 height 22
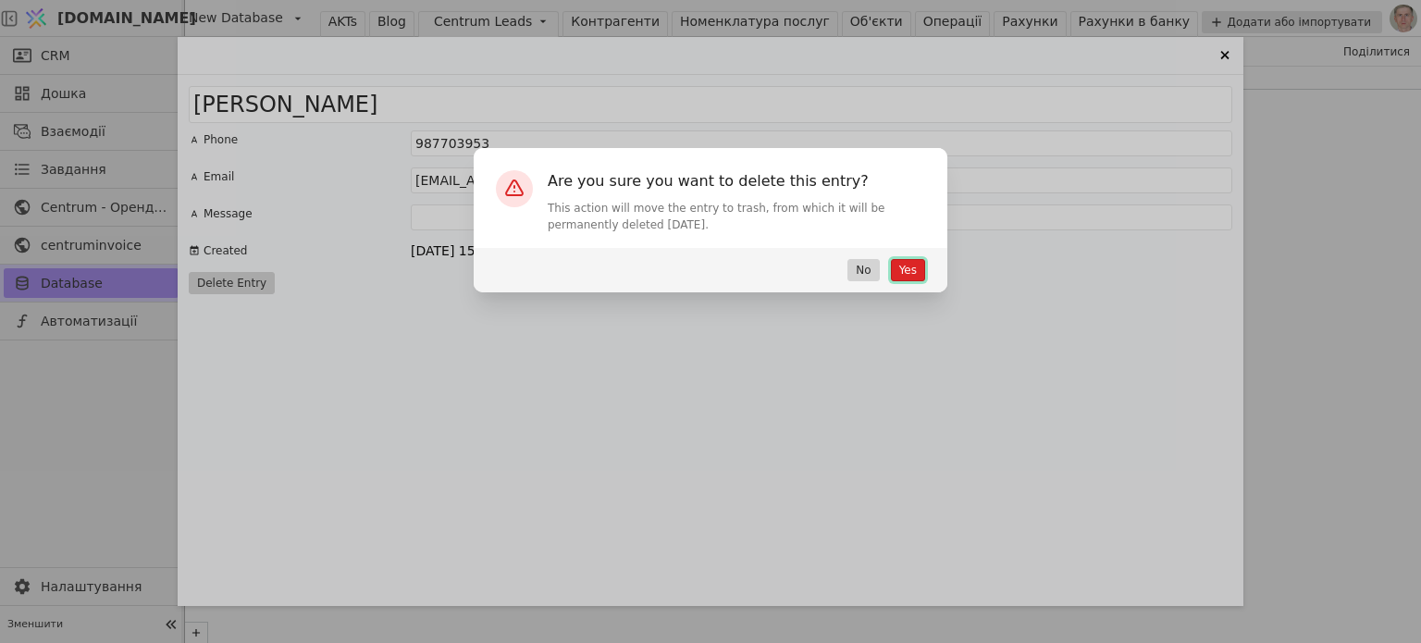
click at [909, 273] on button "Yes" at bounding box center [908, 270] width 34 height 22
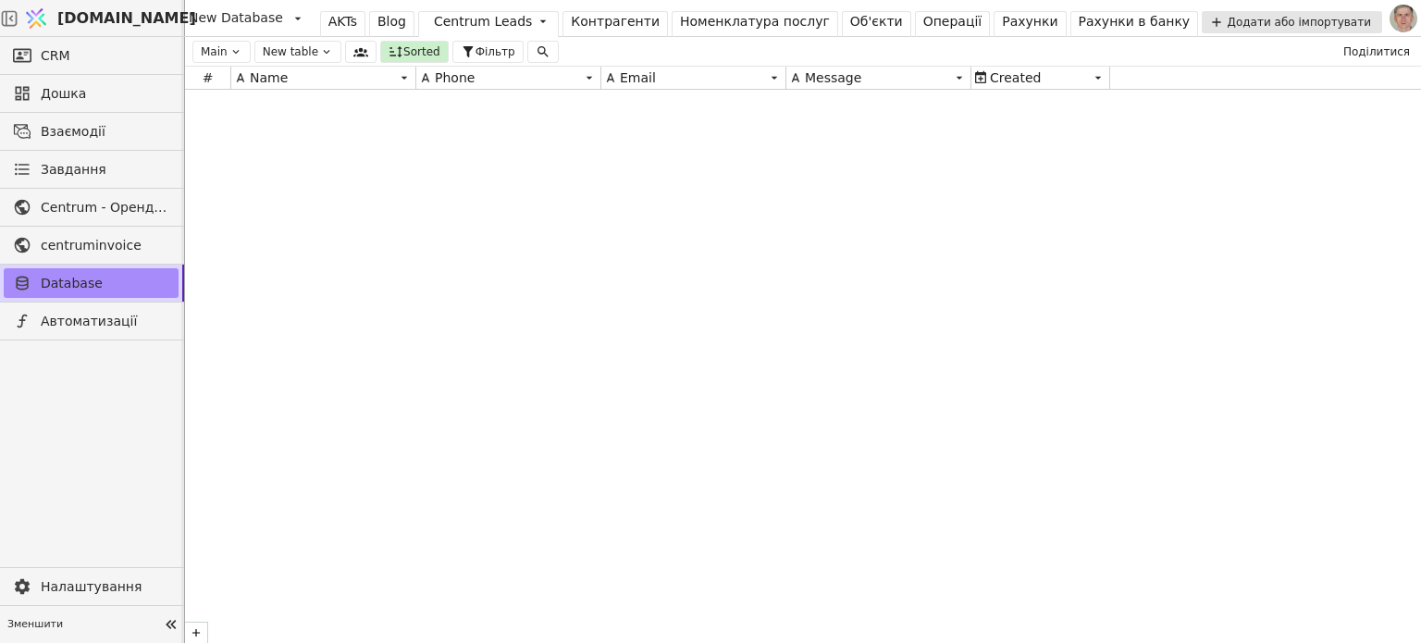
click at [677, 211] on div at bounding box center [803, 366] width 1236 height 553
click at [335, 16] on div "AKTs" at bounding box center [343, 21] width 29 height 19
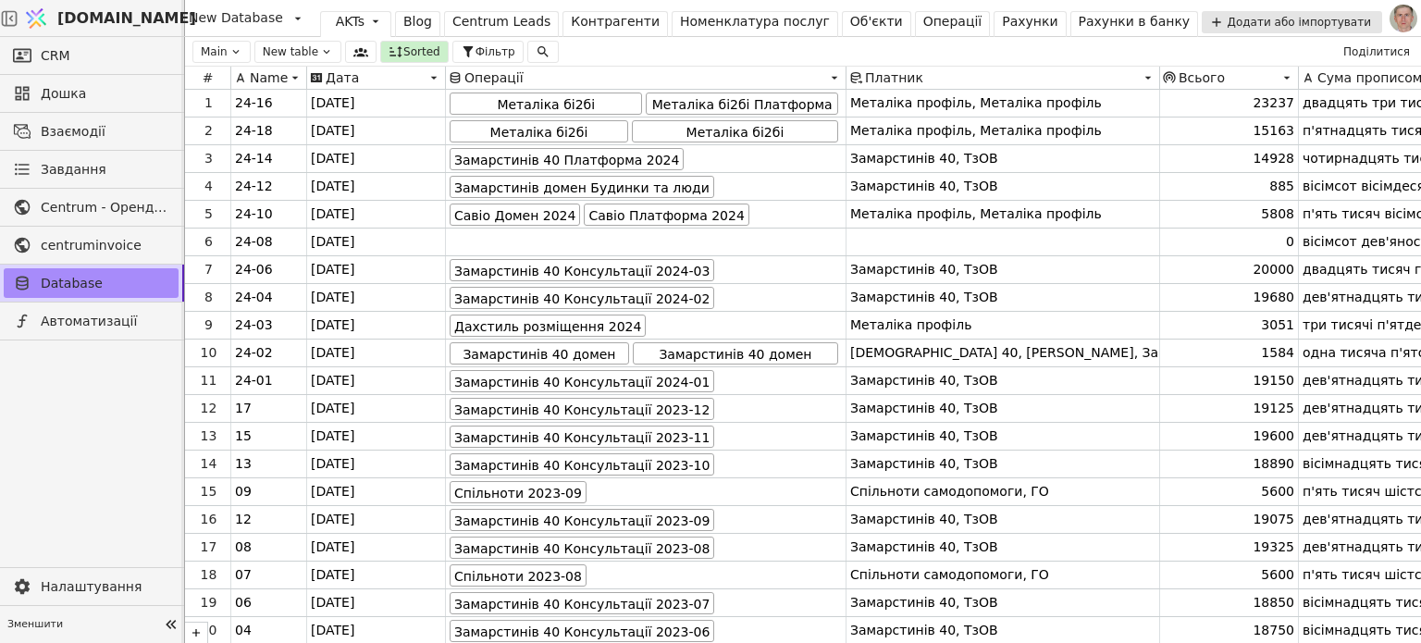
click at [489, 27] on div "Centrum Leads" at bounding box center [502, 21] width 98 height 19
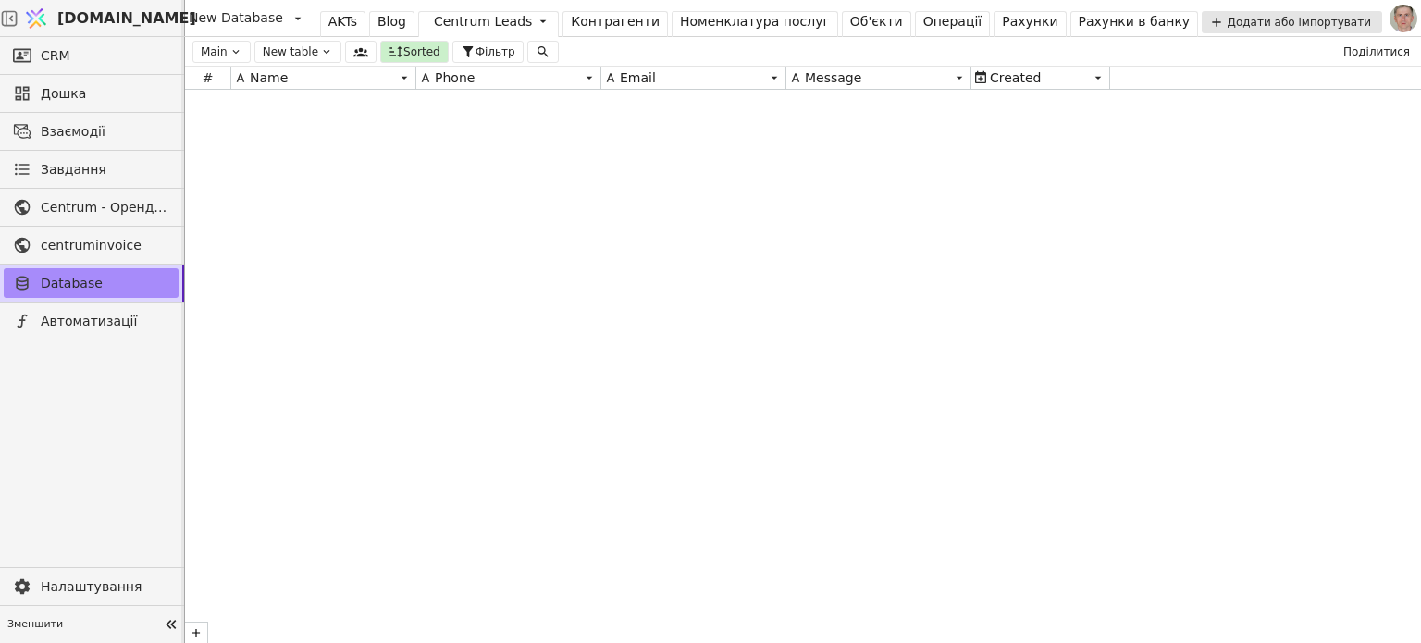
click at [851, 24] on div "Об'єкти" at bounding box center [876, 21] width 53 height 19
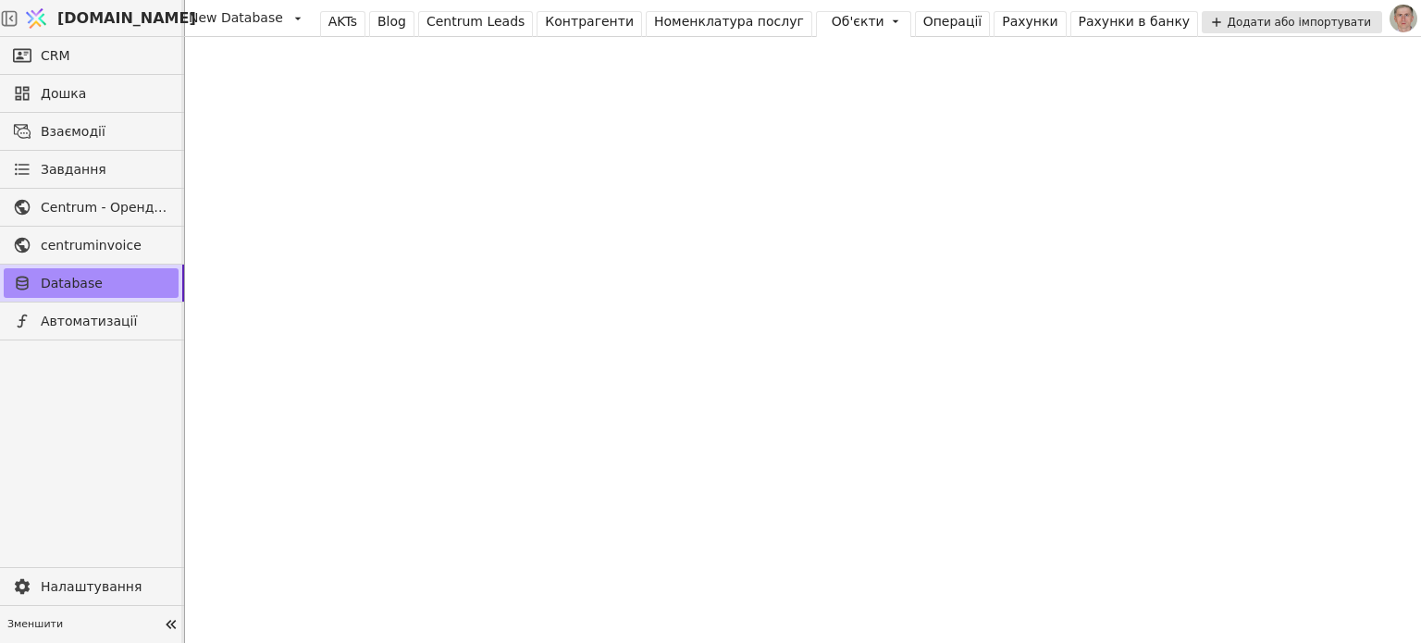
click at [1002, 28] on div "Рахунки" at bounding box center [1030, 21] width 56 height 19
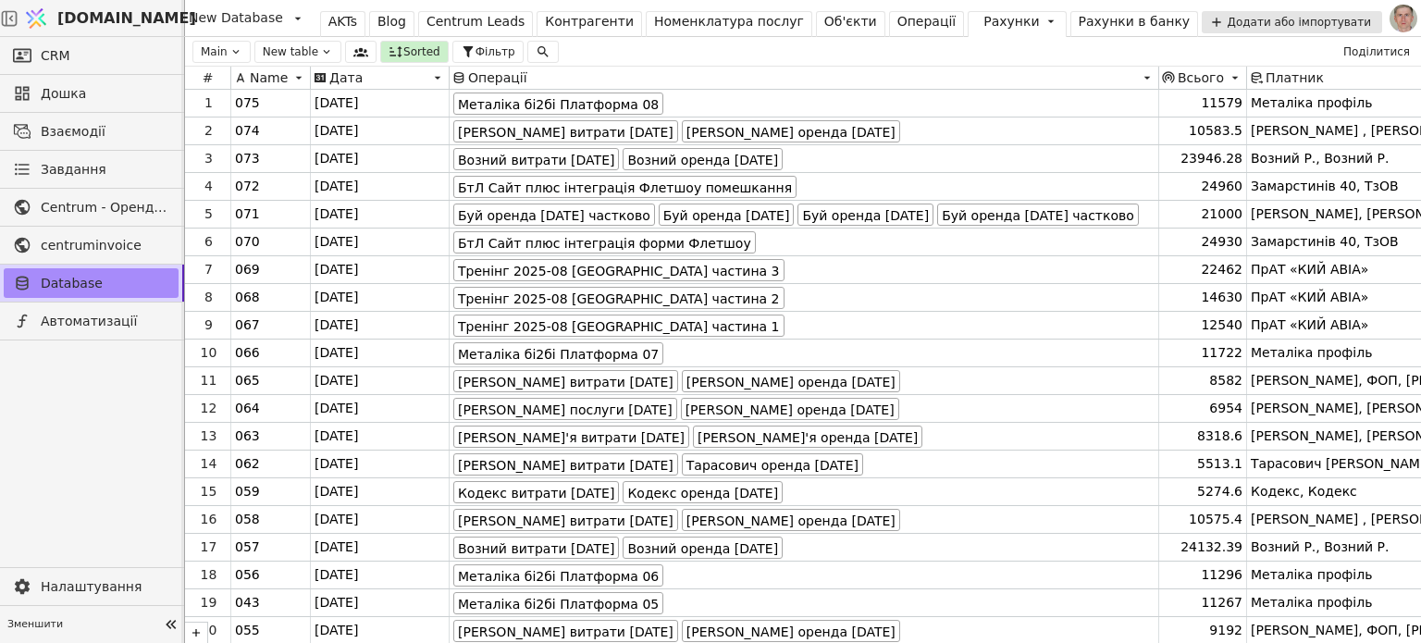
click at [155, 465] on div at bounding box center [92, 455] width 184 height 228
click at [16, 430] on div at bounding box center [92, 455] width 184 height 228
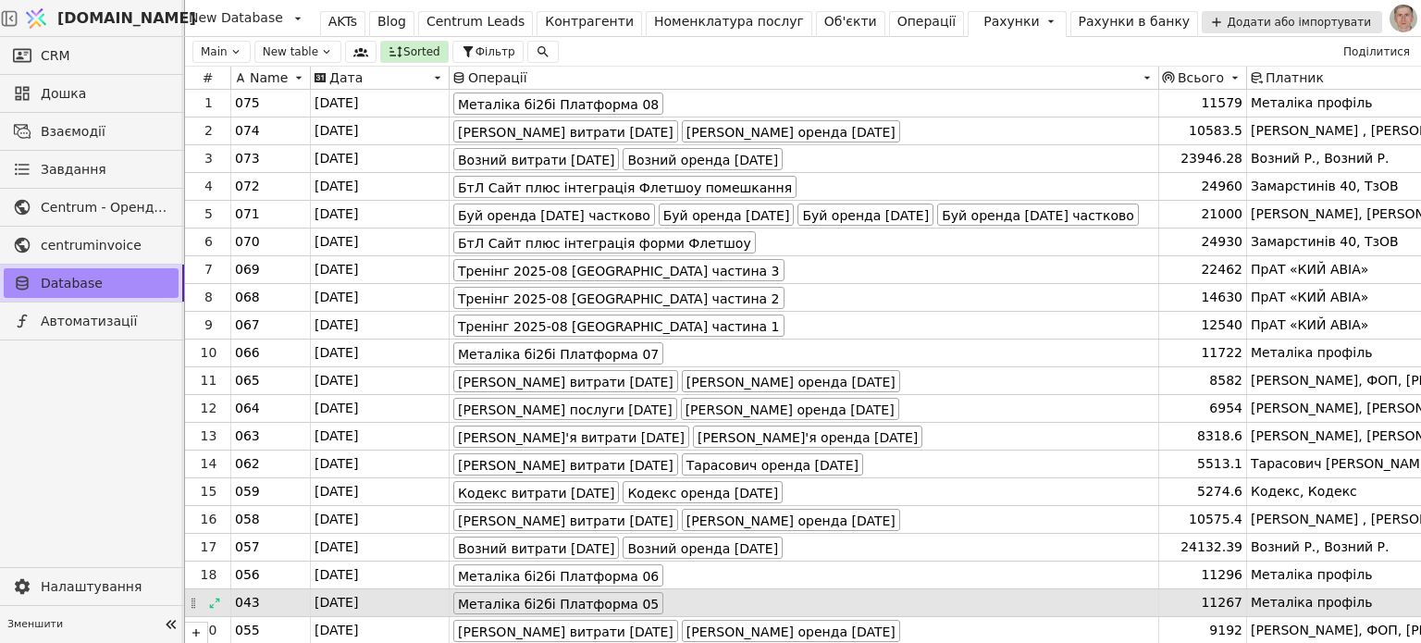
drag, startPoint x: 167, startPoint y: 617, endPoint x: 168, endPoint y: 608, distance: 9.3
click at [168, 617] on icon at bounding box center [171, 625] width 26 height 26
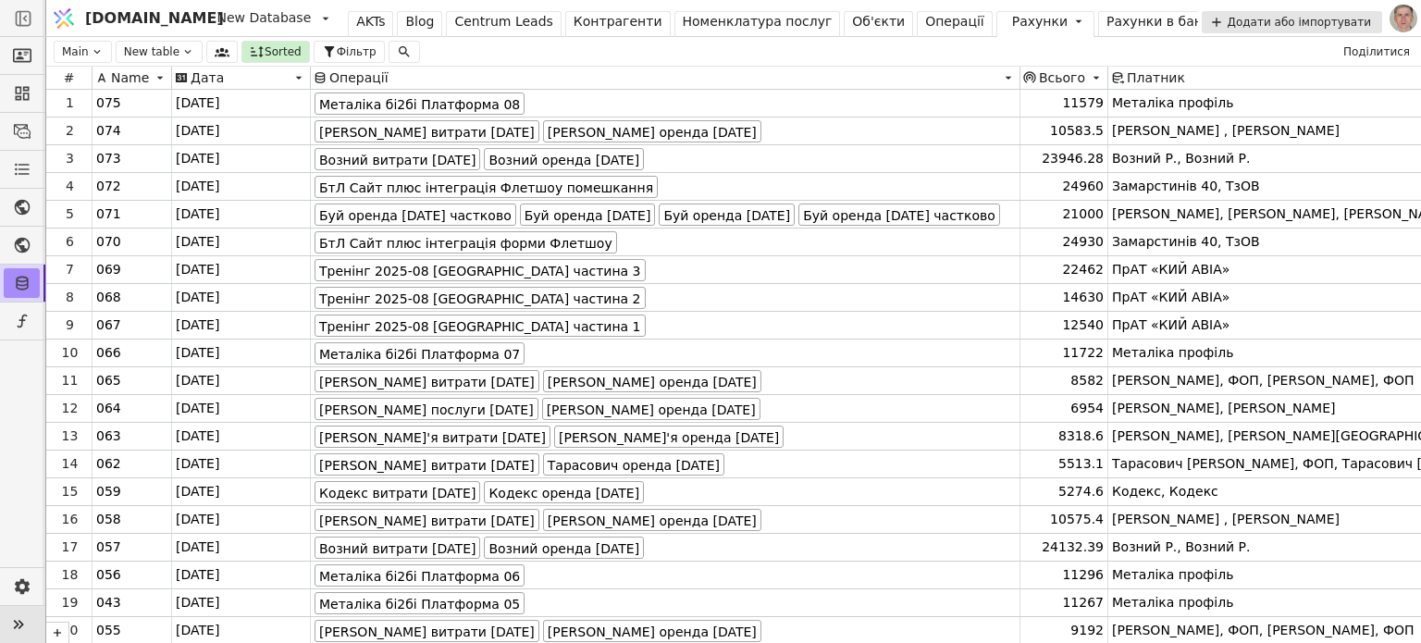
click at [22, 617] on icon at bounding box center [19, 625] width 26 height 26
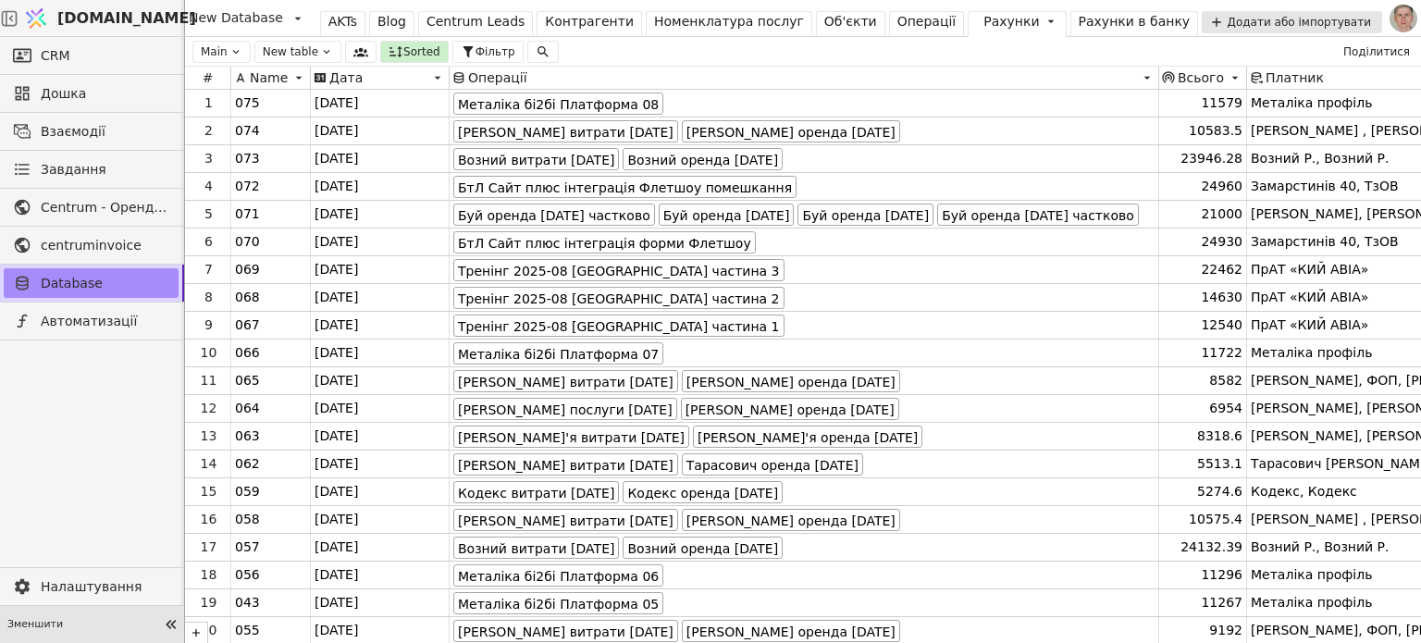
click at [1264, 56] on div "Main New table Sorted Фільтр Поділитися" at bounding box center [803, 52] width 1236 height 30
click at [137, 442] on div at bounding box center [92, 455] width 184 height 228
click at [15, 454] on div at bounding box center [92, 455] width 184 height 228
